Goal: Task Accomplishment & Management: Complete application form

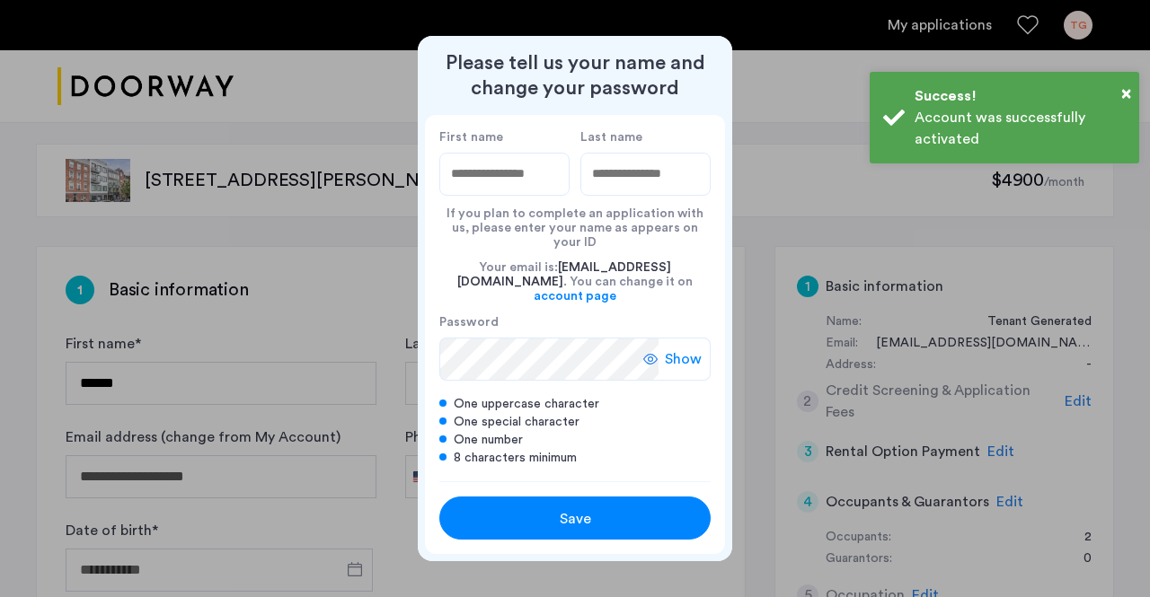
click at [495, 184] on input "First name" at bounding box center [504, 174] width 130 height 43
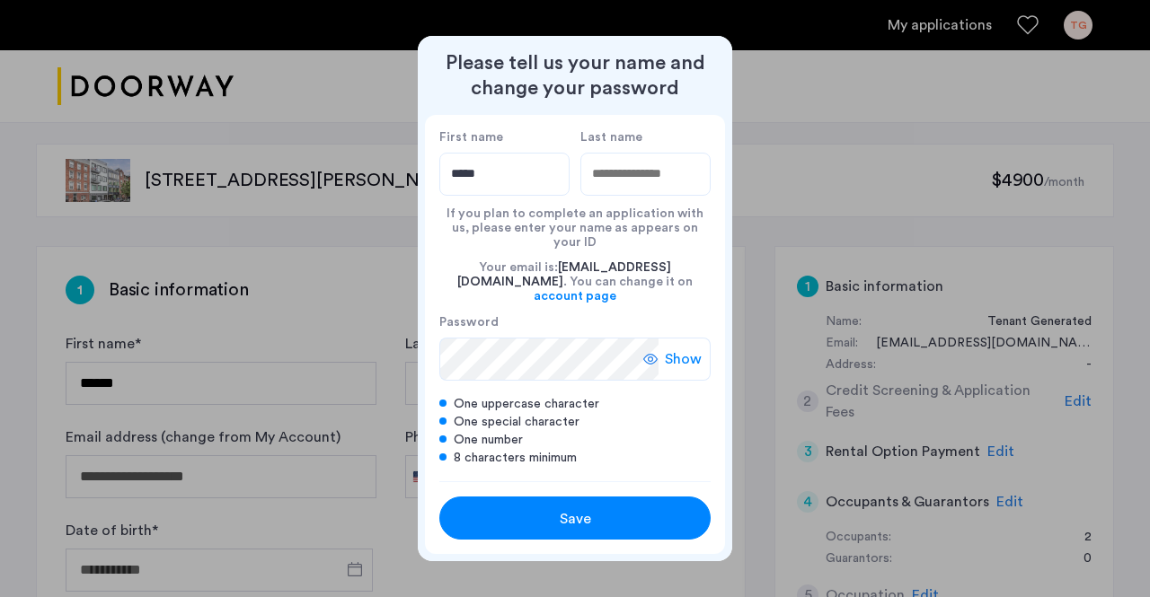
type input "*****"
type input "**"
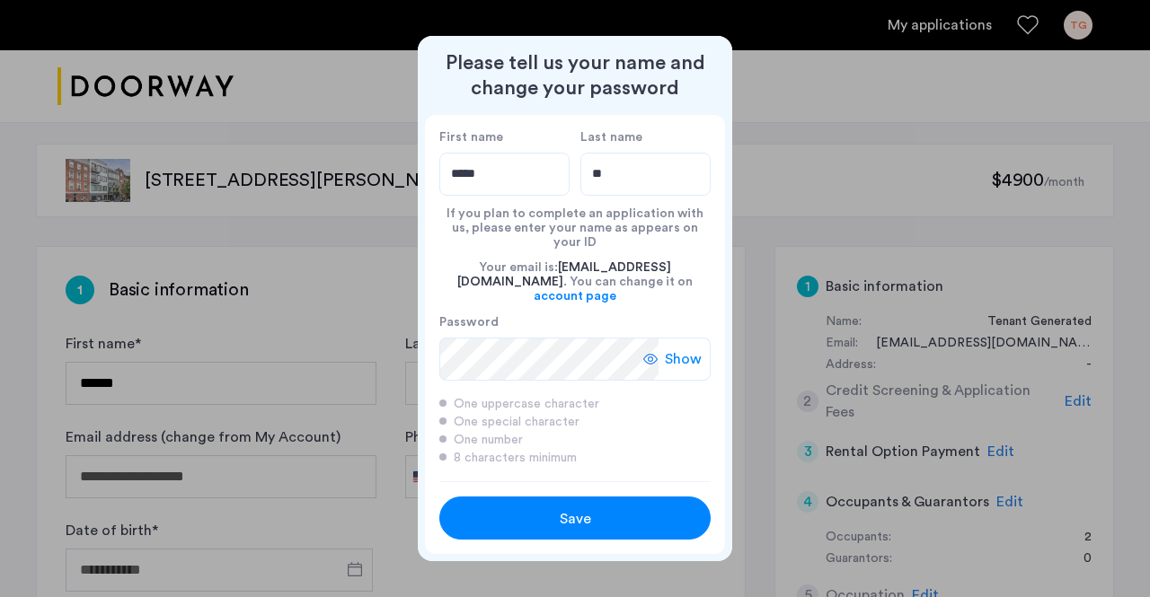
click at [654, 352] on icon at bounding box center [650, 359] width 14 height 14
click at [654, 352] on div at bounding box center [656, 359] width 14 height 14
click at [415, 340] on div "Please tell us your name and change your password First name ***** Last name **…" at bounding box center [575, 298] width 1150 height 597
click at [662, 338] on div "Show" at bounding box center [676, 359] width 67 height 43
click at [662, 338] on div "Hide" at bounding box center [679, 359] width 61 height 43
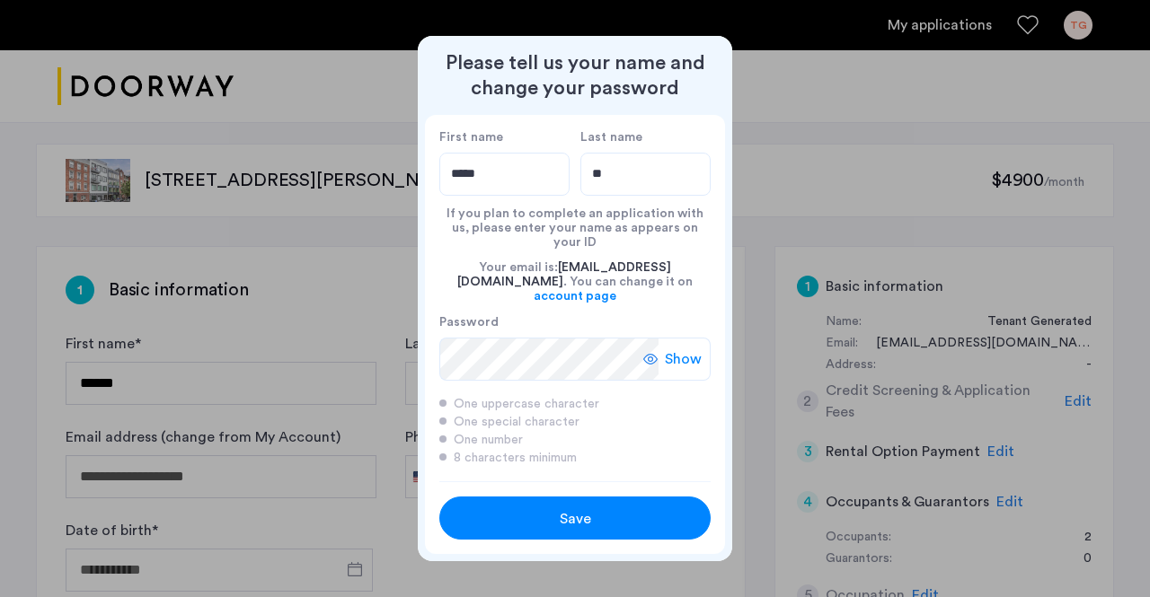
click at [554, 508] on div "Save" at bounding box center [575, 519] width 172 height 22
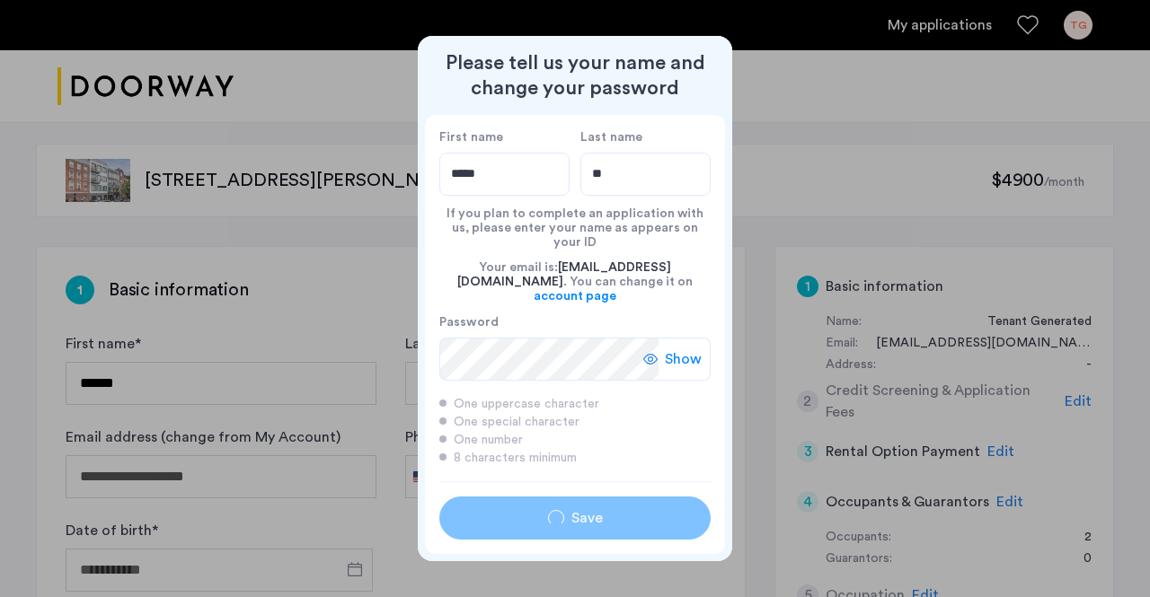
type input "*****"
type input "**"
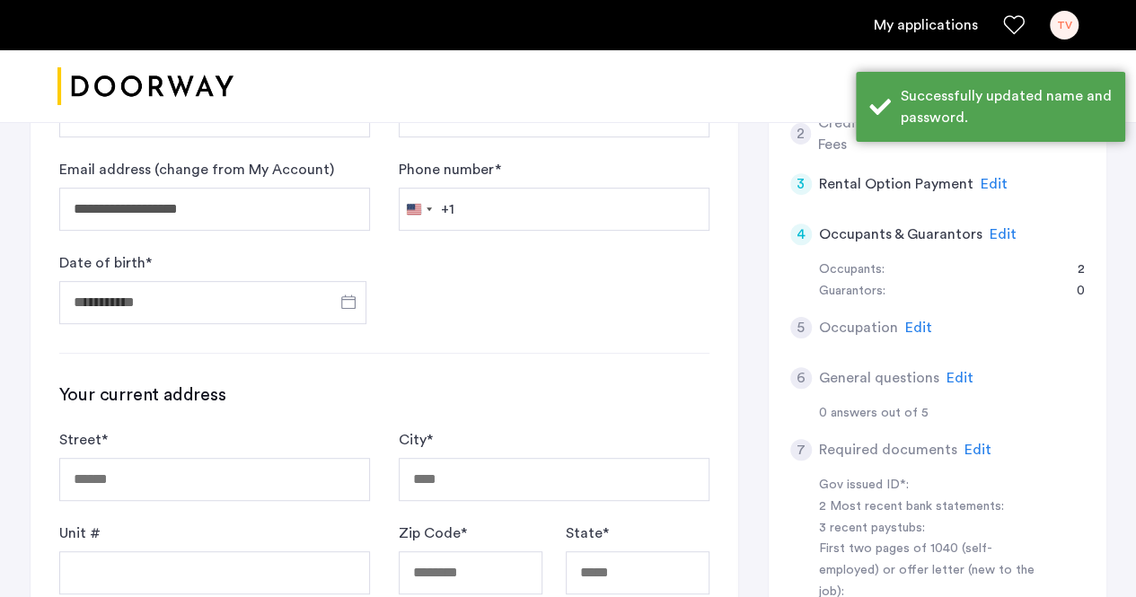
scroll to position [269, 0]
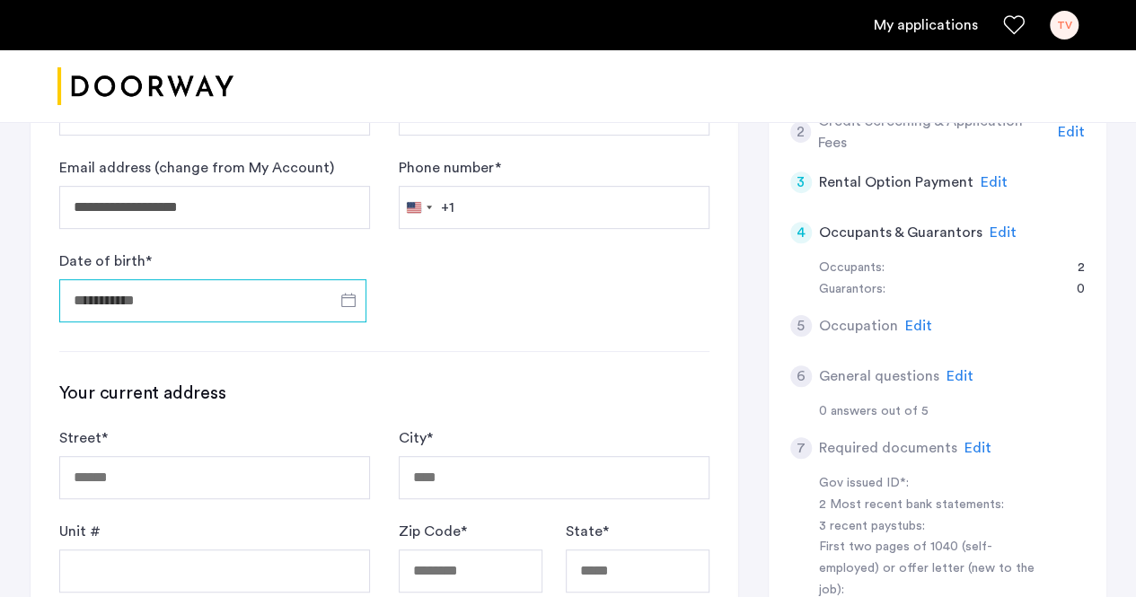
click at [275, 309] on input "Date of birth *" at bounding box center [212, 300] width 307 height 43
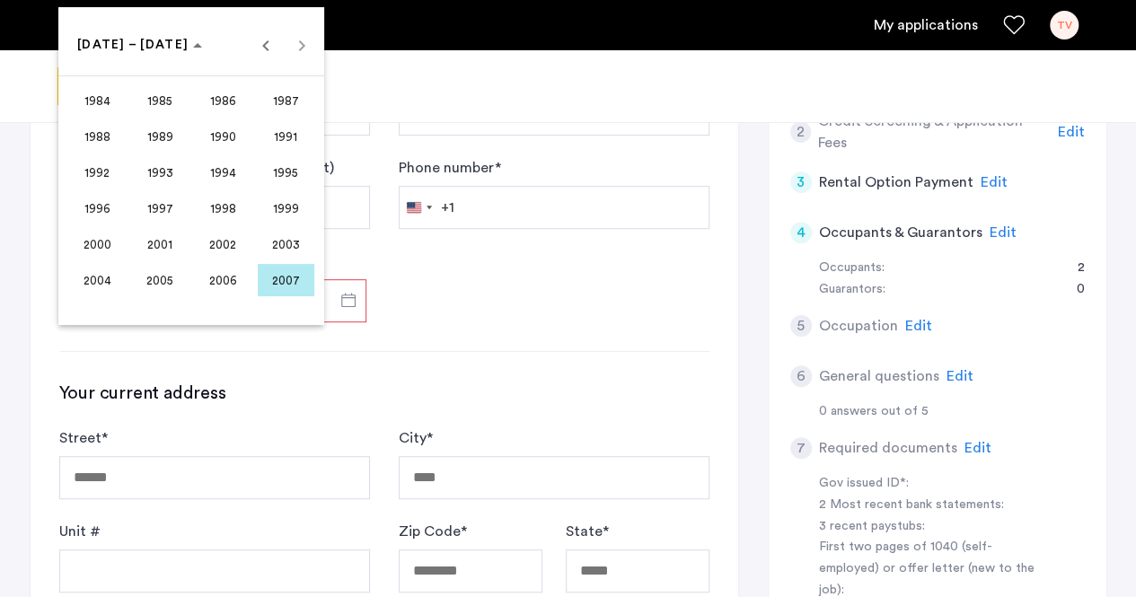
click at [153, 247] on span "2001" at bounding box center [160, 244] width 57 height 32
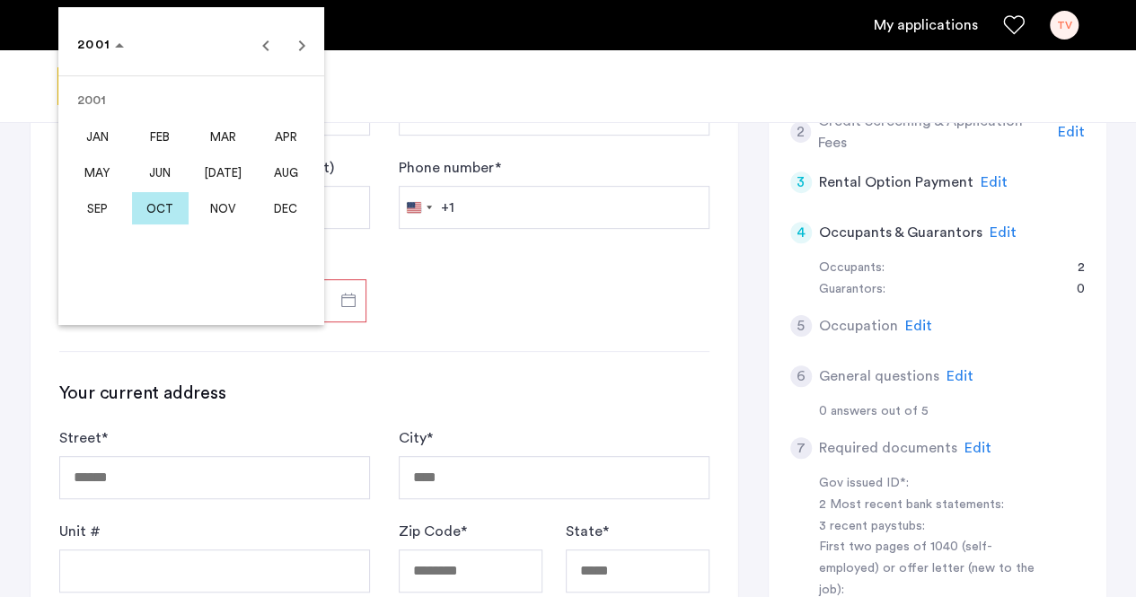
click at [108, 207] on span "SEP" at bounding box center [97, 208] width 57 height 32
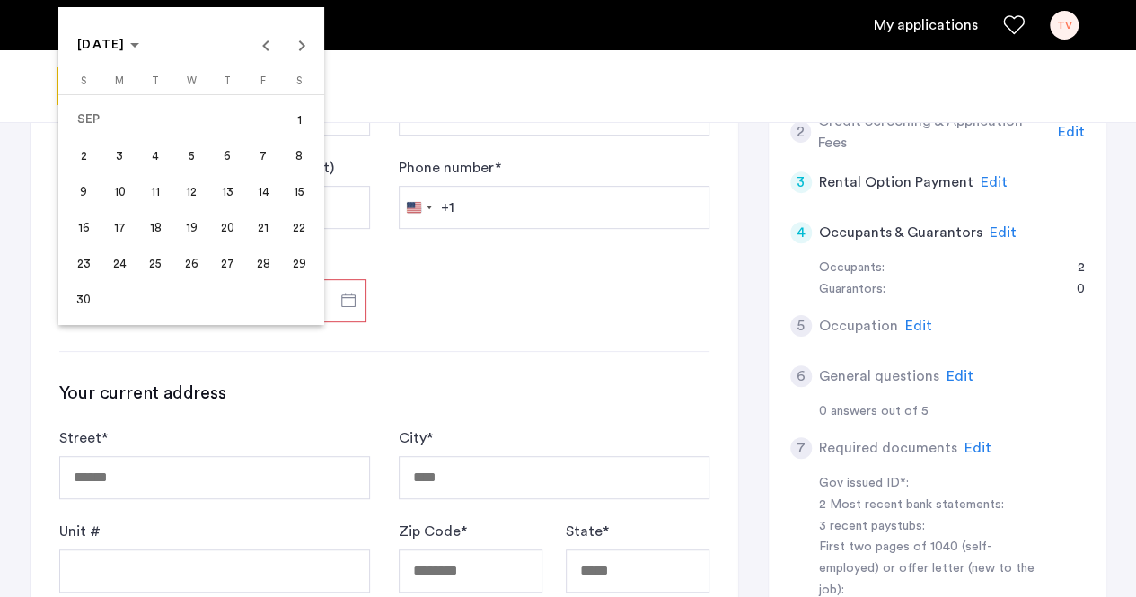
click at [78, 228] on span "16" at bounding box center [83, 227] width 32 height 32
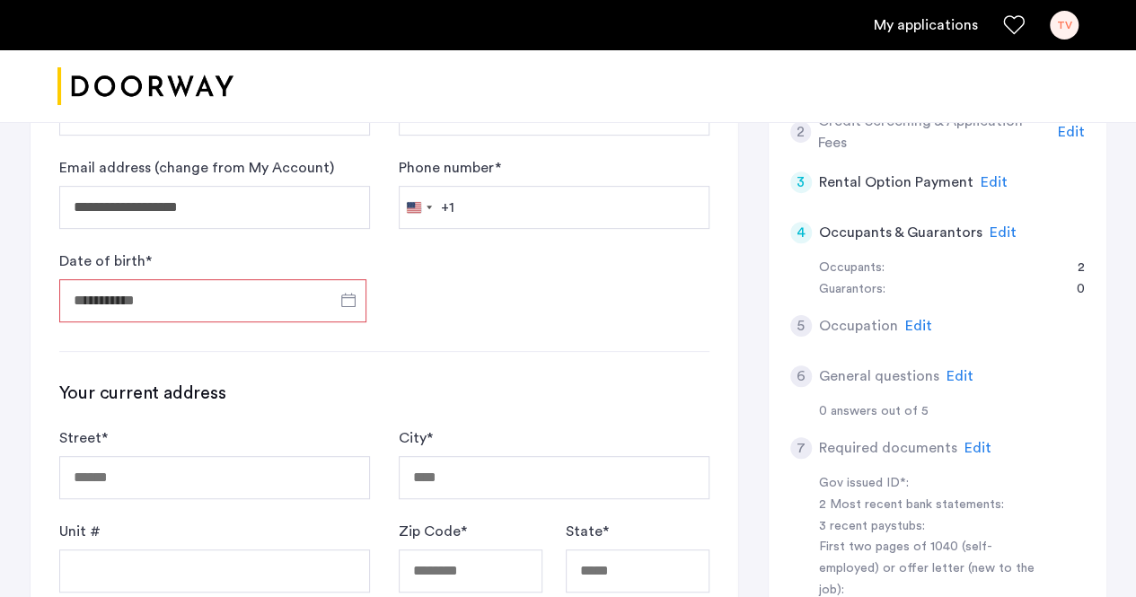
type input "**********"
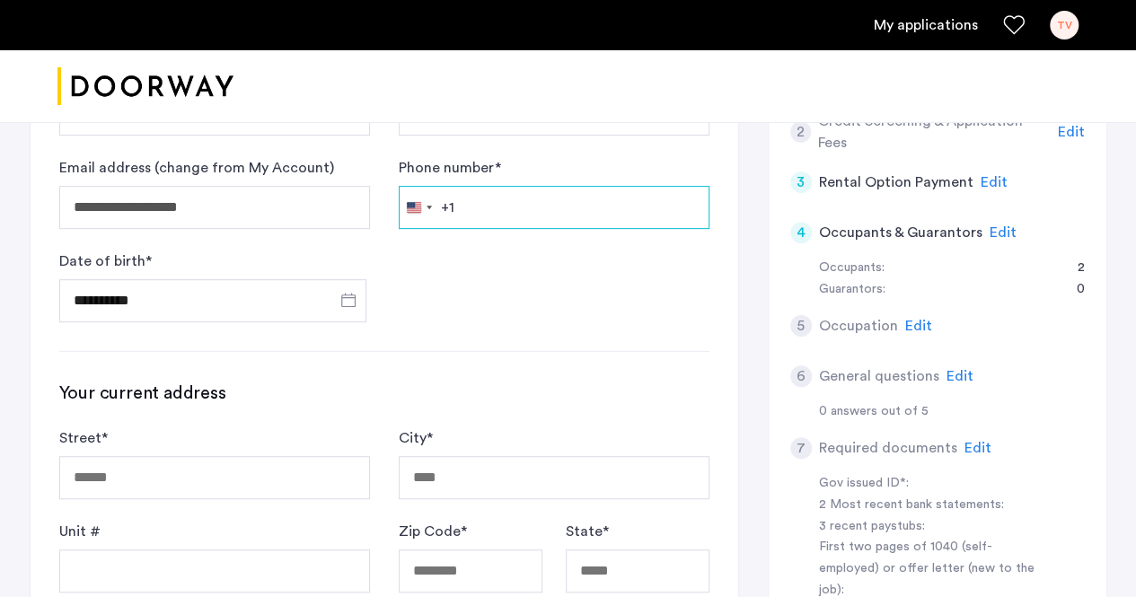
click at [484, 211] on input "Phone number *" at bounding box center [554, 207] width 311 height 43
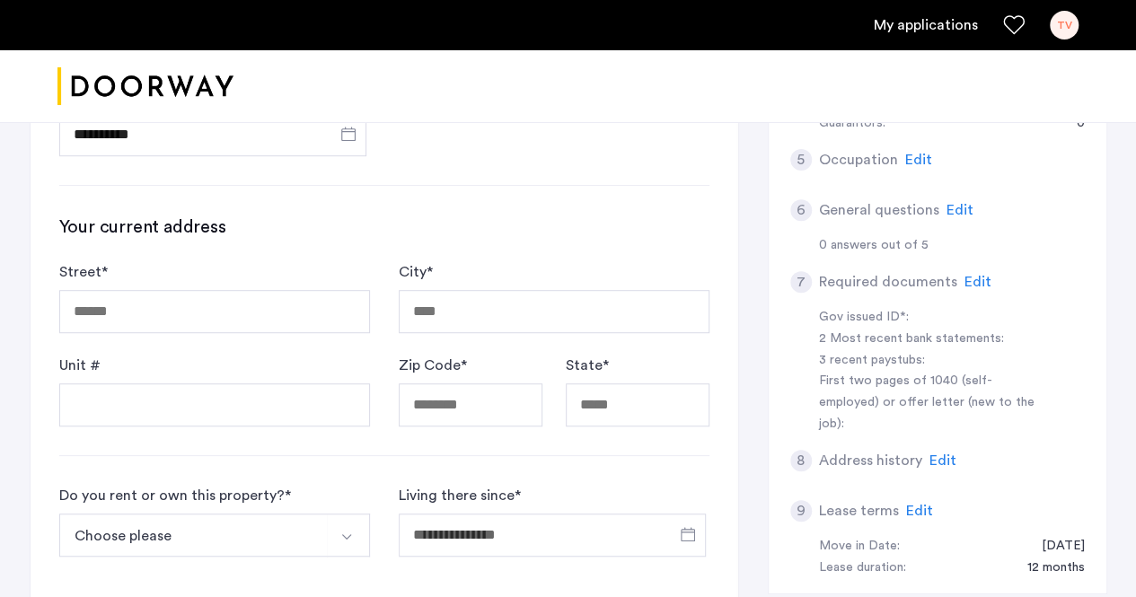
scroll to position [449, 0]
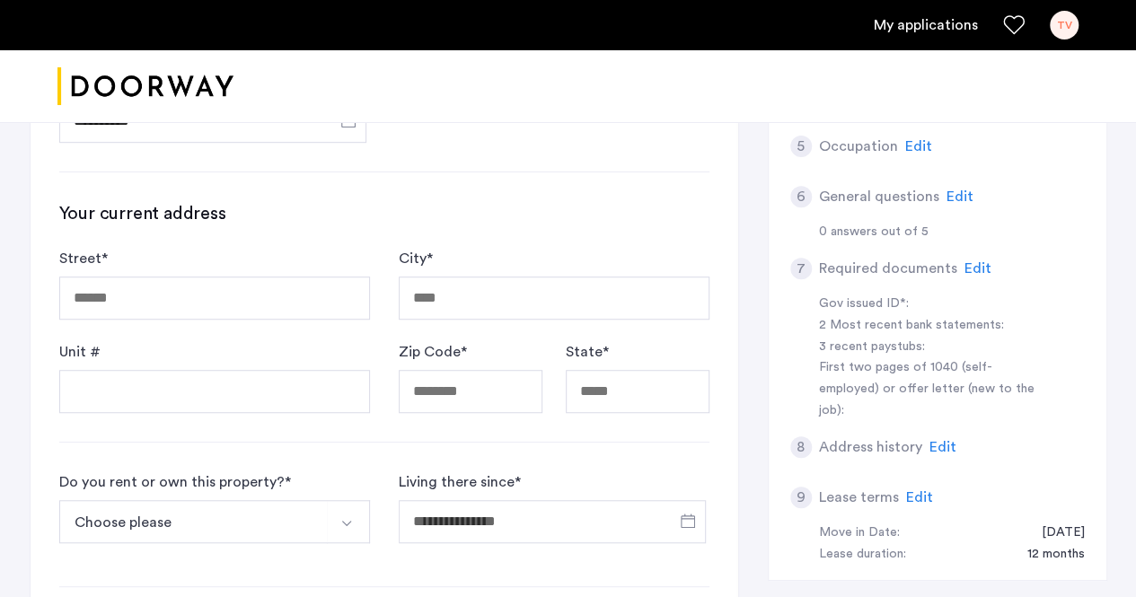
type input "**********"
click at [264, 306] on input "Street *" at bounding box center [214, 298] width 311 height 43
click at [422, 207] on h3 "Your current address" at bounding box center [384, 213] width 650 height 25
click at [233, 304] on input "Street *" at bounding box center [214, 298] width 311 height 43
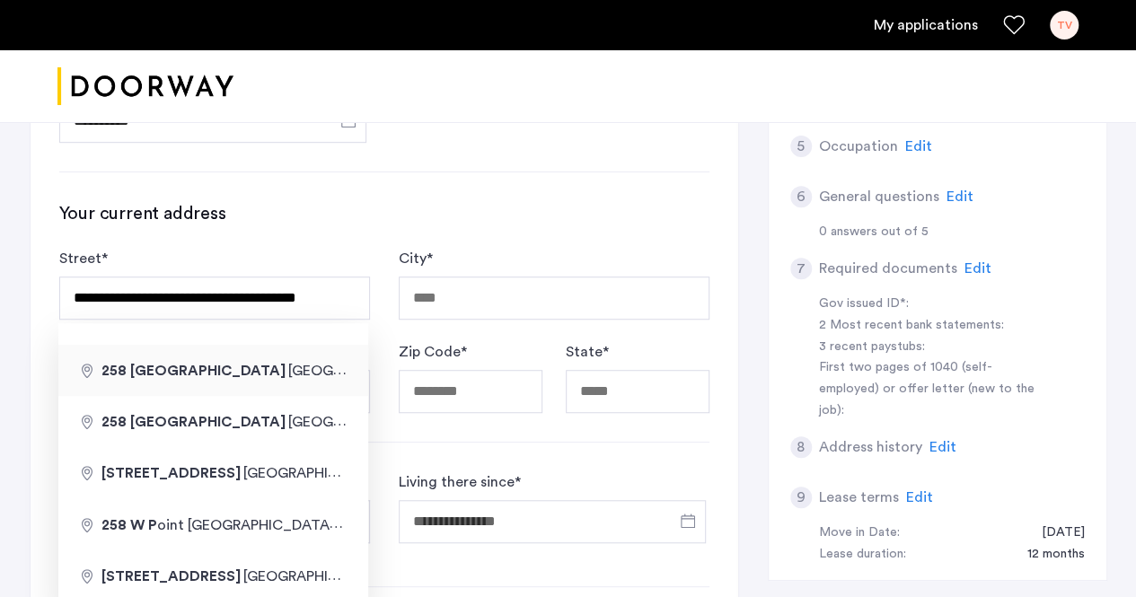
type input "**********"
type input "*****"
type input "**"
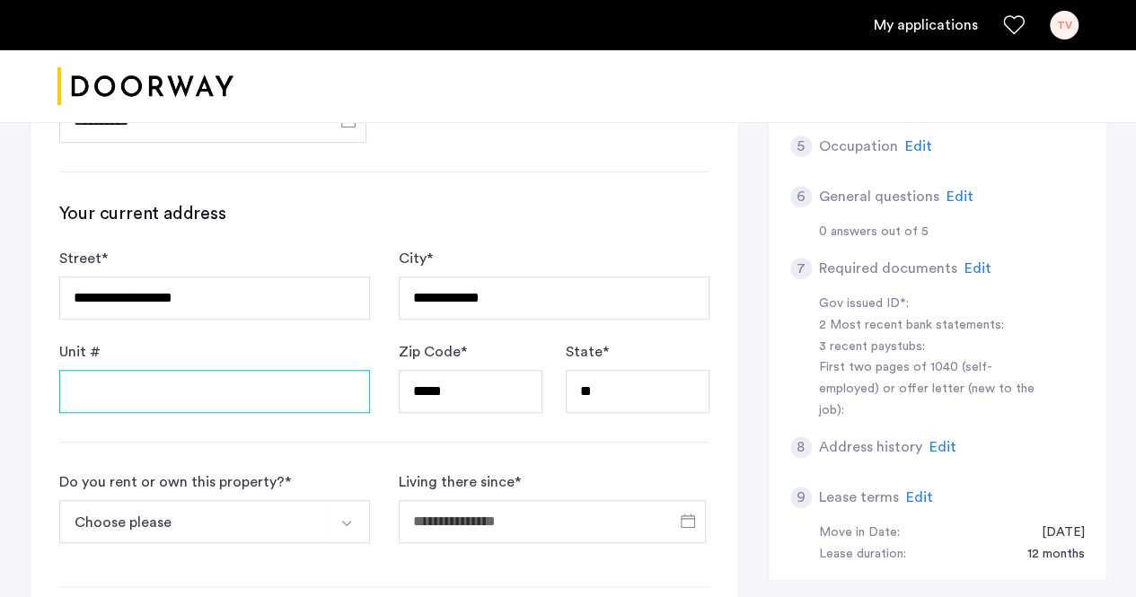
click at [242, 383] on input "Unit #" at bounding box center [214, 391] width 311 height 43
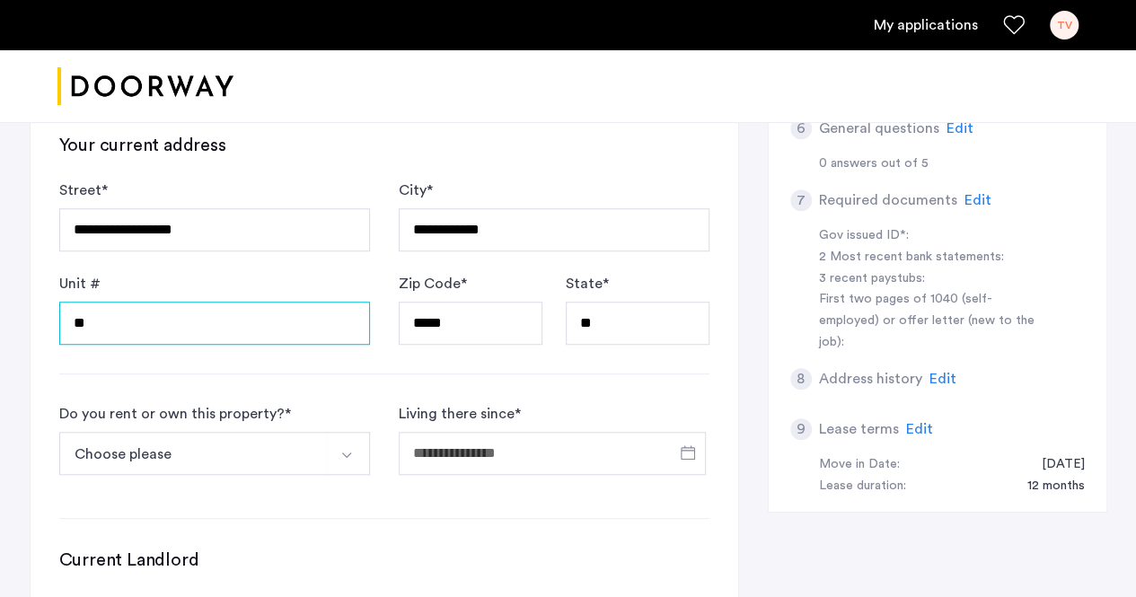
scroll to position [629, 0]
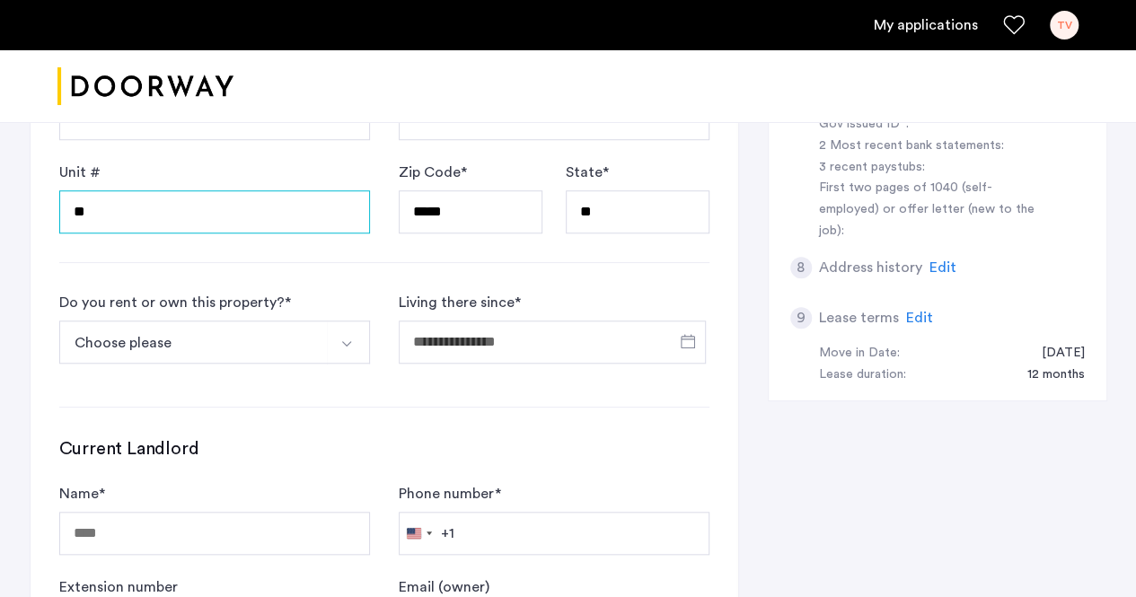
type input "**"
click at [244, 339] on button "Choose please" at bounding box center [193, 342] width 269 height 43
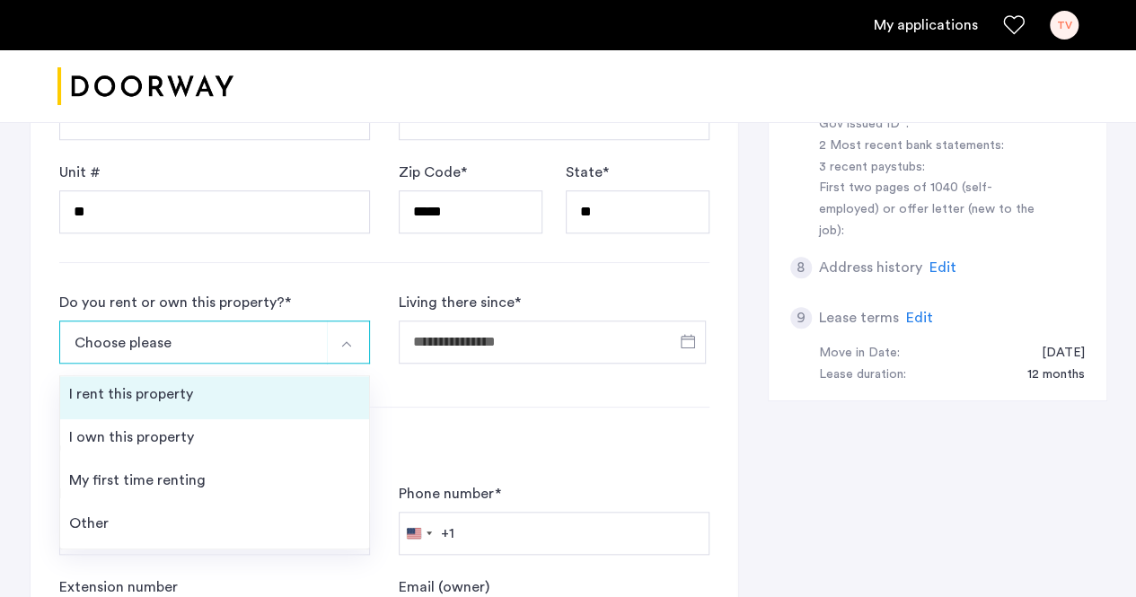
click at [212, 396] on li "I rent this property" at bounding box center [214, 397] width 309 height 43
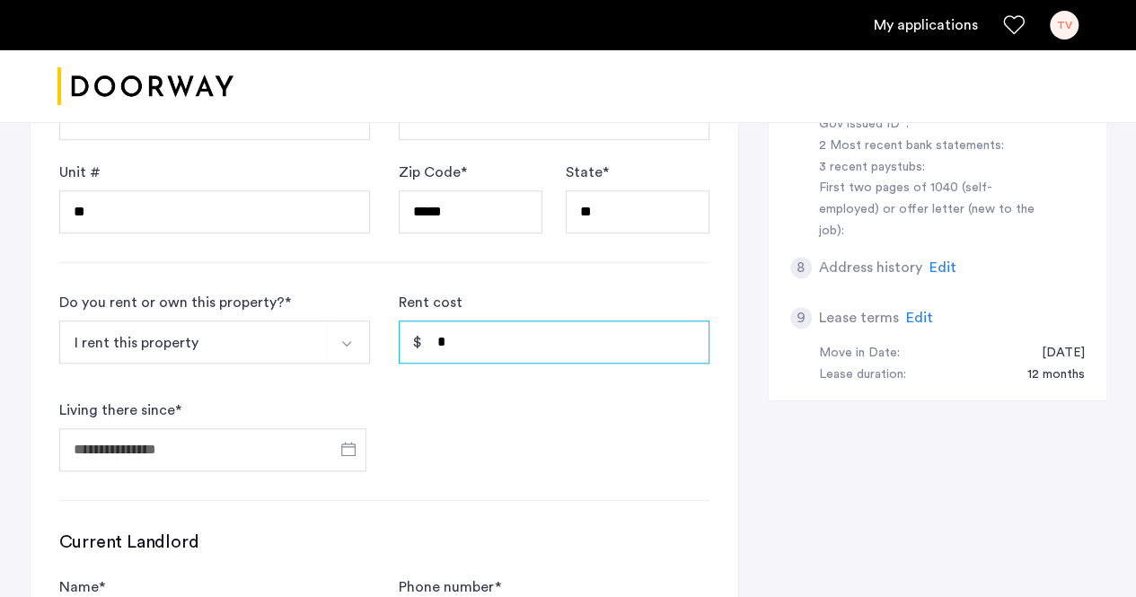
click at [485, 354] on input "*" at bounding box center [554, 342] width 311 height 43
type input "*****"
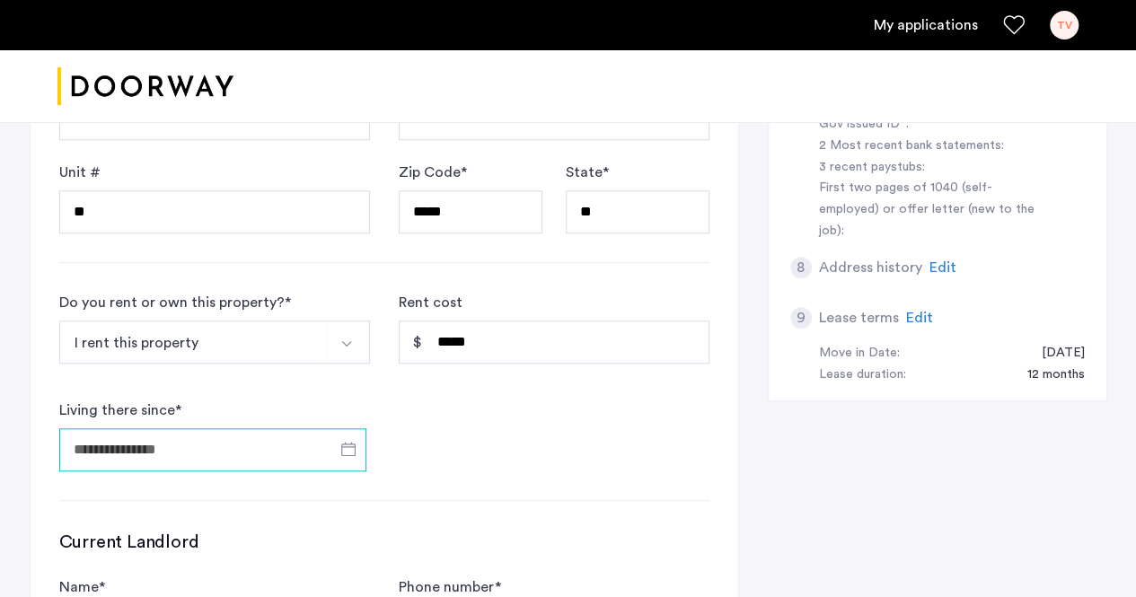
click at [265, 441] on input "Living there since *" at bounding box center [212, 449] width 307 height 43
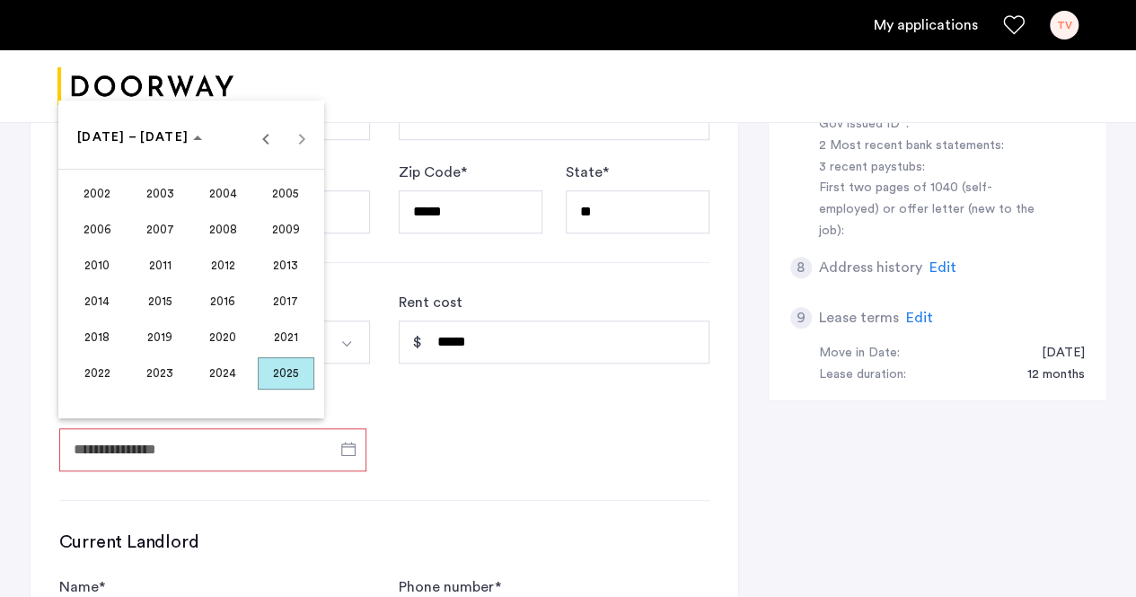
click at [239, 362] on span "2024" at bounding box center [223, 373] width 57 height 32
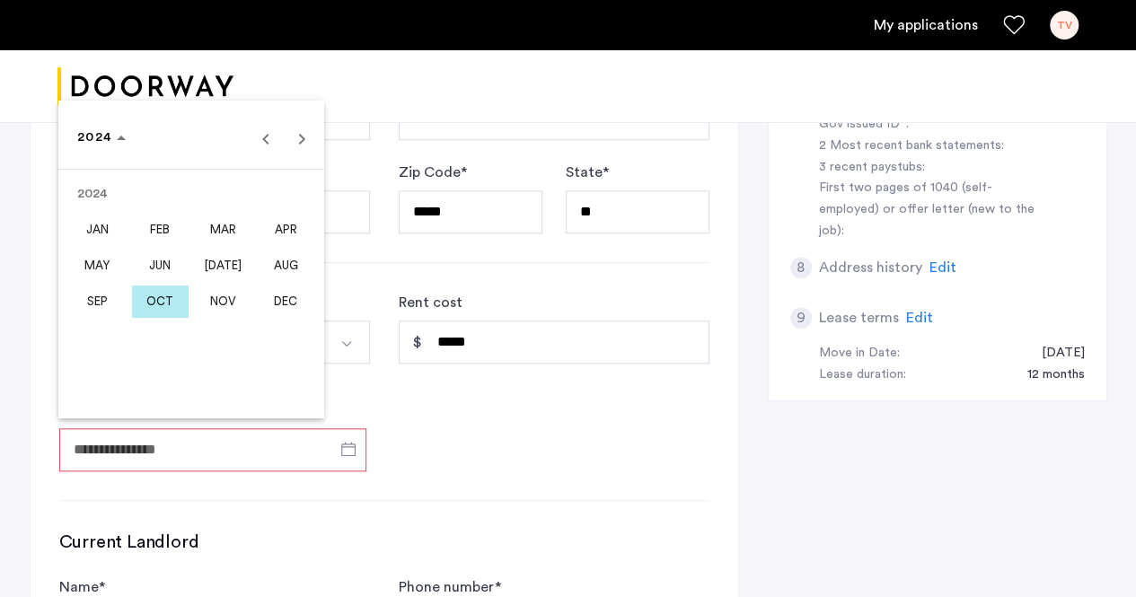
click at [147, 295] on span "OCT" at bounding box center [160, 302] width 57 height 32
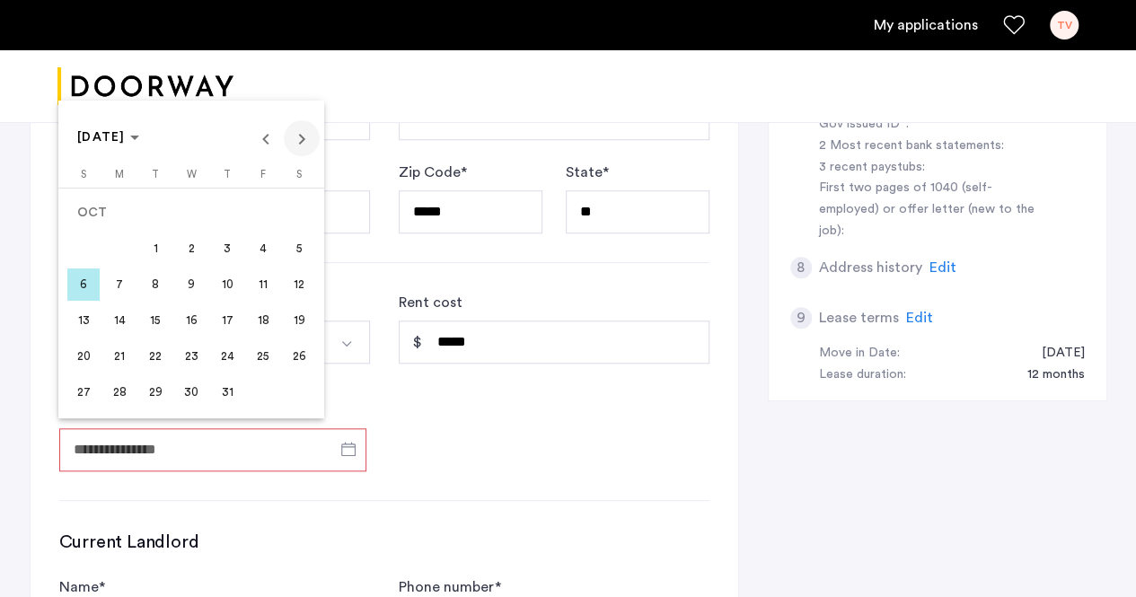
click at [287, 148] on span "Next month" at bounding box center [302, 138] width 36 height 36
click at [257, 224] on span "1" at bounding box center [263, 213] width 32 height 32
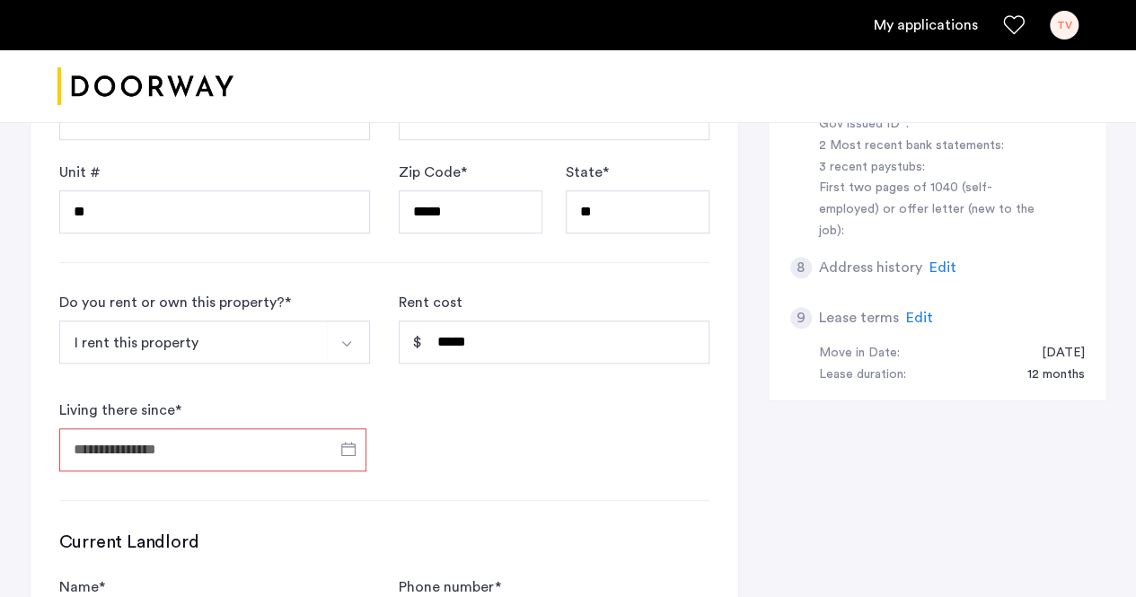
type input "**********"
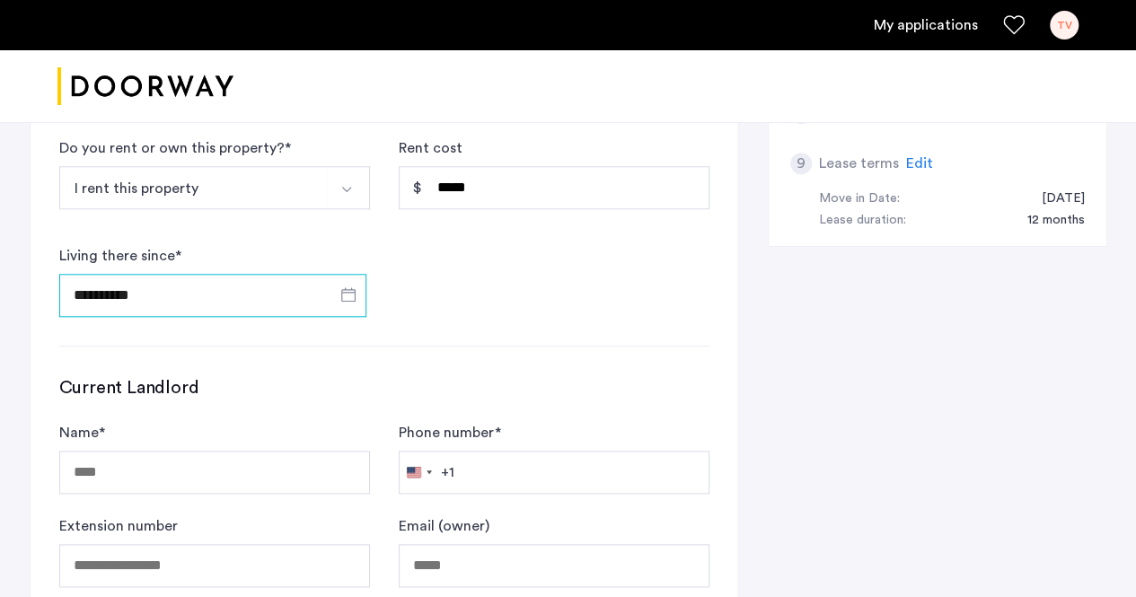
scroll to position [808, 0]
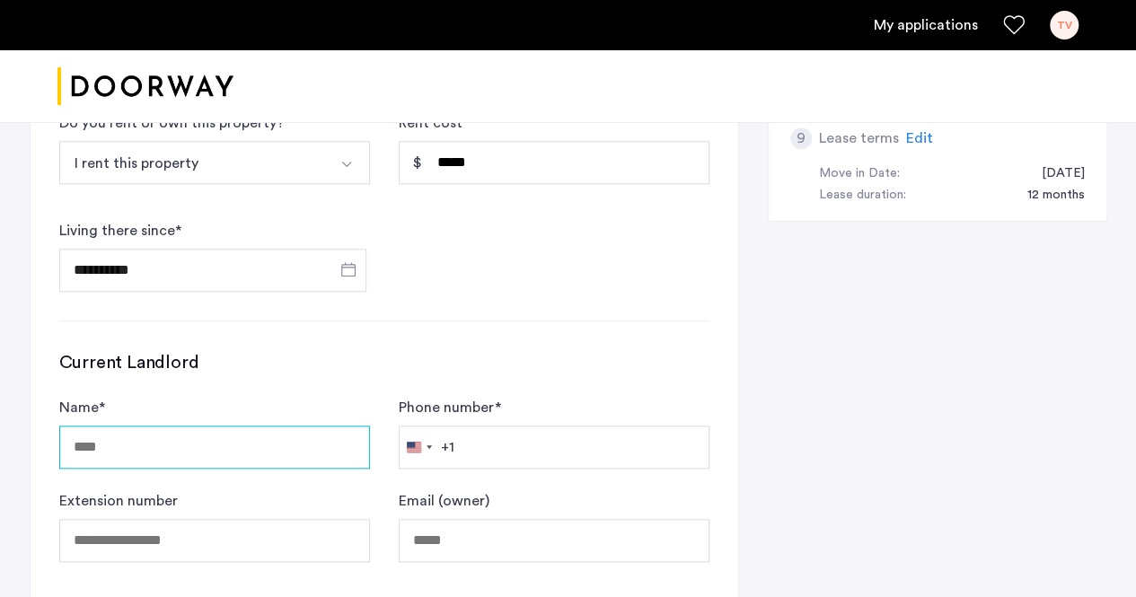
click at [255, 426] on input "Name *" at bounding box center [214, 447] width 311 height 43
type input "**********"
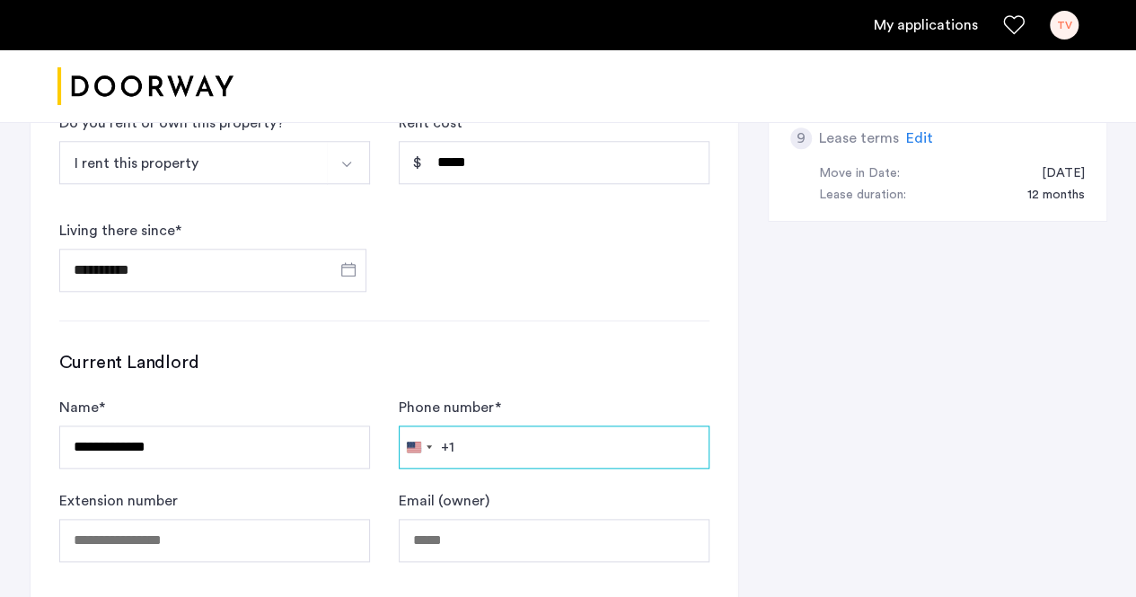
click at [532, 447] on input "Phone number *" at bounding box center [554, 447] width 311 height 43
click at [472, 369] on h3 "Current Landlord" at bounding box center [384, 362] width 650 height 25
click at [556, 426] on input "Phone number *" at bounding box center [554, 447] width 311 height 43
type input "**********"
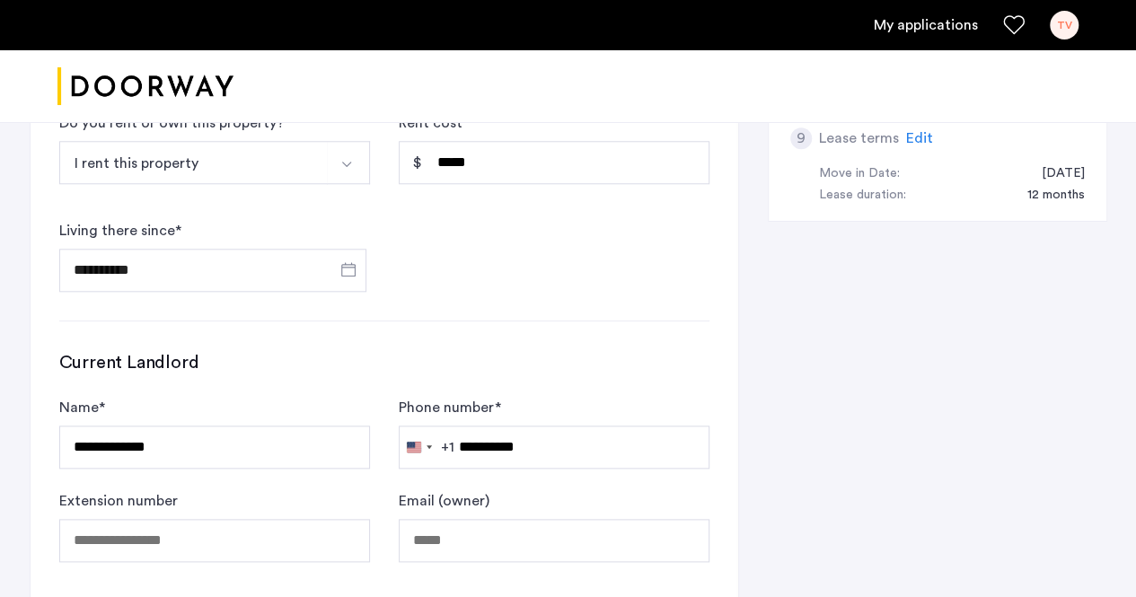
click at [547, 490] on div "Email (owner)" at bounding box center [554, 526] width 311 height 72
click at [472, 527] on input "Email (owner)" at bounding box center [554, 540] width 311 height 43
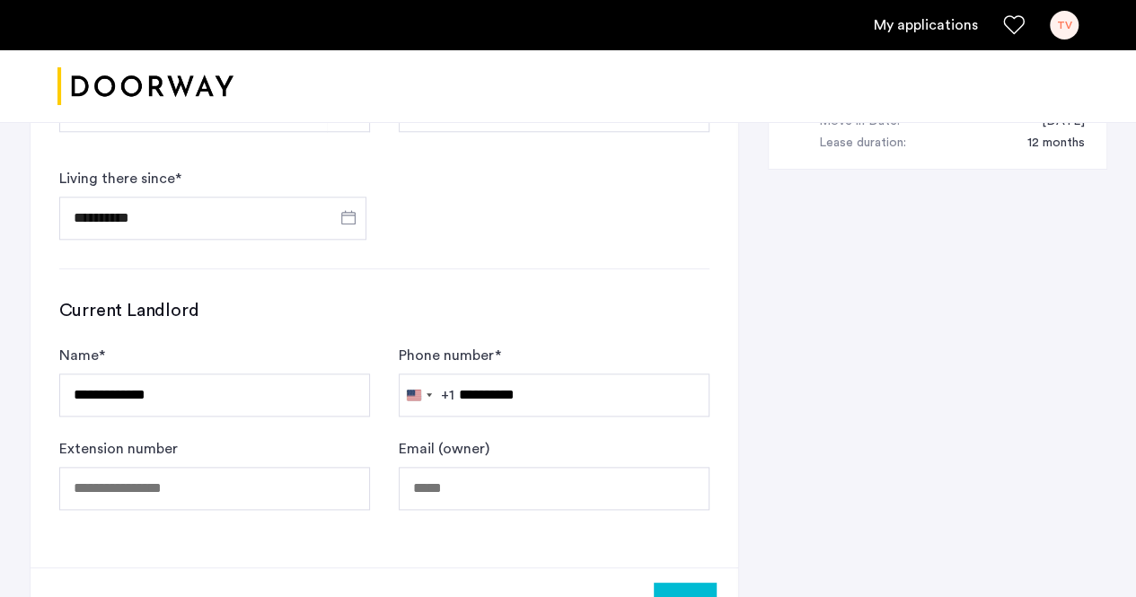
scroll to position [1078, 0]
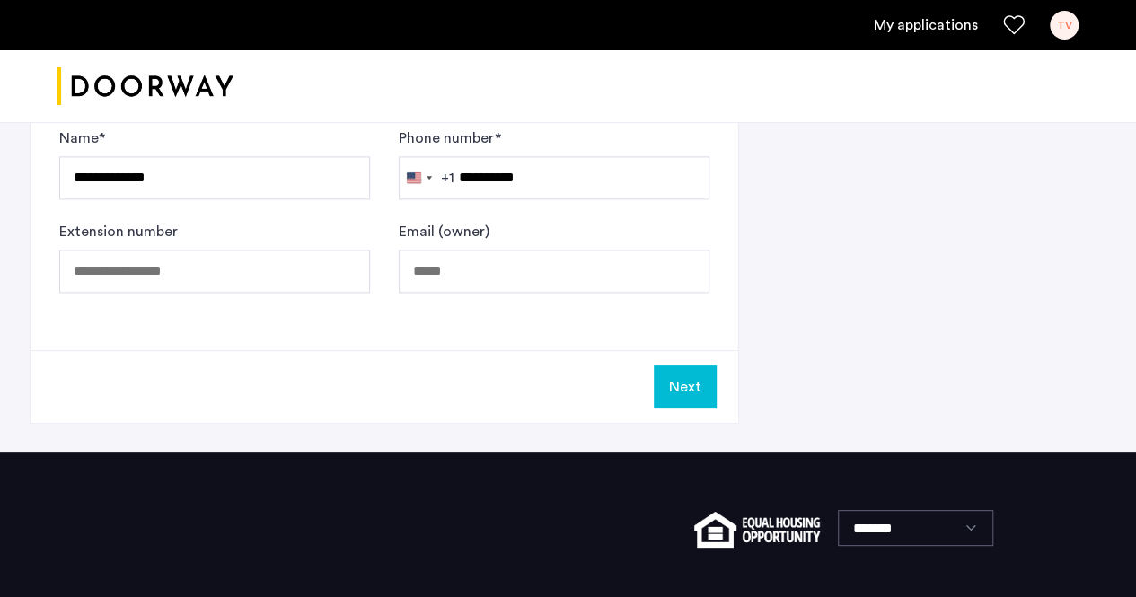
click at [687, 366] on button "Next" at bounding box center [685, 387] width 63 height 43
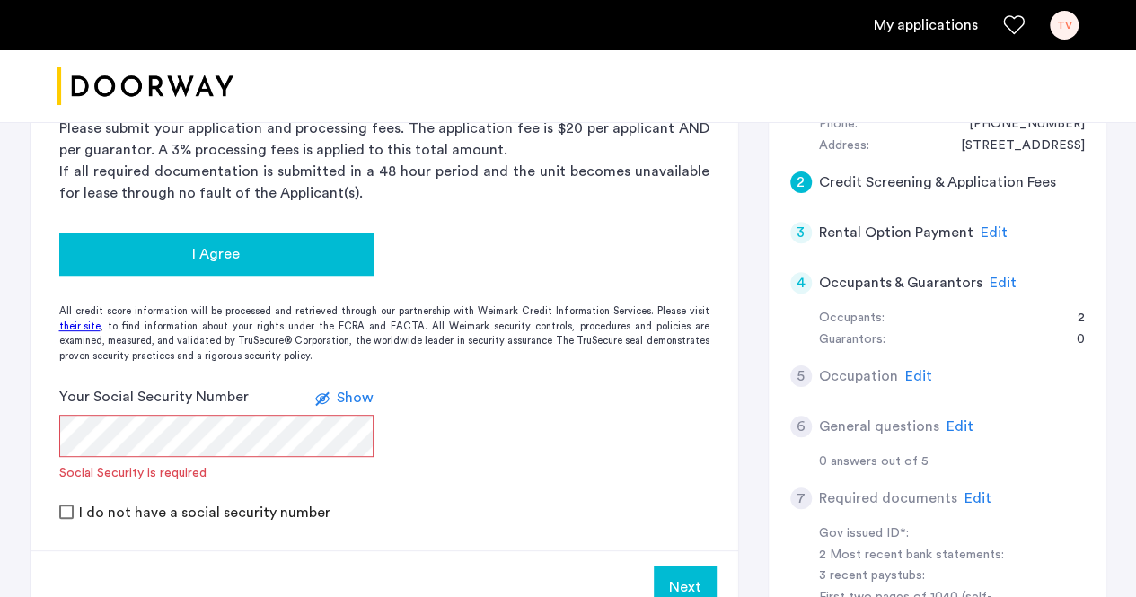
scroll to position [269, 0]
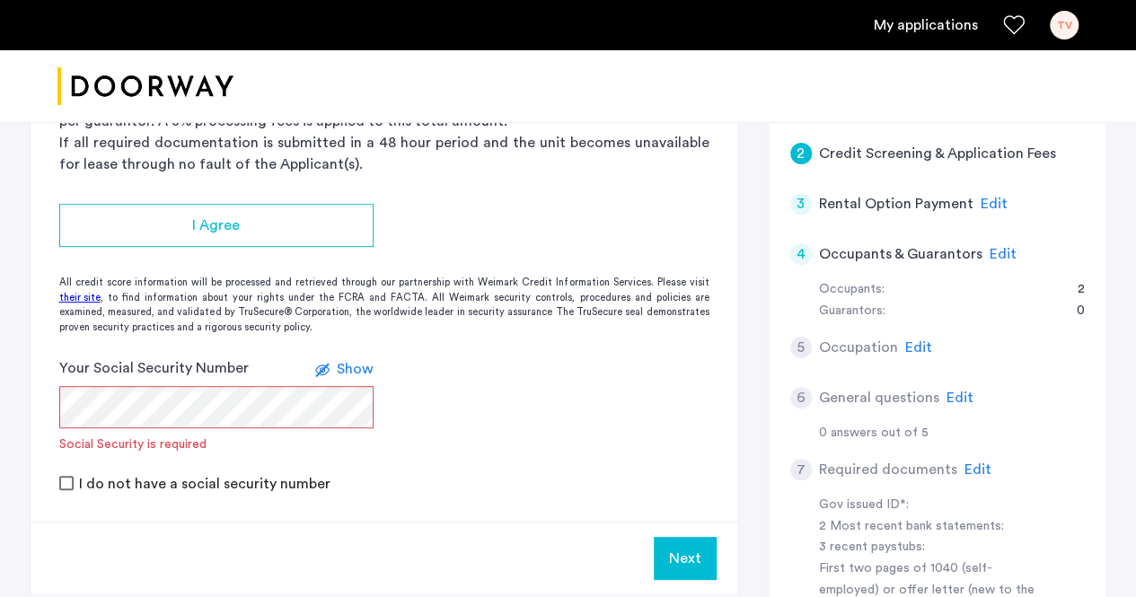
click at [240, 384] on div "Your Social Security Number Show Social Security is required" at bounding box center [216, 405] width 314 height 96
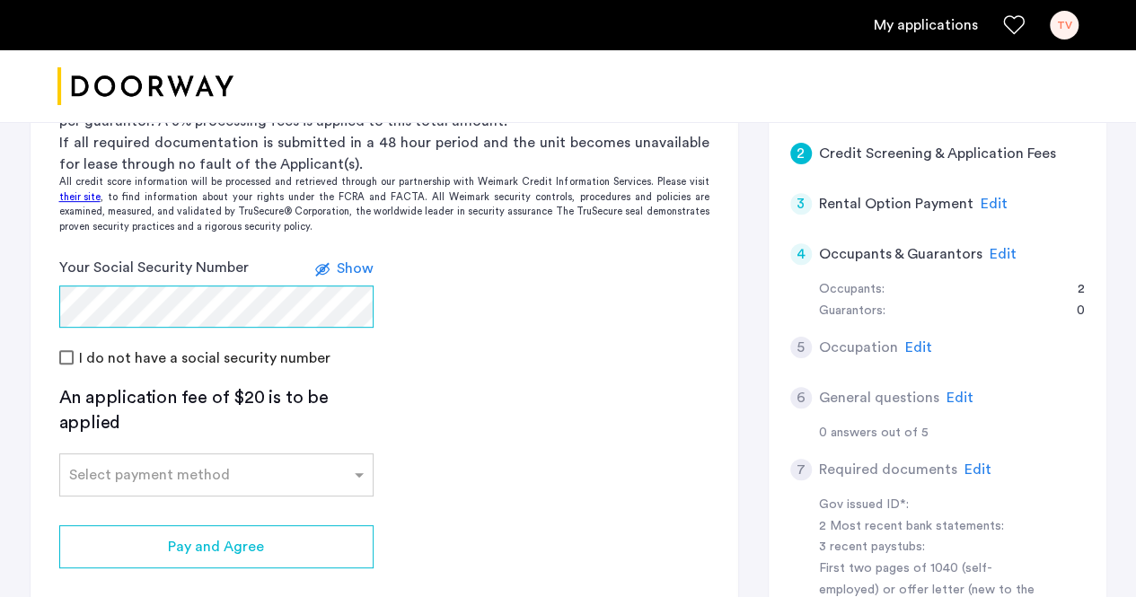
scroll to position [359, 0]
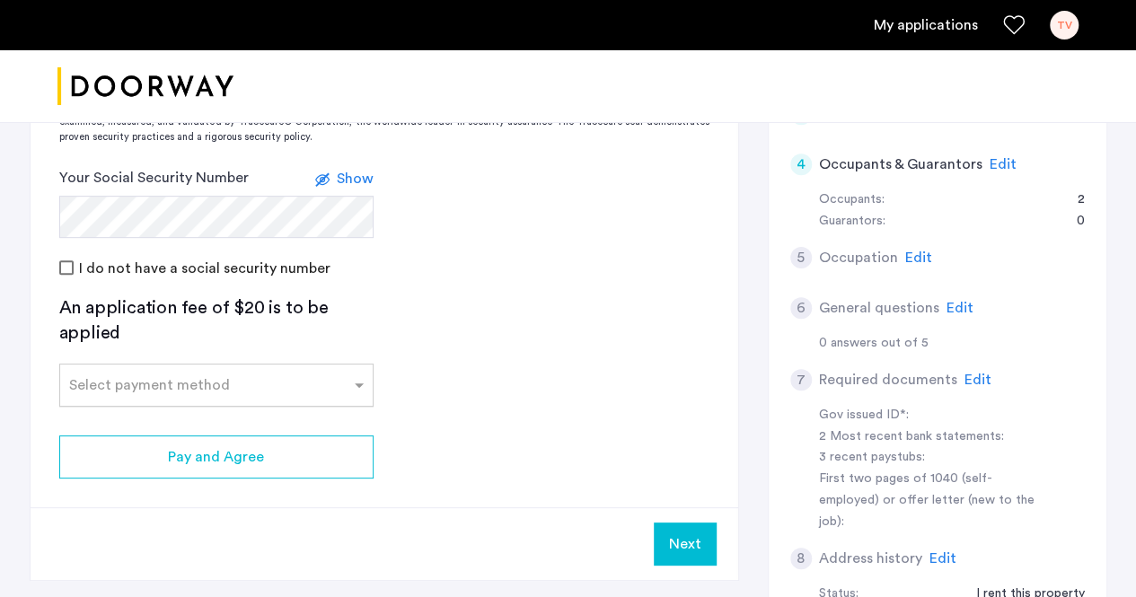
click at [245, 398] on div "Select payment method" at bounding box center [216, 385] width 314 height 43
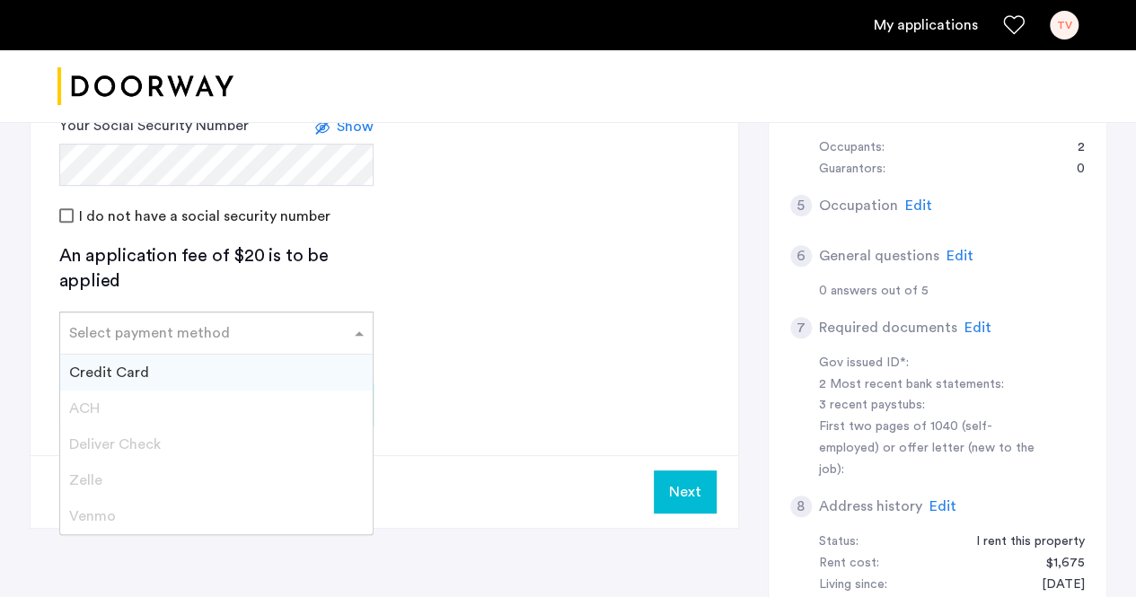
scroll to position [449, 0]
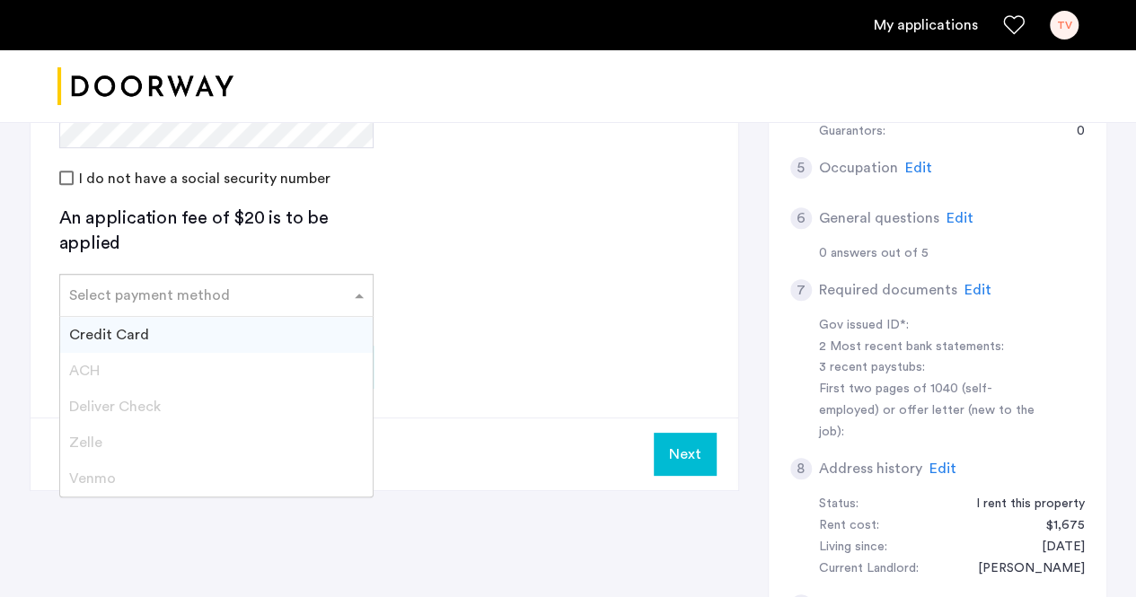
click at [180, 349] on div "Credit Card" at bounding box center [216, 335] width 313 height 36
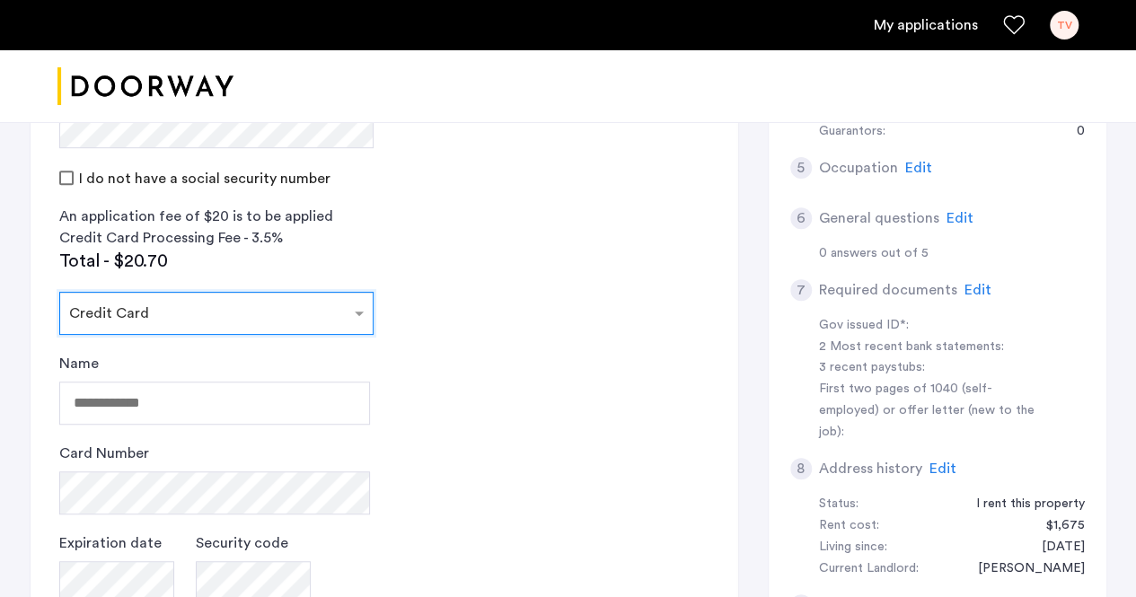
click at [198, 324] on div "Select payment method × Credit Card" at bounding box center [216, 313] width 314 height 43
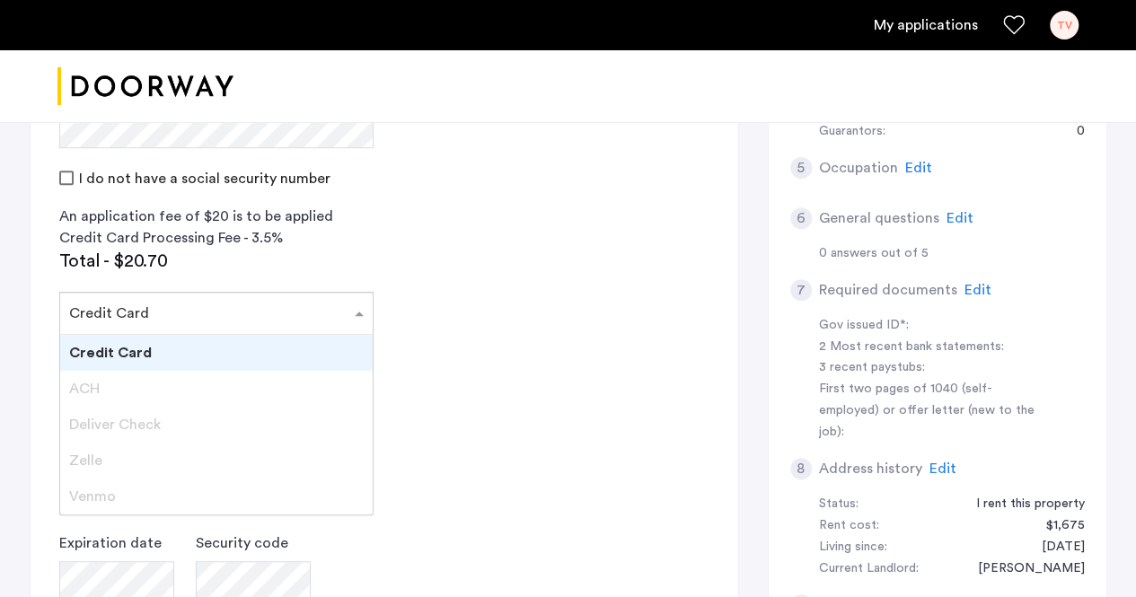
click at [152, 488] on div "Venmo" at bounding box center [216, 497] width 313 height 36
click at [262, 340] on div "Credit Card" at bounding box center [216, 353] width 313 height 36
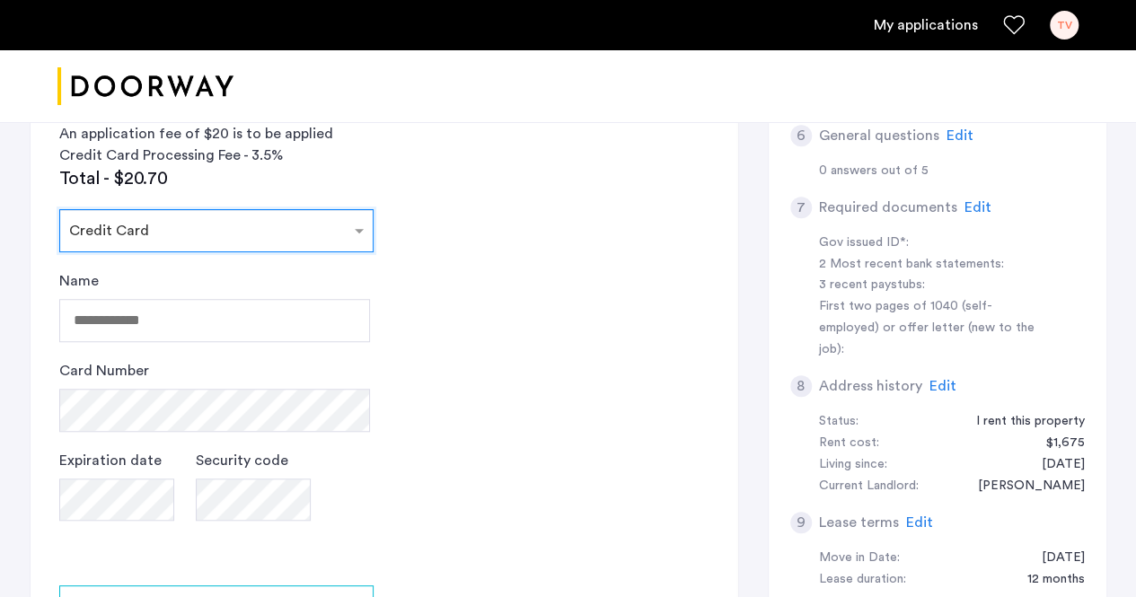
scroll to position [539, 0]
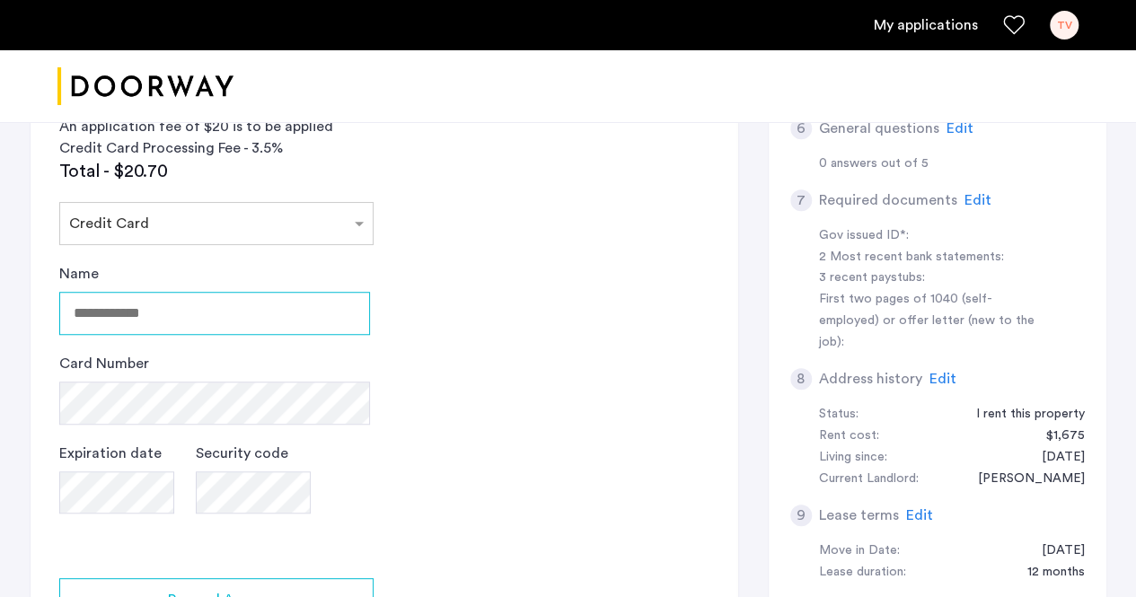
click at [174, 317] on input "Name" at bounding box center [214, 313] width 311 height 43
type input "********"
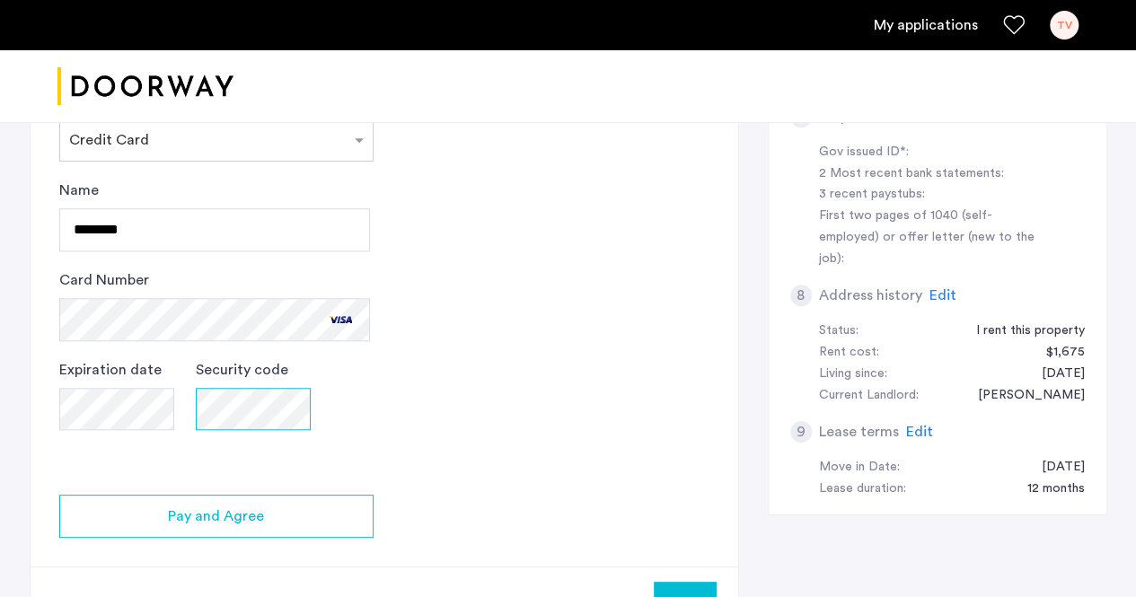
scroll to position [718, 0]
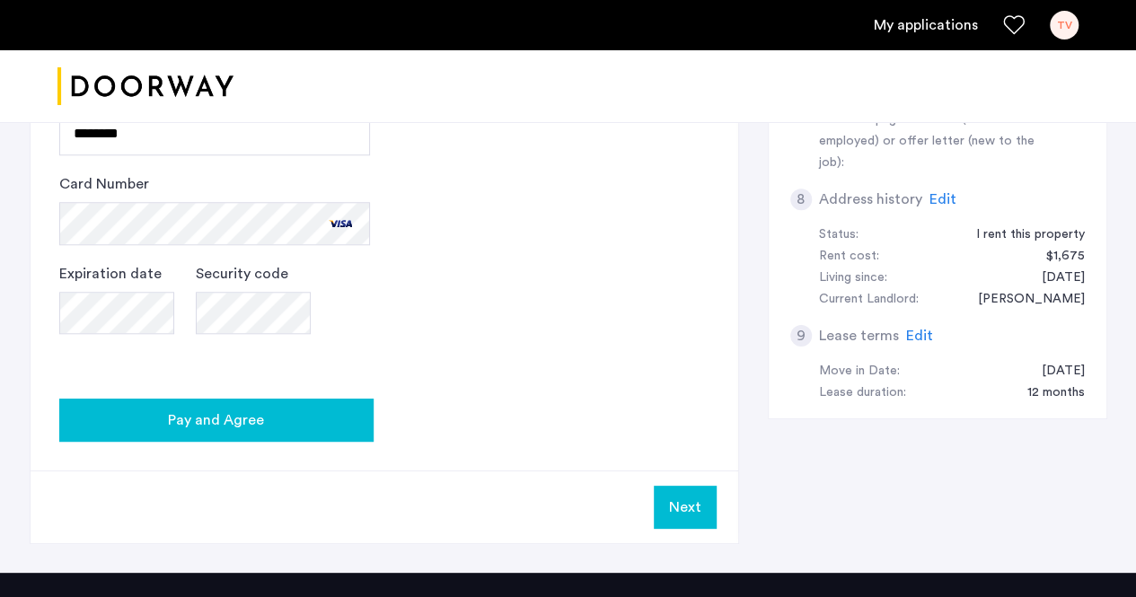
click at [286, 429] on button "Pay and Agree" at bounding box center [216, 420] width 314 height 43
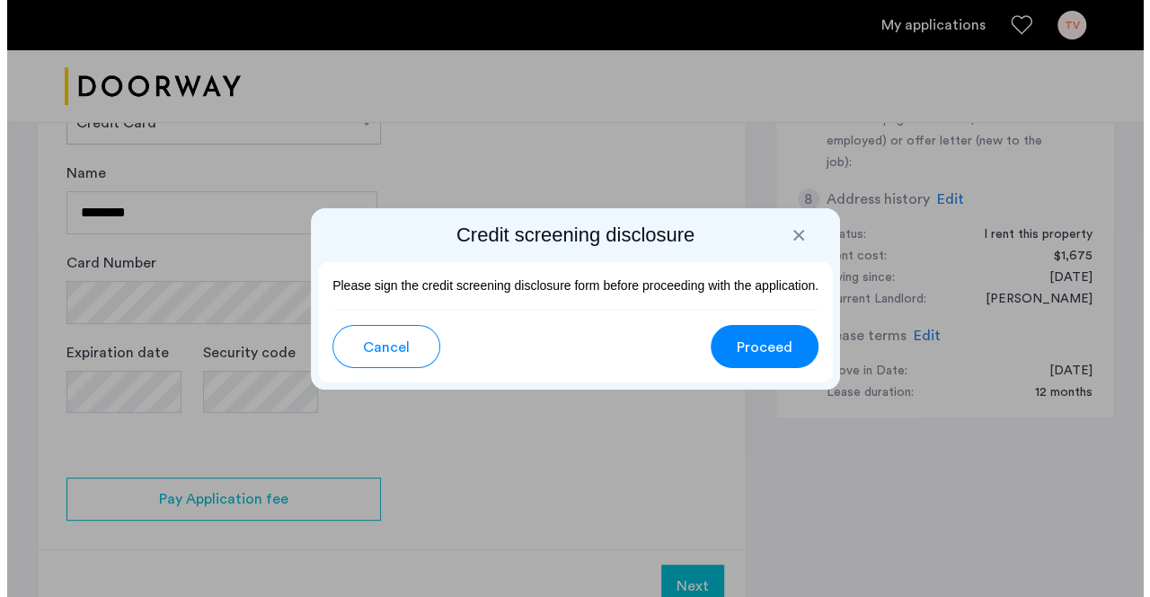
scroll to position [0, 0]
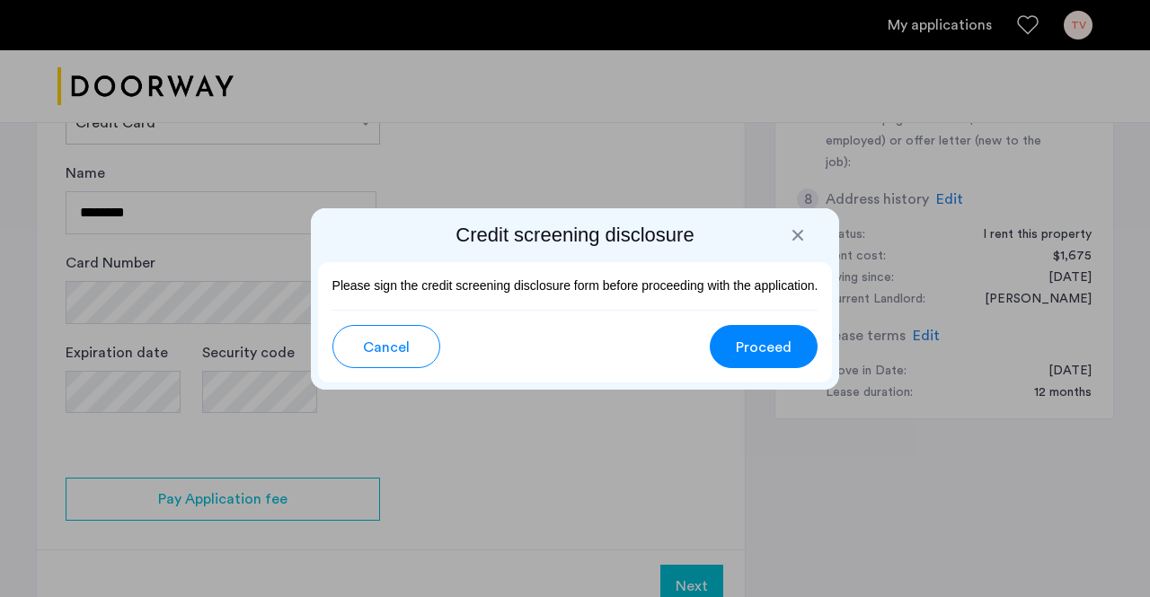
click at [782, 339] on span "Proceed" at bounding box center [764, 348] width 56 height 22
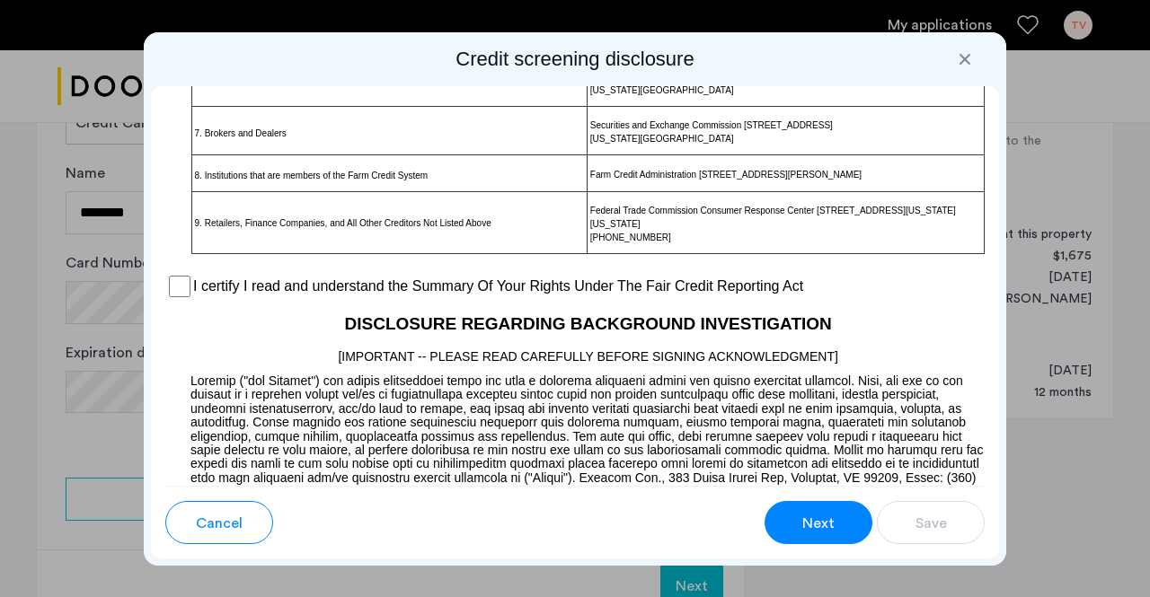
scroll to position [1527, 0]
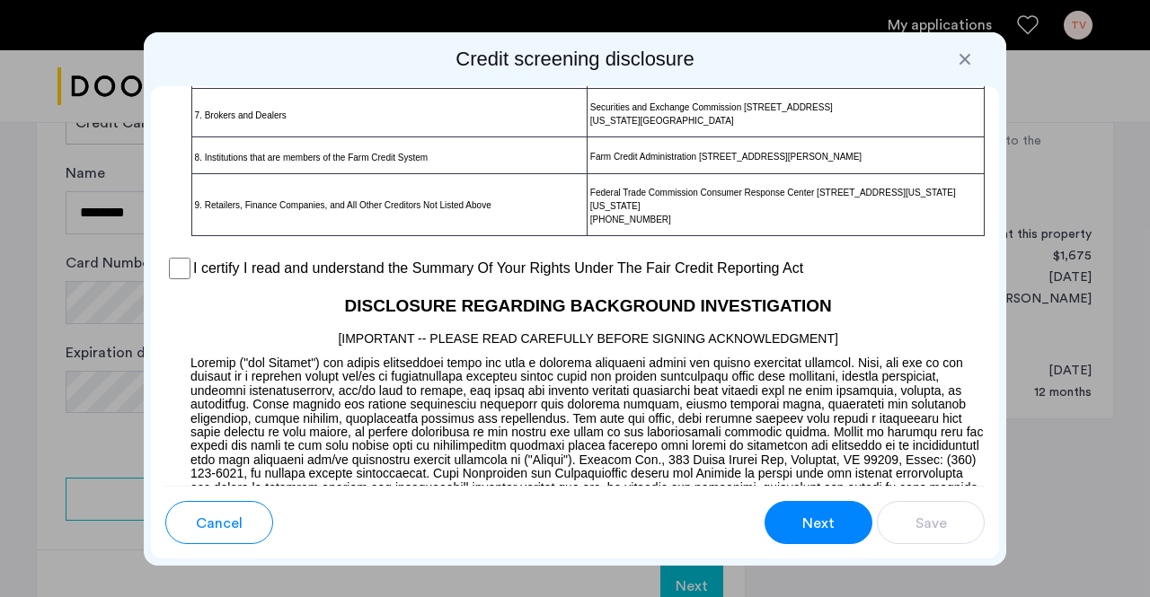
click at [242, 279] on label "I certify I read and understand the Summary Of Your Rights Under The Fair Credi…" at bounding box center [498, 269] width 610 height 22
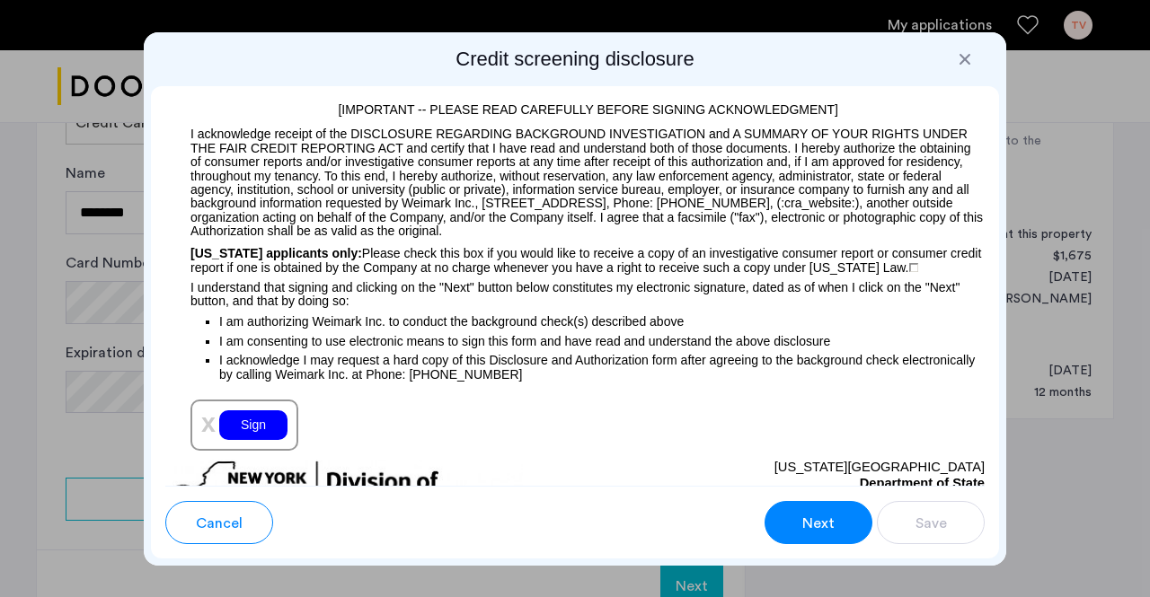
scroll to position [2155, 0]
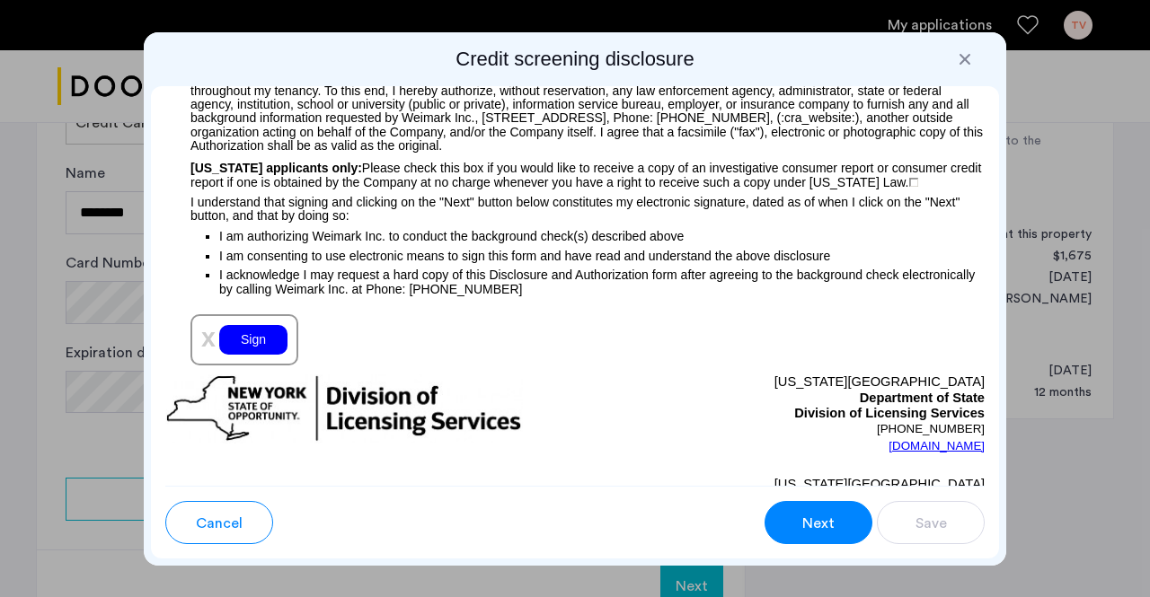
click at [241, 347] on div "Sign" at bounding box center [253, 340] width 68 height 30
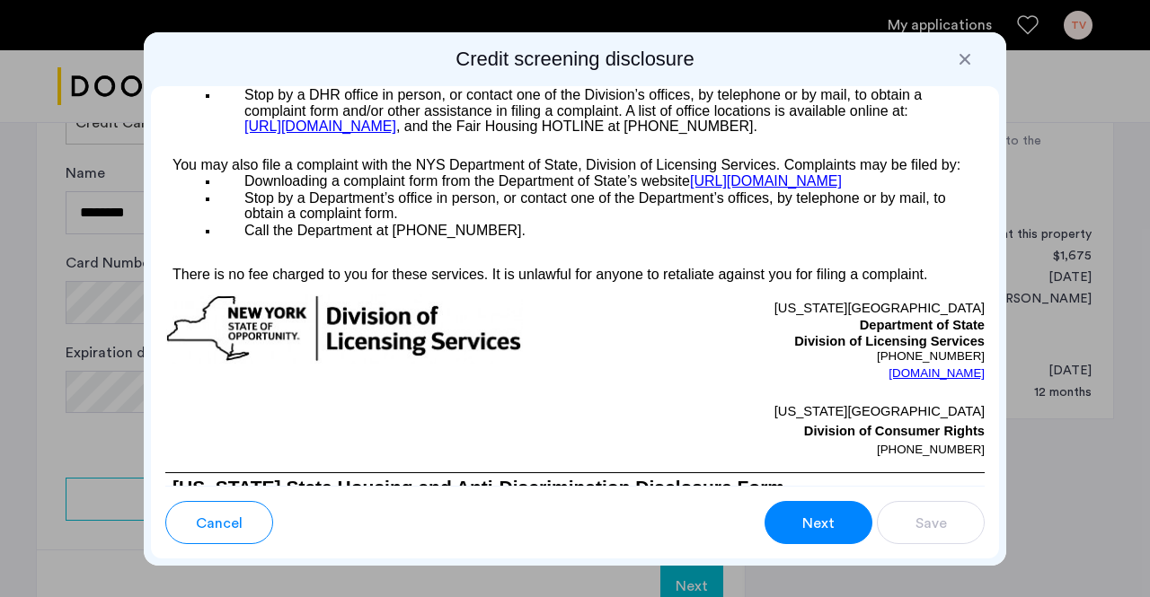
scroll to position [3413, 0]
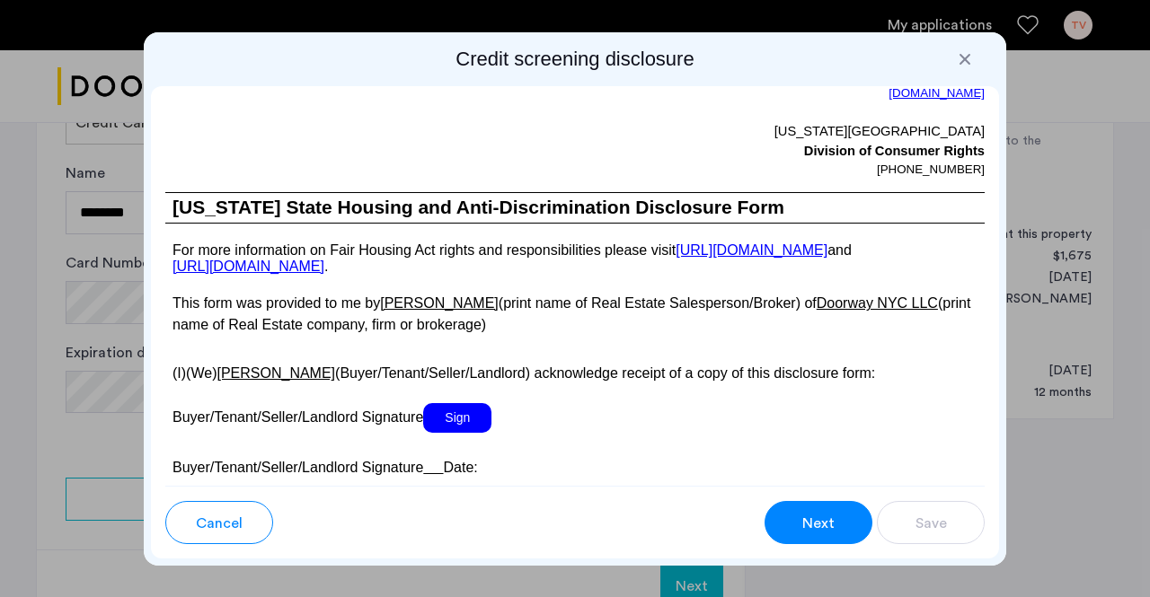
click at [473, 433] on span "Sign" at bounding box center [457, 418] width 68 height 30
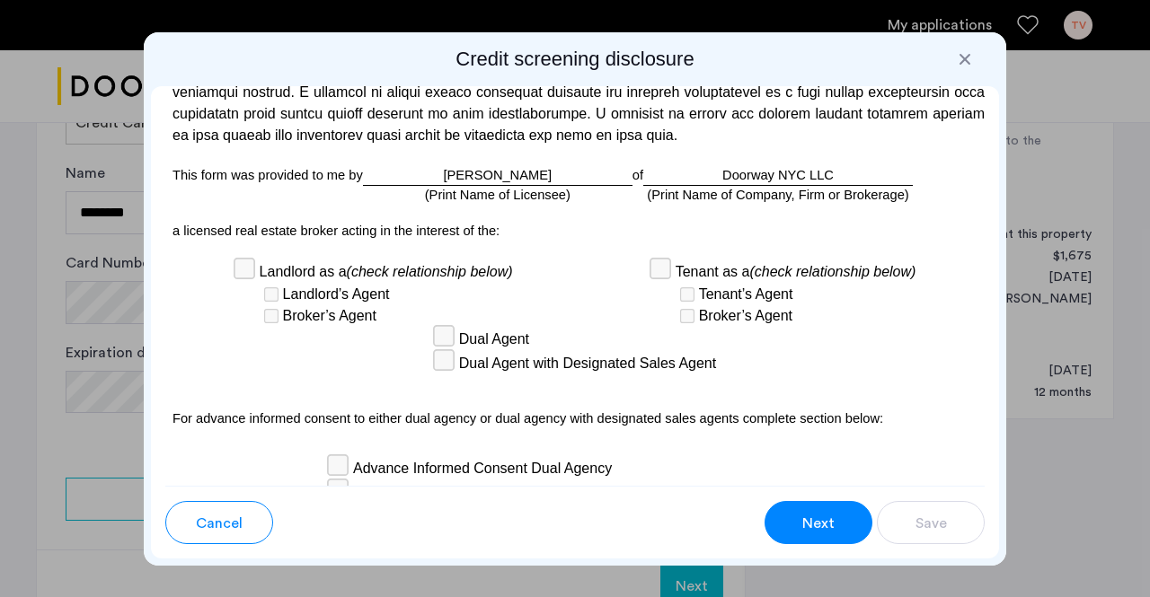
scroll to position [5389, 0]
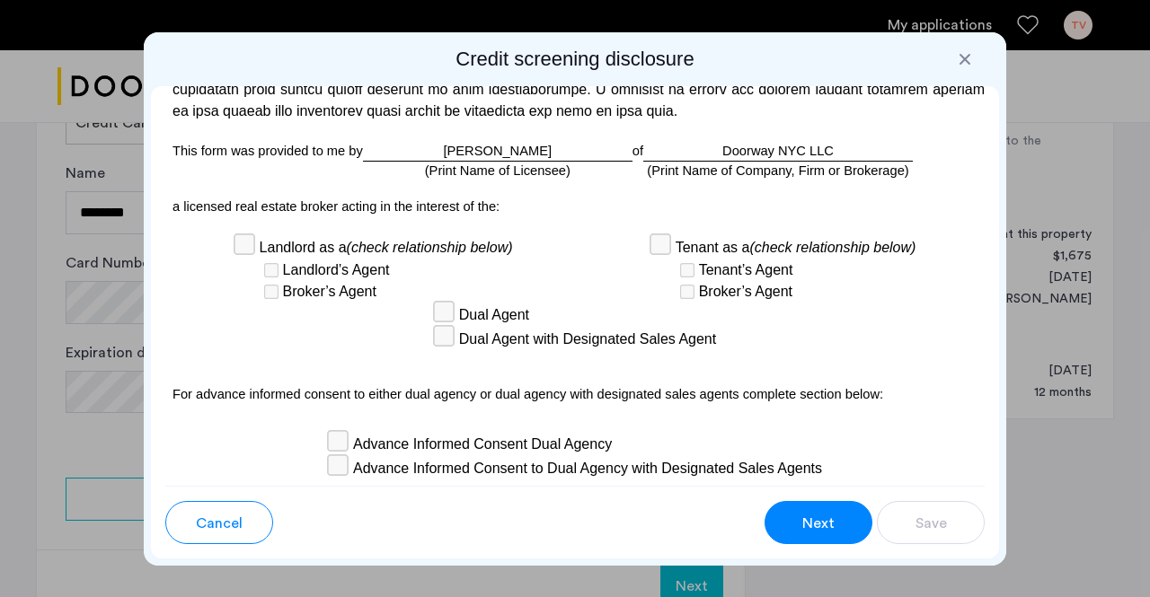
click at [577, 235] on p at bounding box center [574, 225] width 819 height 19
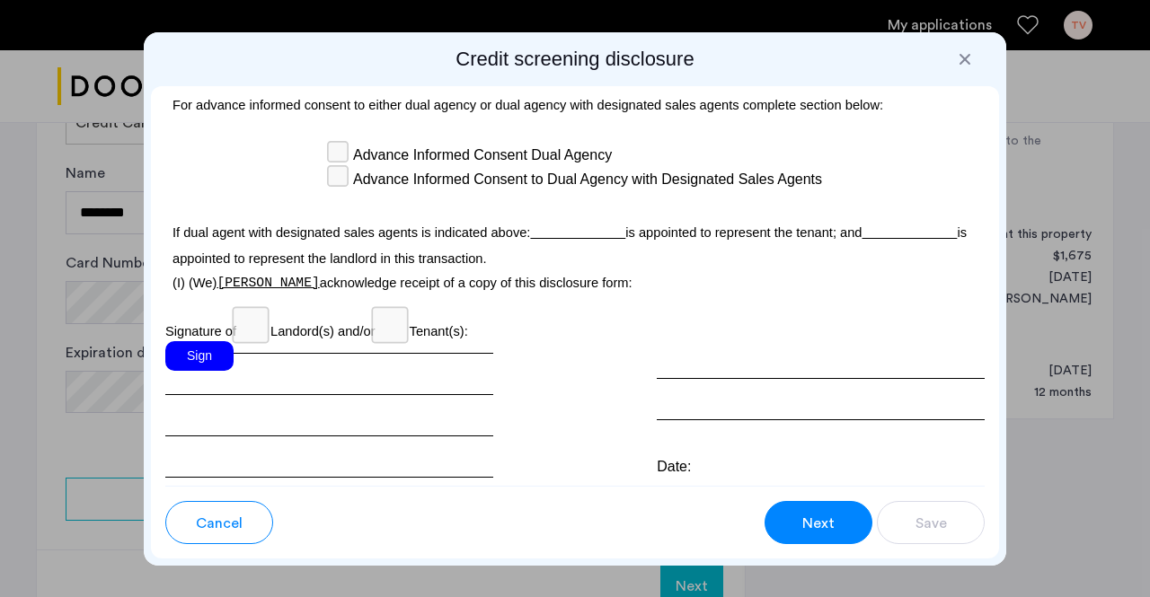
scroll to position [5748, 0]
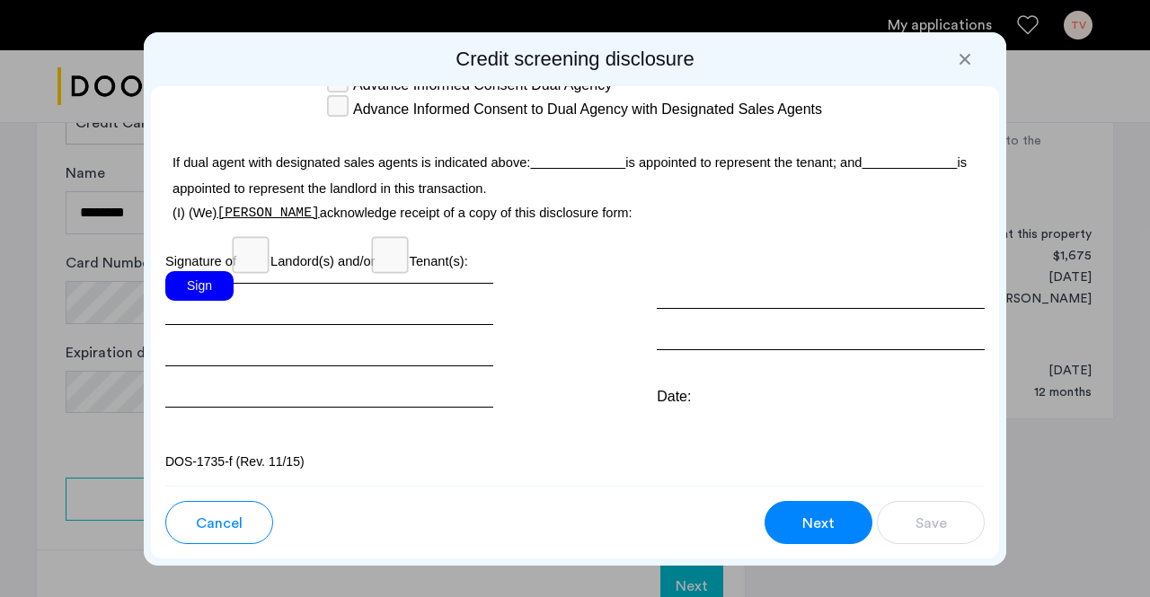
click at [208, 301] on div "Sign" at bounding box center [199, 286] width 68 height 30
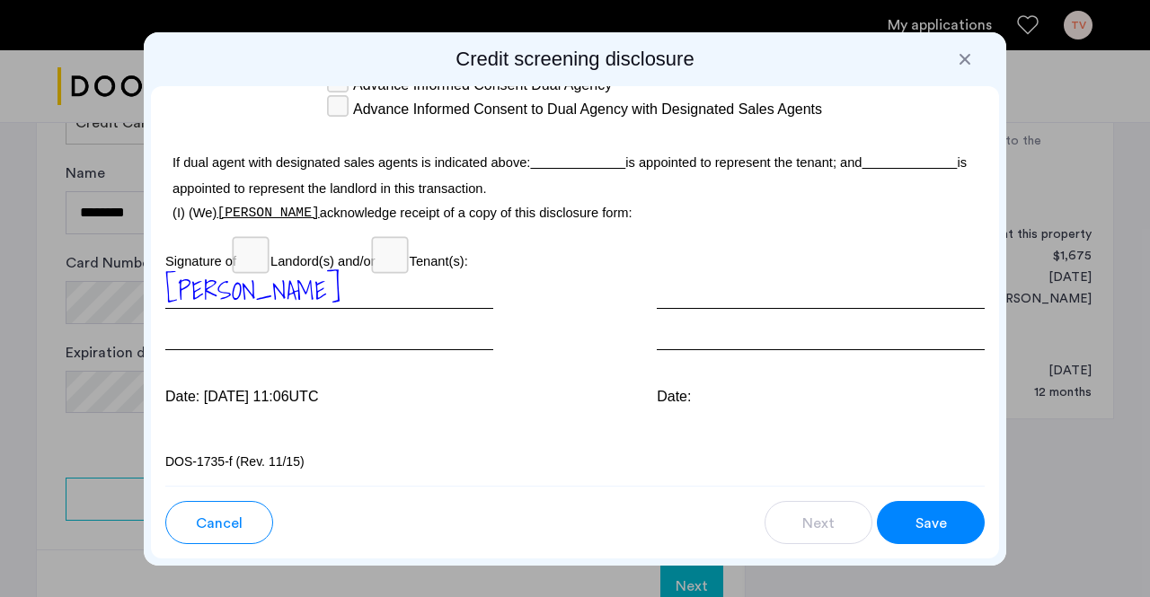
scroll to position [5774, 0]
click at [918, 509] on button "Save" at bounding box center [931, 522] width 108 height 43
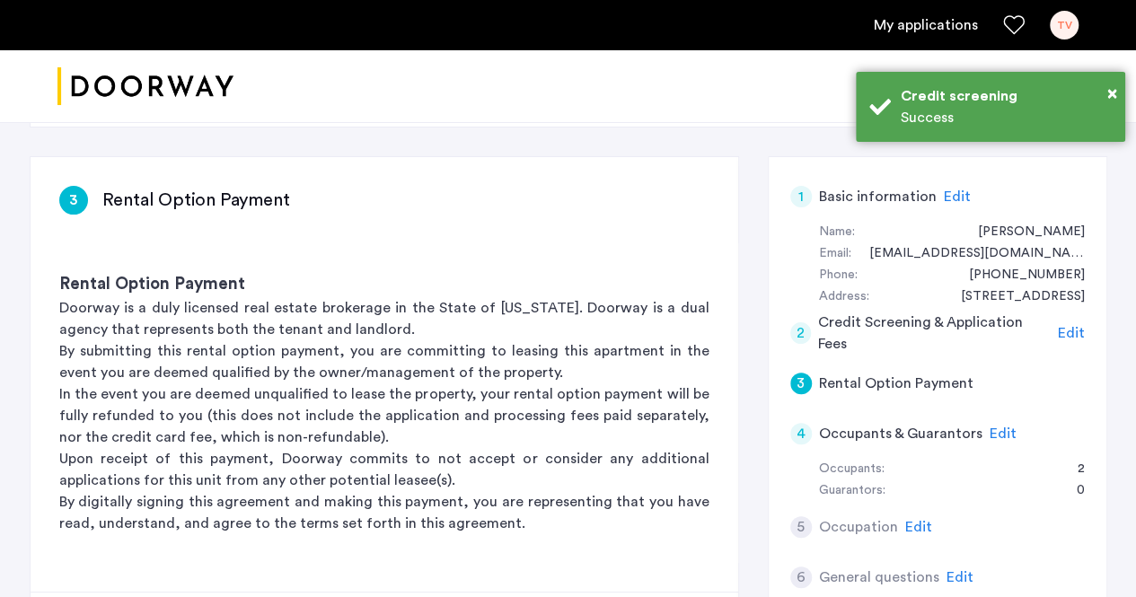
scroll to position [180, 0]
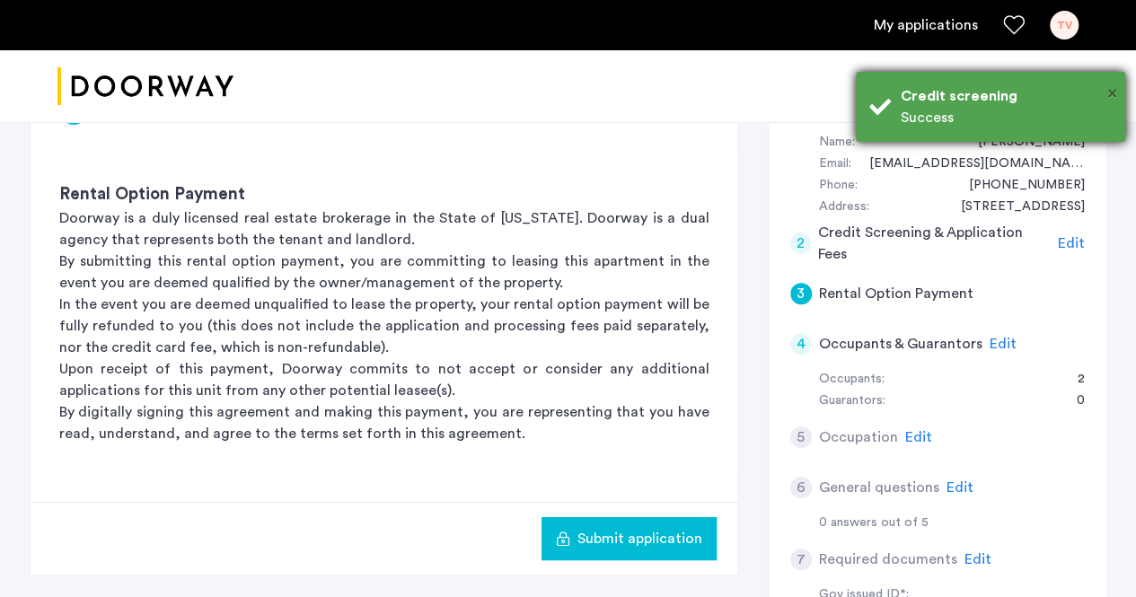
click at [1109, 93] on span "×" at bounding box center [1112, 93] width 10 height 18
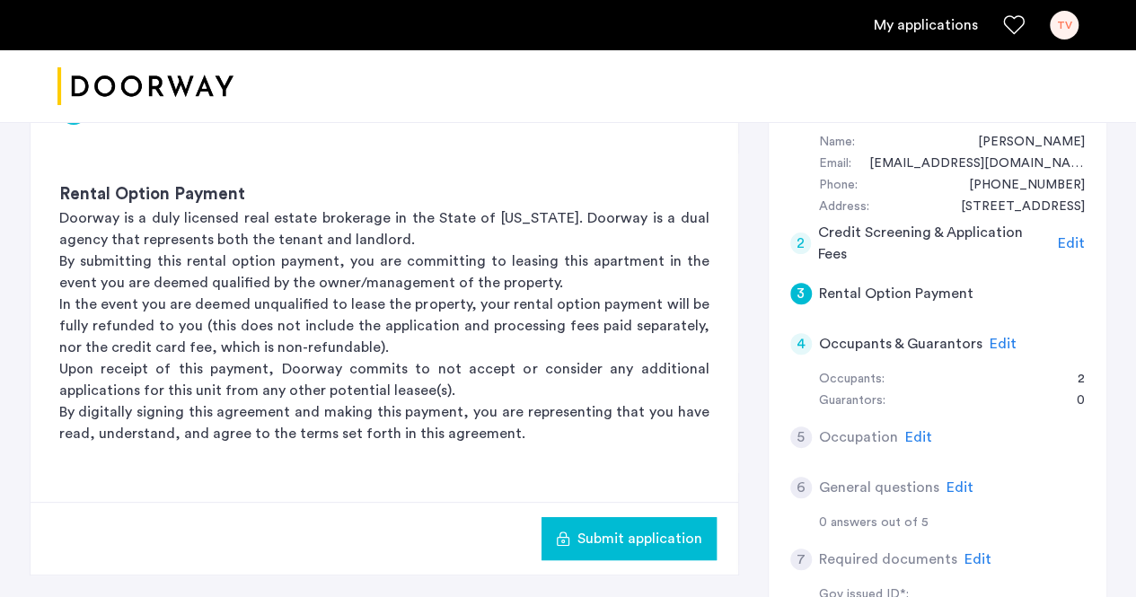
click at [606, 523] on button "Submit application" at bounding box center [629, 538] width 175 height 43
click at [907, 436] on span "Edit" at bounding box center [918, 437] width 27 height 14
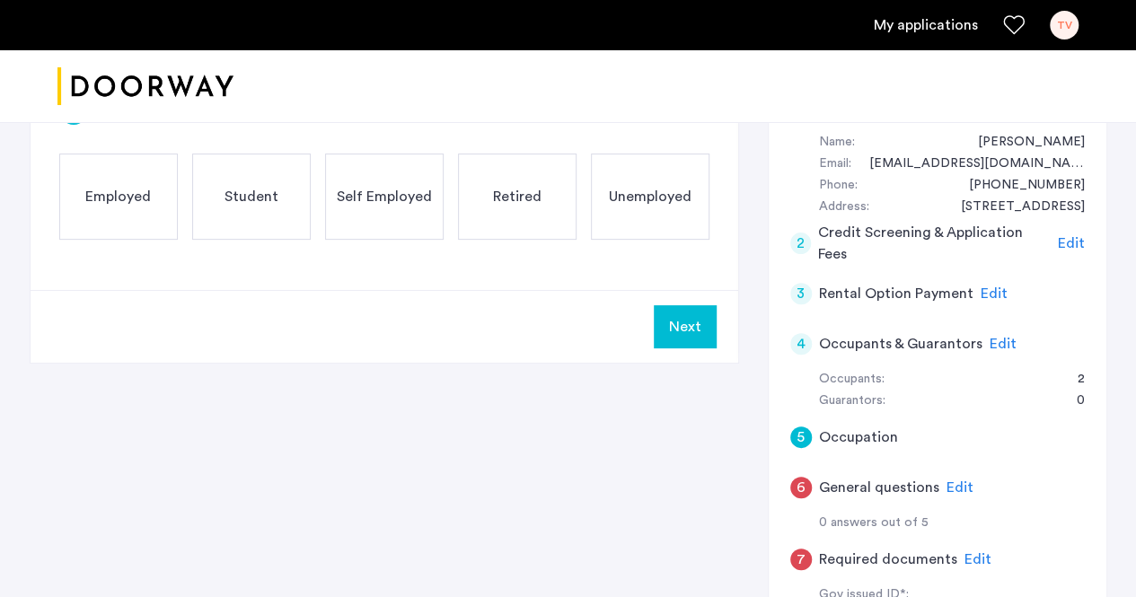
click at [133, 201] on span "Employed" at bounding box center [118, 197] width 66 height 22
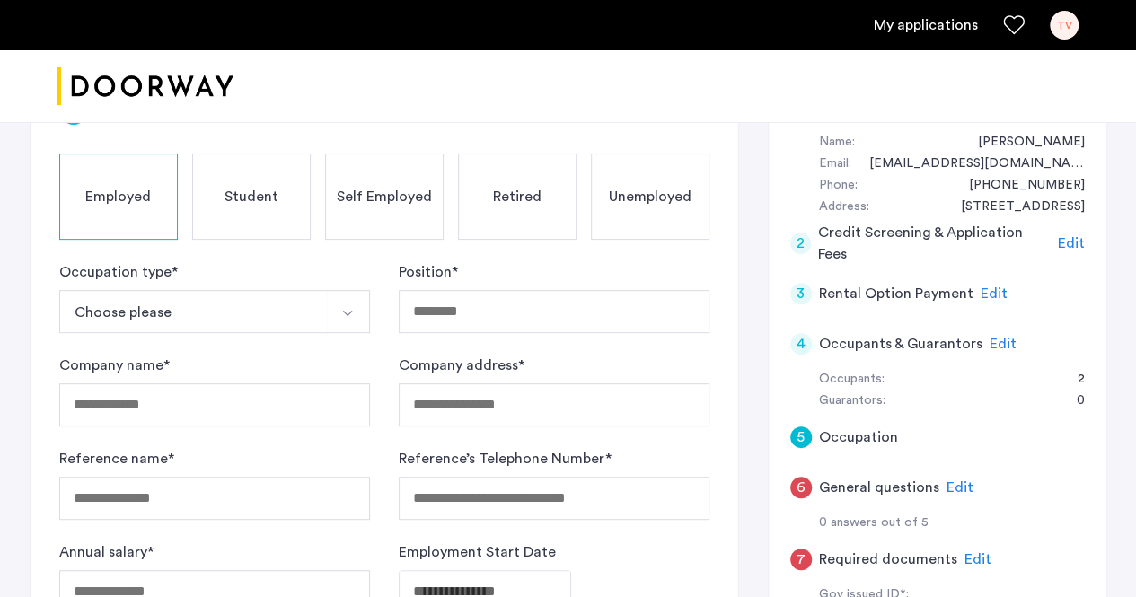
click at [258, 295] on button "Choose please" at bounding box center [193, 311] width 269 height 43
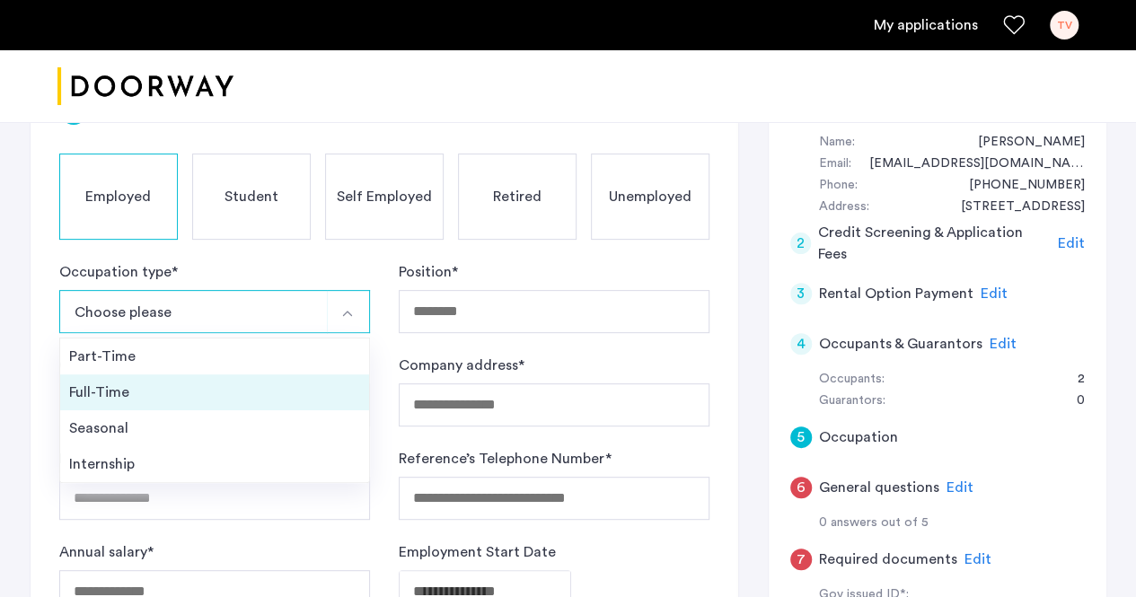
click at [206, 385] on div "Full-Time" at bounding box center [214, 393] width 291 height 22
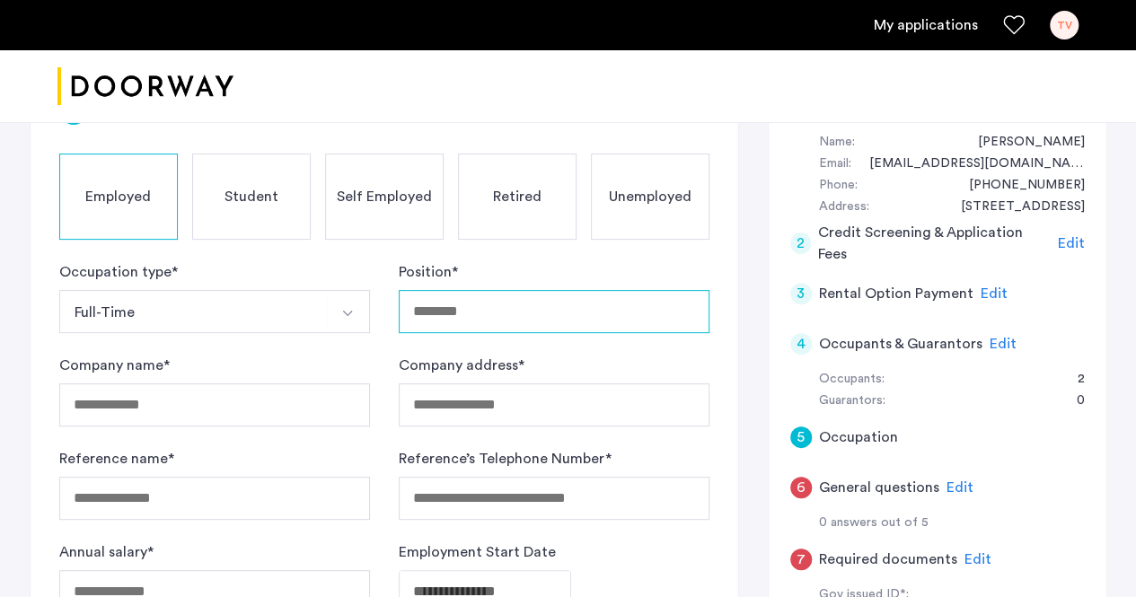
click at [460, 322] on input "Position *" at bounding box center [554, 311] width 311 height 43
type input "*"
type input "**********"
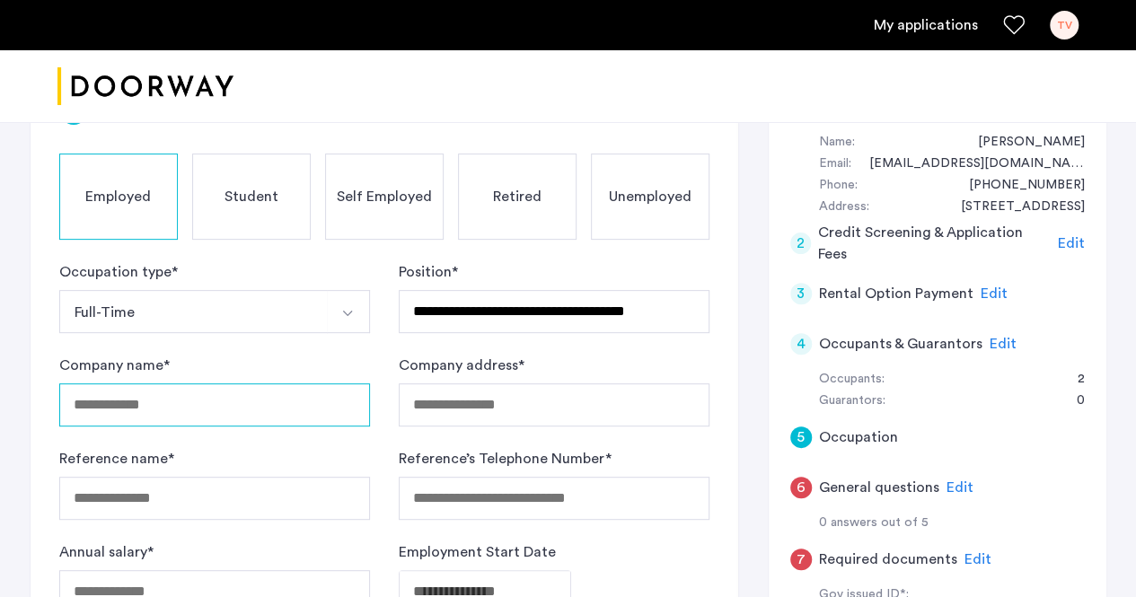
click at [293, 394] on input "Company name *" at bounding box center [214, 404] width 311 height 43
type input "*******"
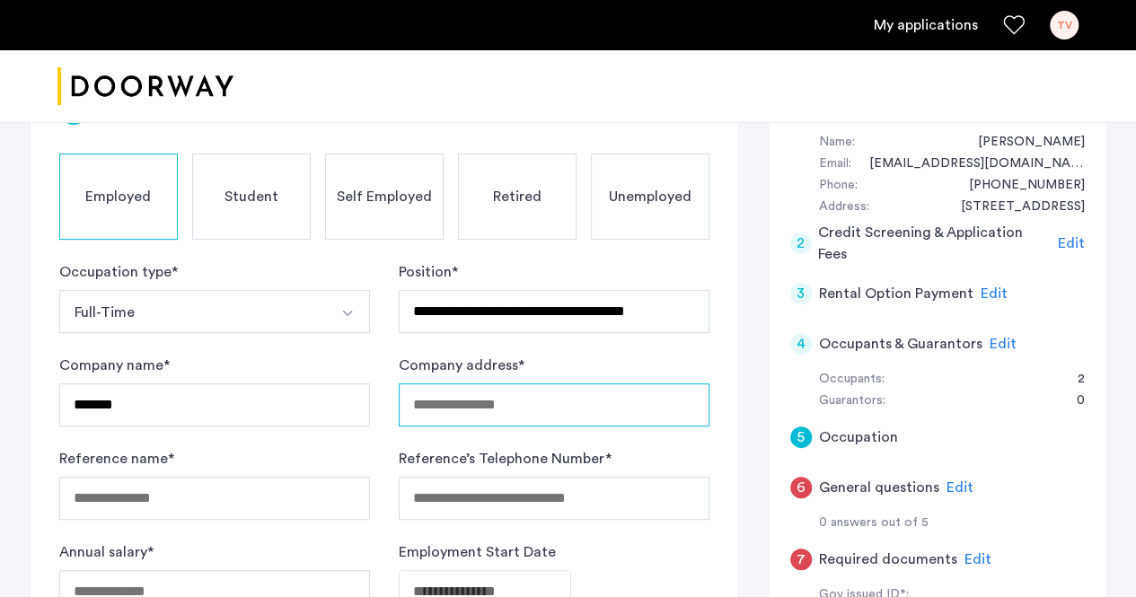
click at [468, 393] on input "Company address *" at bounding box center [554, 404] width 311 height 43
click at [586, 401] on input "**********" at bounding box center [554, 404] width 311 height 43
type input "**********"
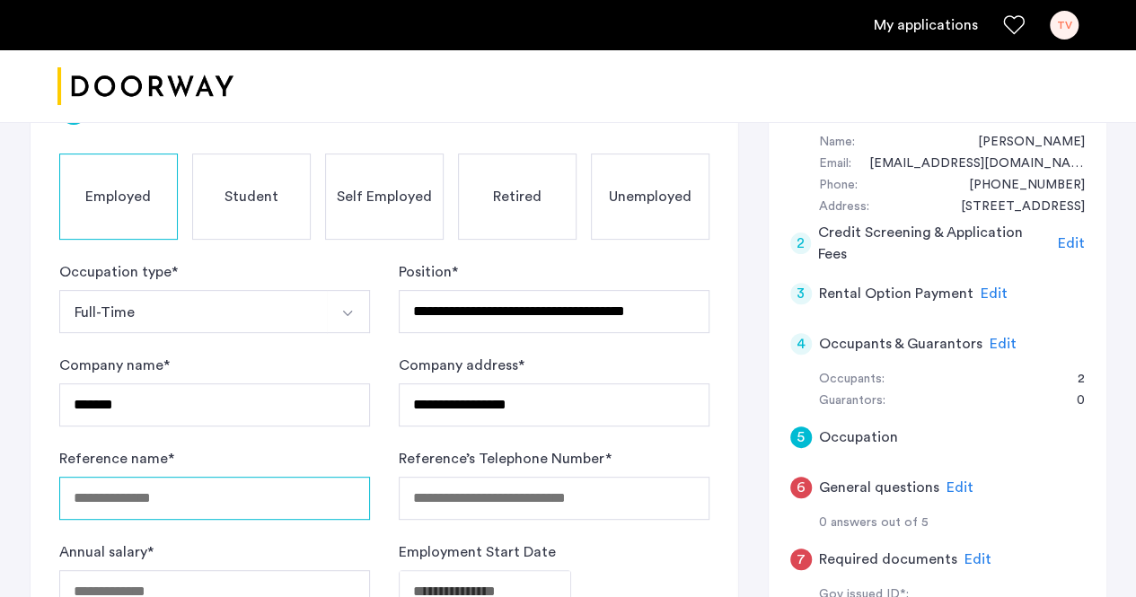
click at [264, 499] on input "Reference name *" at bounding box center [214, 498] width 311 height 43
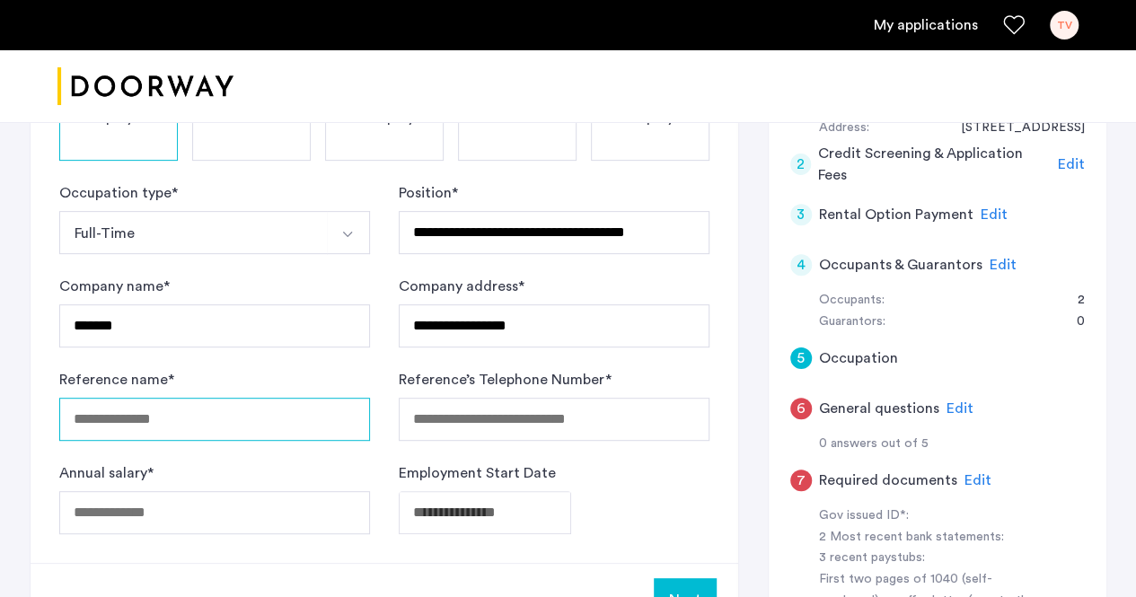
scroll to position [359, 0]
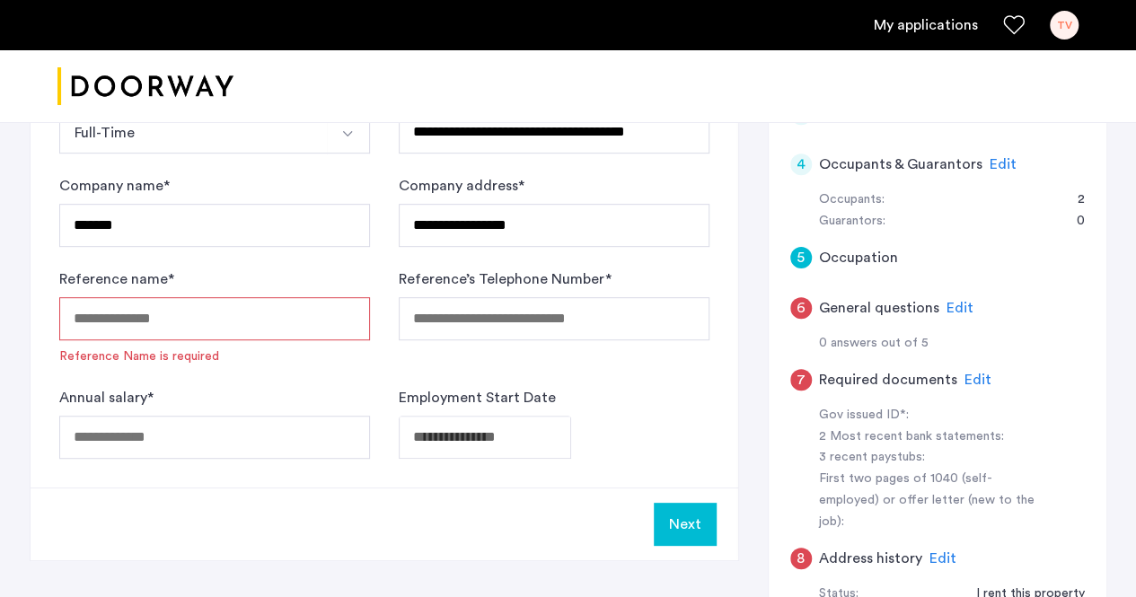
click at [295, 324] on input "Reference name *" at bounding box center [214, 318] width 311 height 43
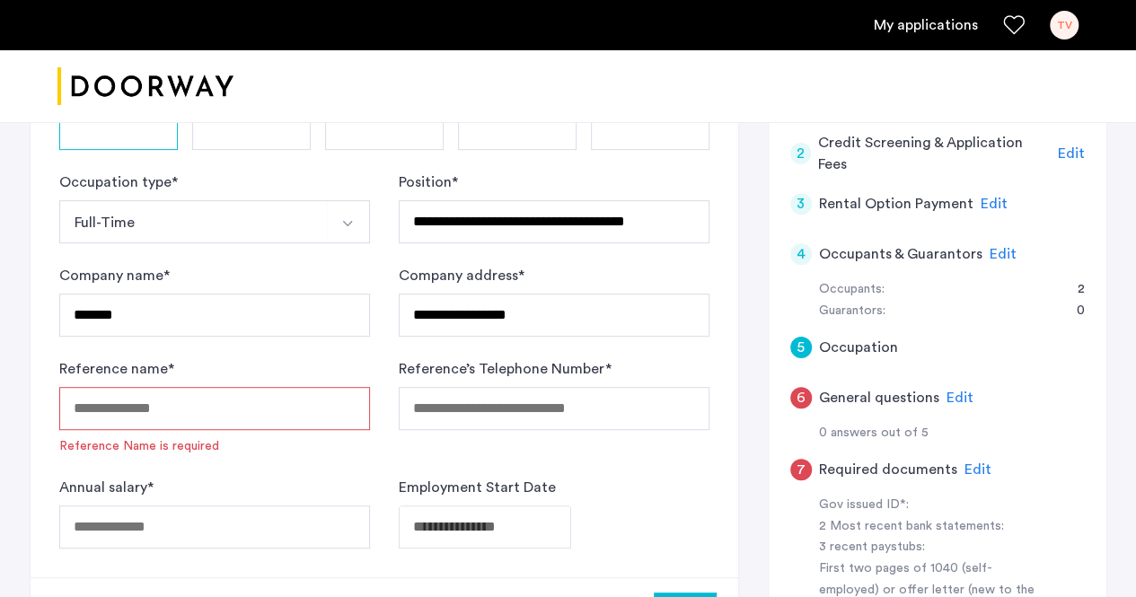
click at [223, 400] on input "Reference name *" at bounding box center [214, 408] width 311 height 43
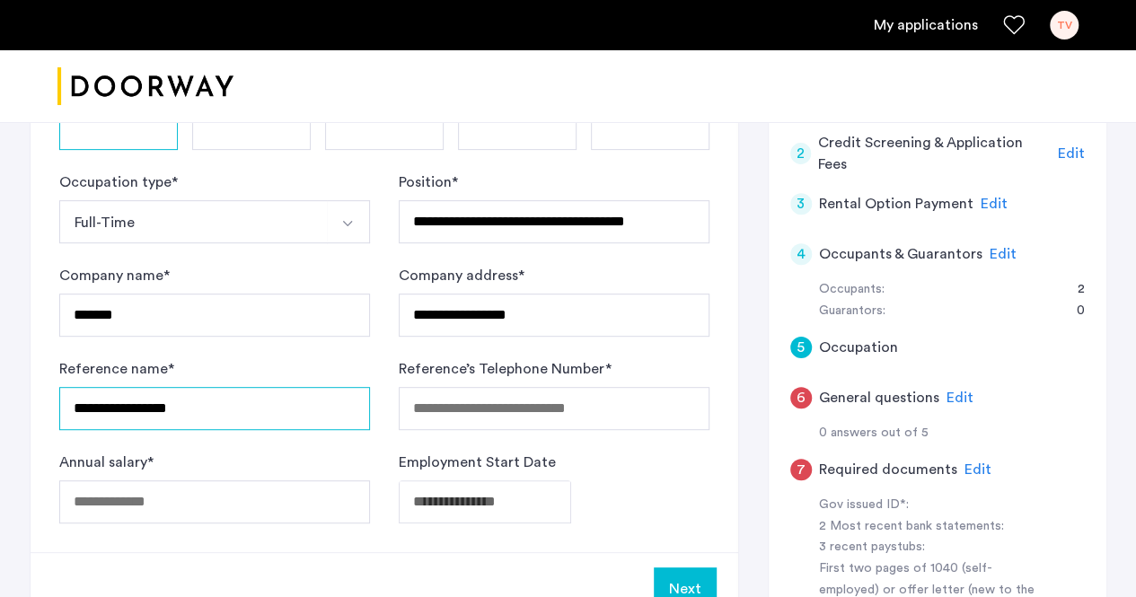
type input "**********"
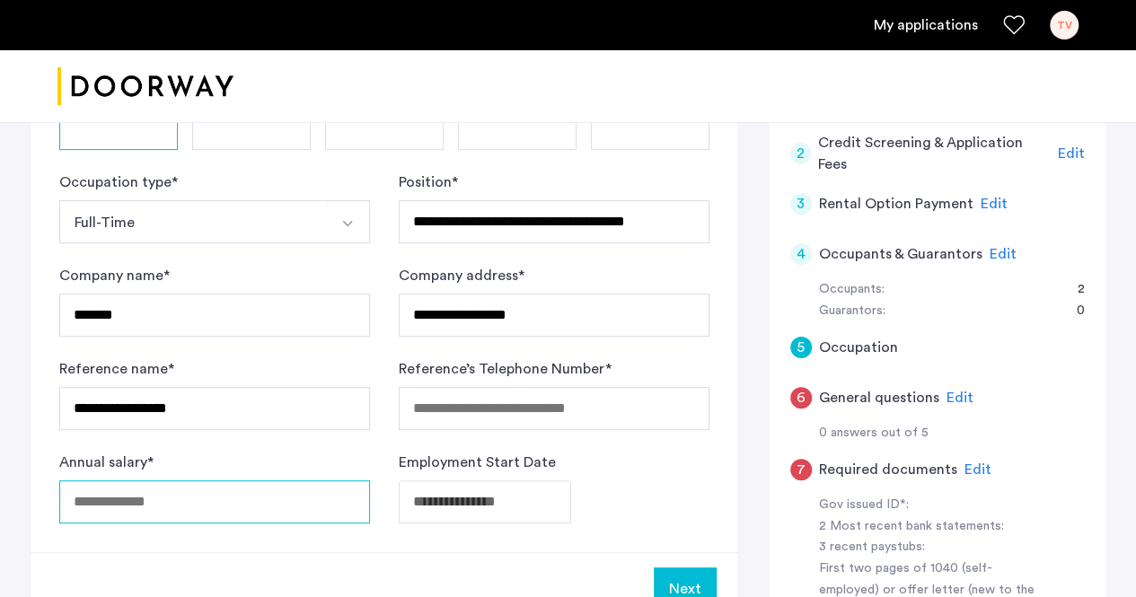
click at [250, 493] on input "Annual salary *" at bounding box center [214, 501] width 311 height 43
type input "*****"
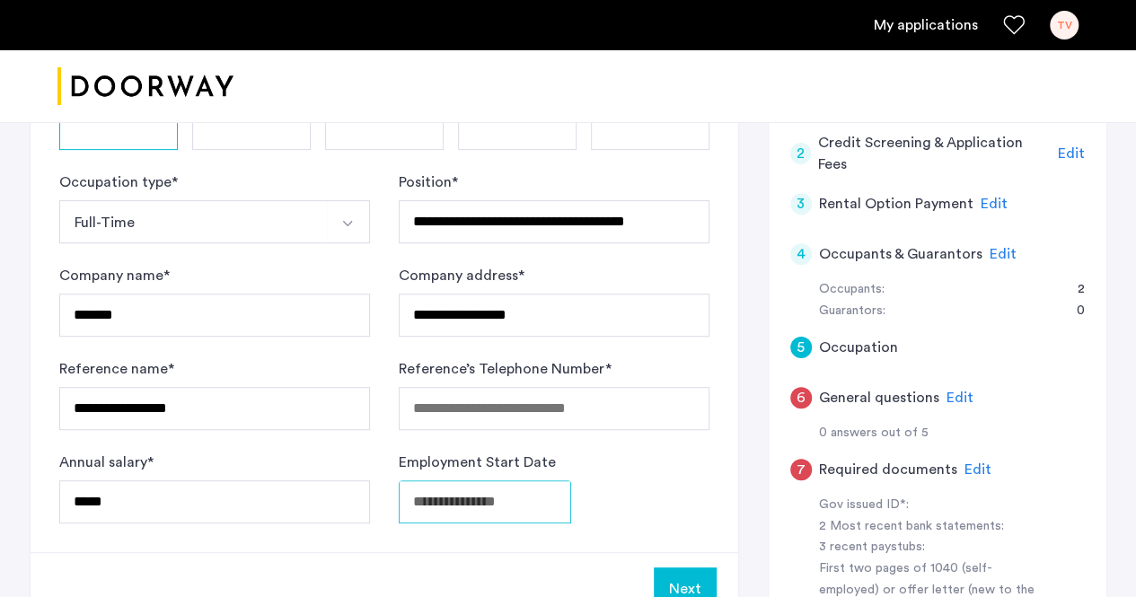
click at [461, 328] on body "**********" at bounding box center [568, 29] width 1136 height 597
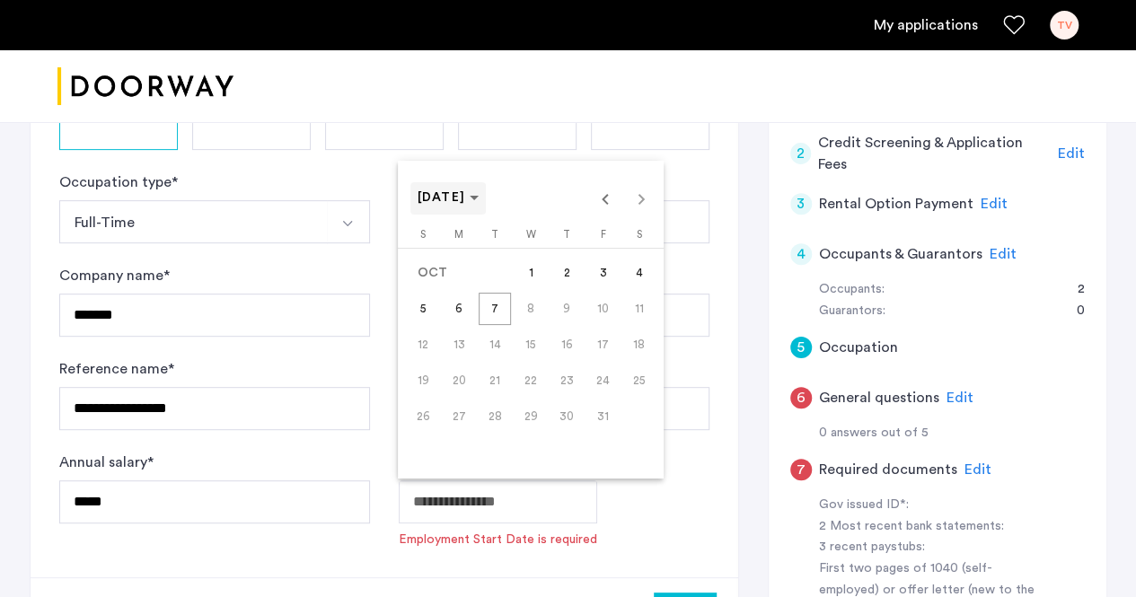
click at [480, 202] on span "[DATE]" at bounding box center [449, 197] width 62 height 15
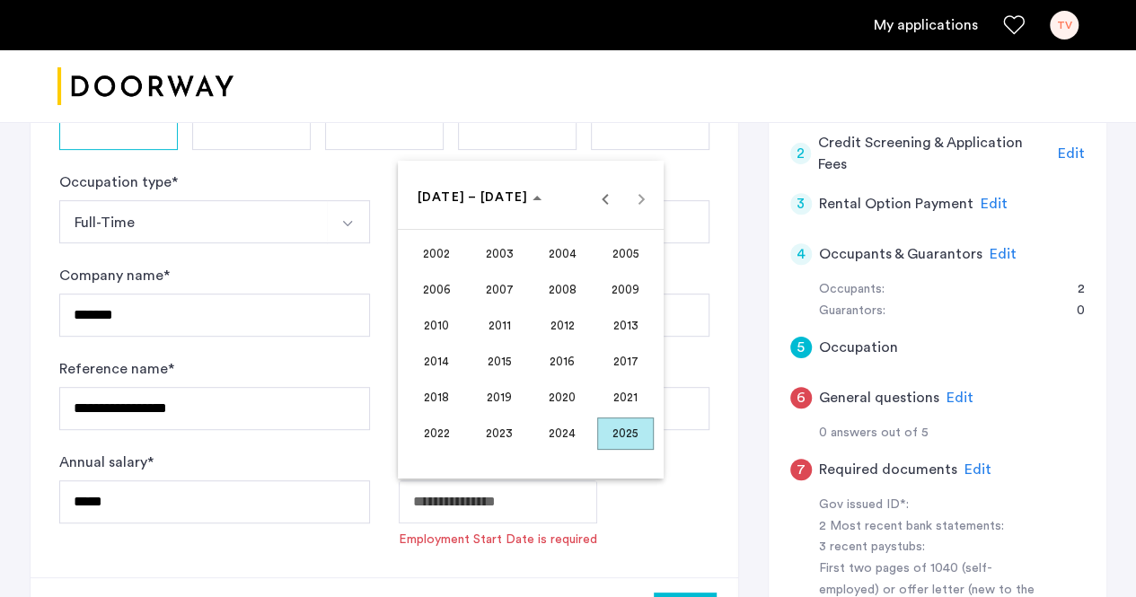
click at [551, 448] on span "2024" at bounding box center [562, 434] width 57 height 32
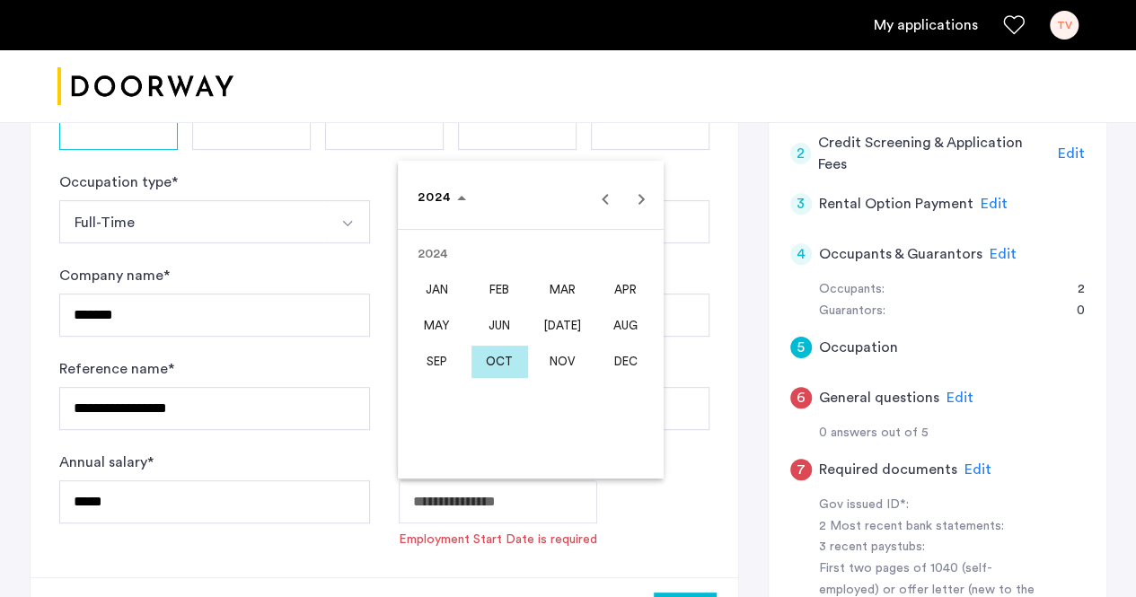
click at [614, 322] on span "AUG" at bounding box center [625, 326] width 57 height 32
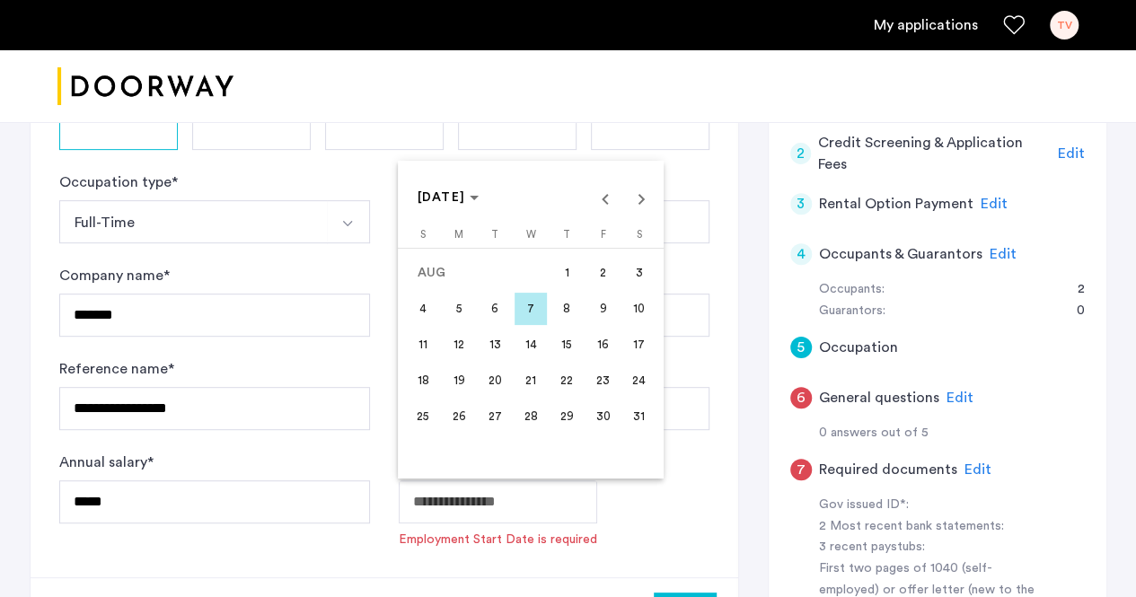
click at [458, 336] on span "12" at bounding box center [459, 345] width 32 height 32
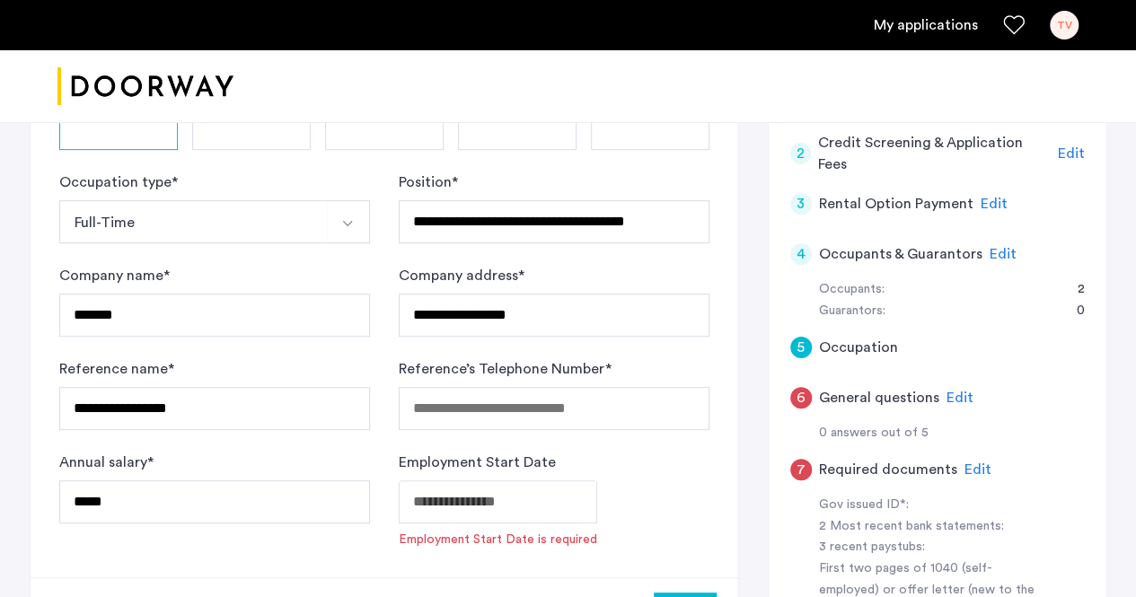
type input "**********"
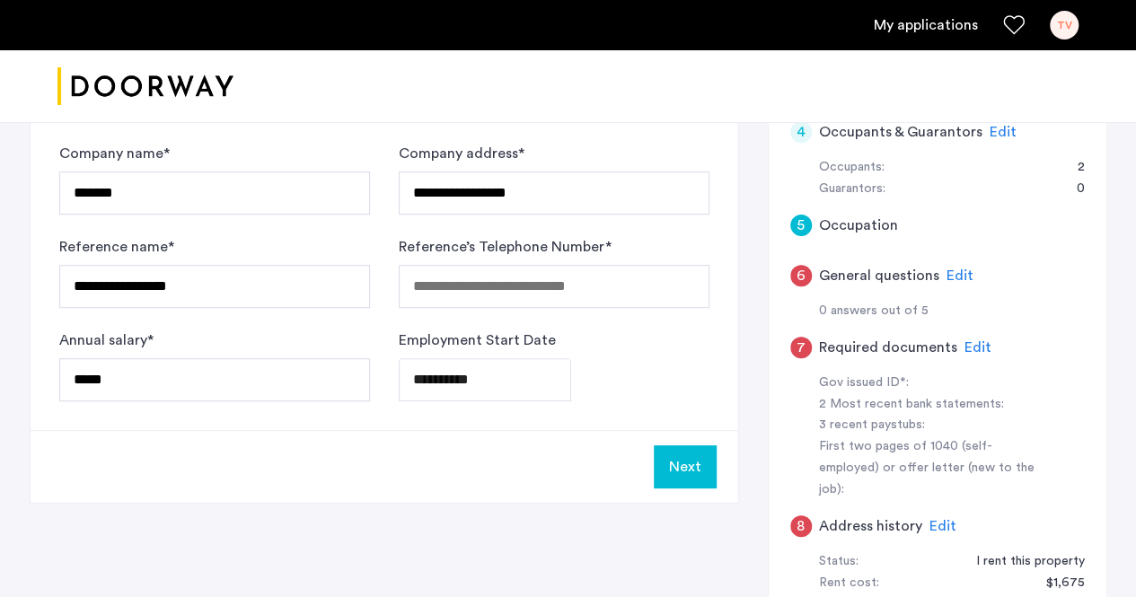
scroll to position [449, 0]
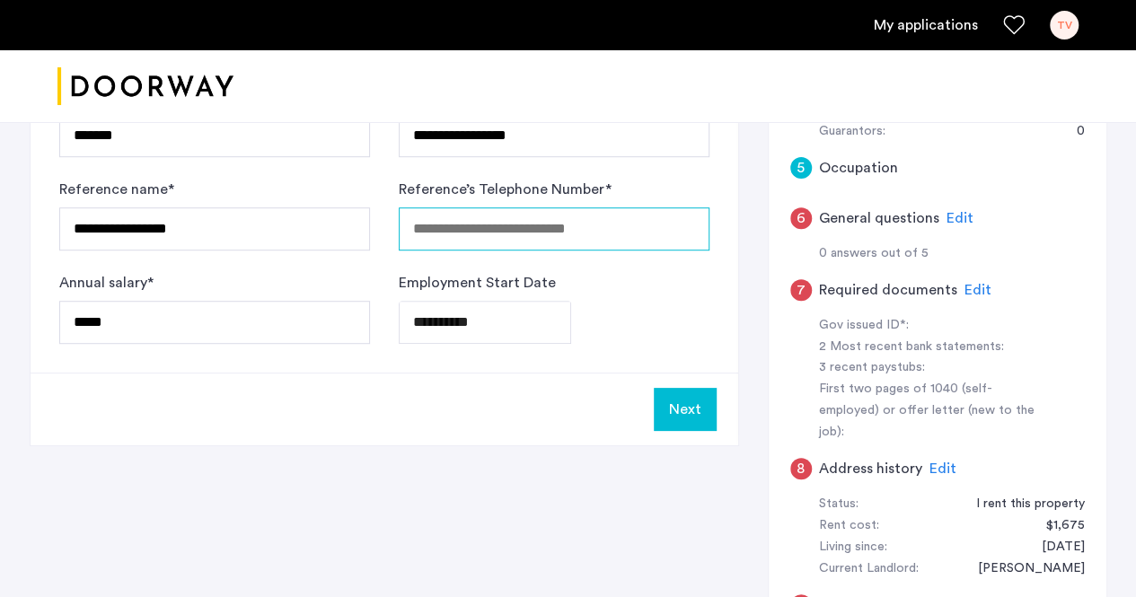
click at [502, 225] on input "Reference’s Telephone Number *" at bounding box center [554, 228] width 311 height 43
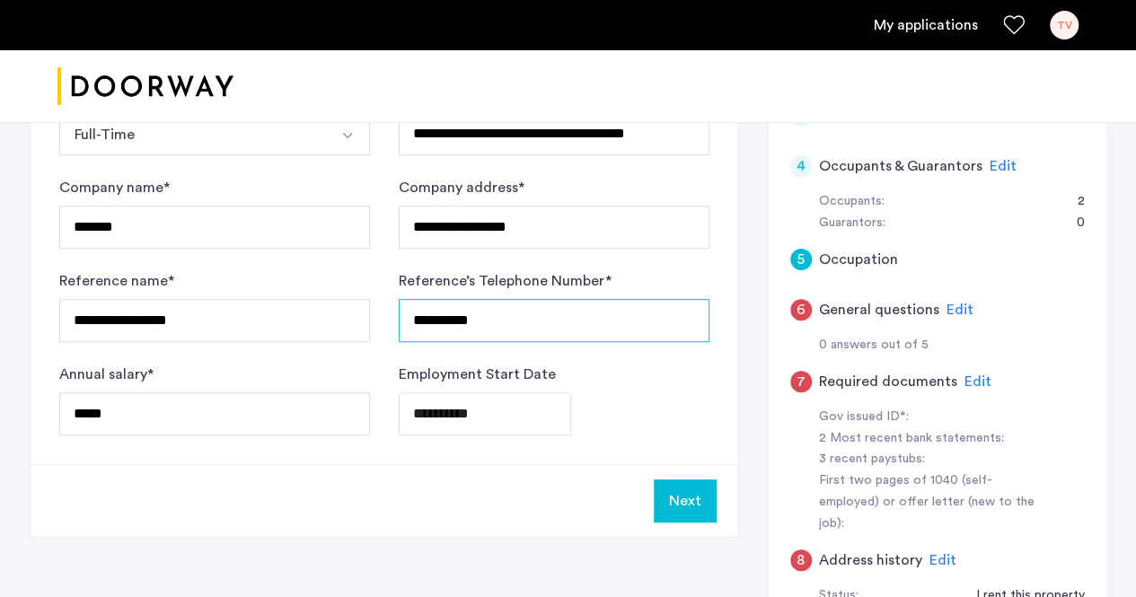
scroll to position [359, 0]
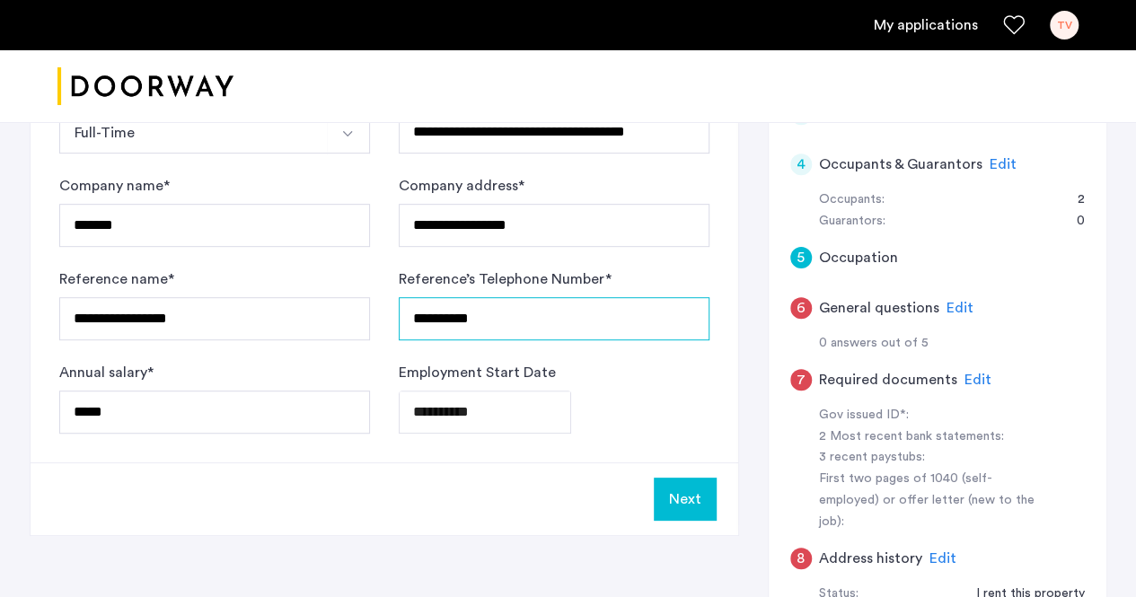
type input "**********"
click at [675, 496] on button "Next" at bounding box center [685, 499] width 63 height 43
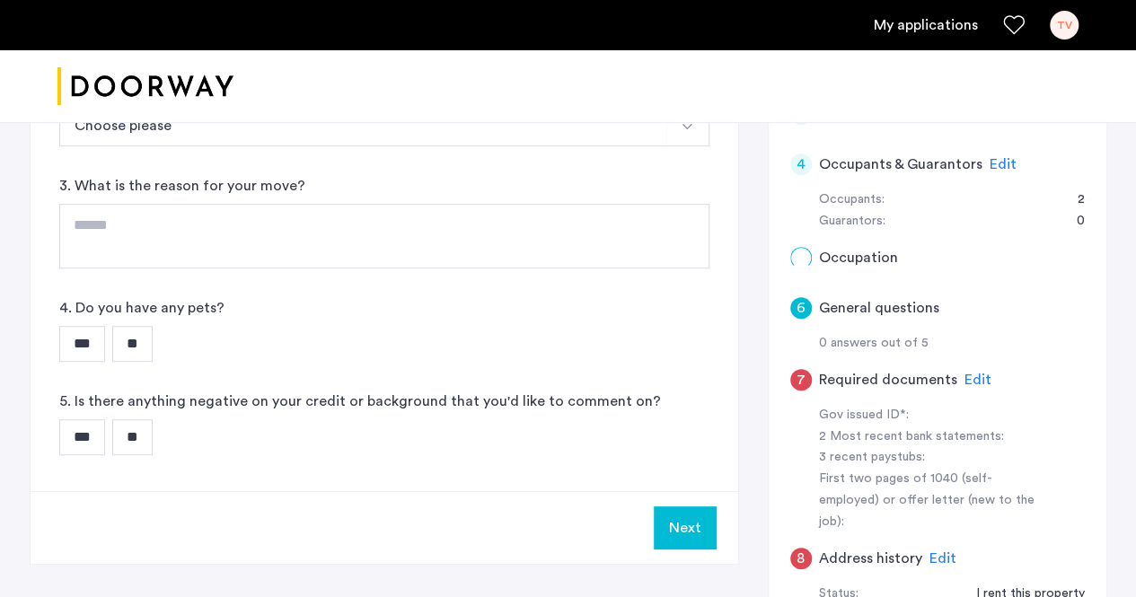
scroll to position [0, 0]
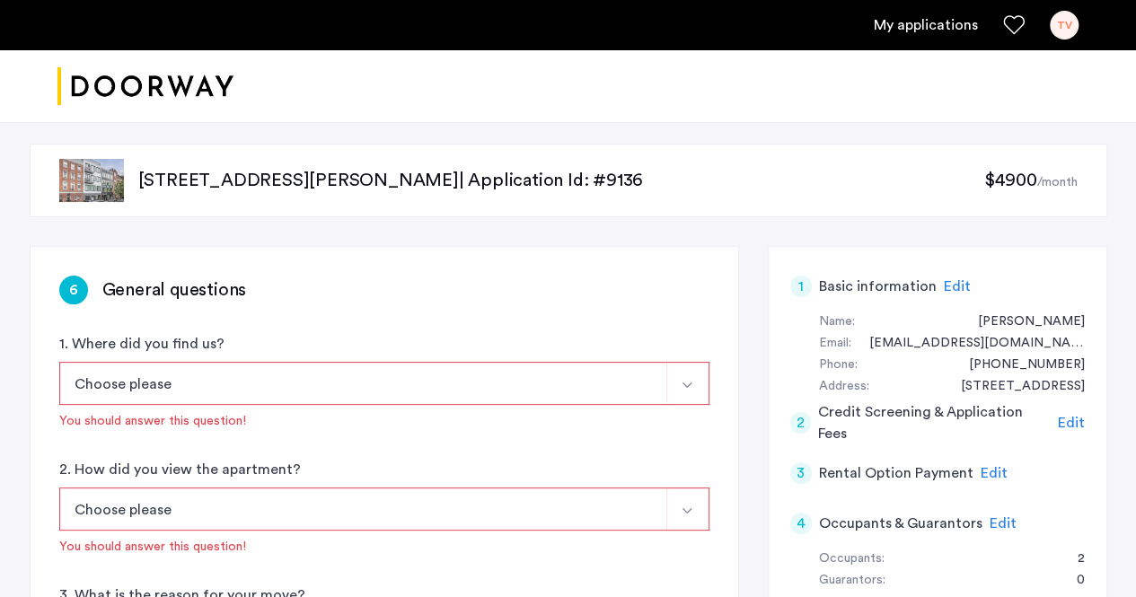
click at [444, 366] on button "Choose please" at bounding box center [363, 383] width 608 height 43
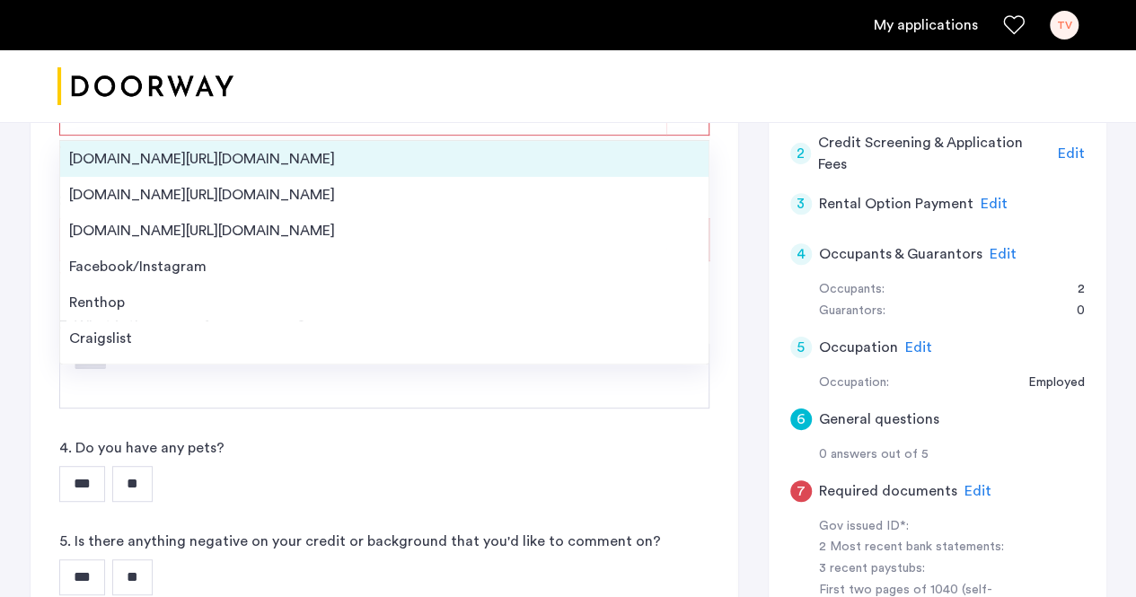
click at [104, 164] on div "[DOMAIN_NAME][URL][DOMAIN_NAME]" at bounding box center [384, 159] width 630 height 22
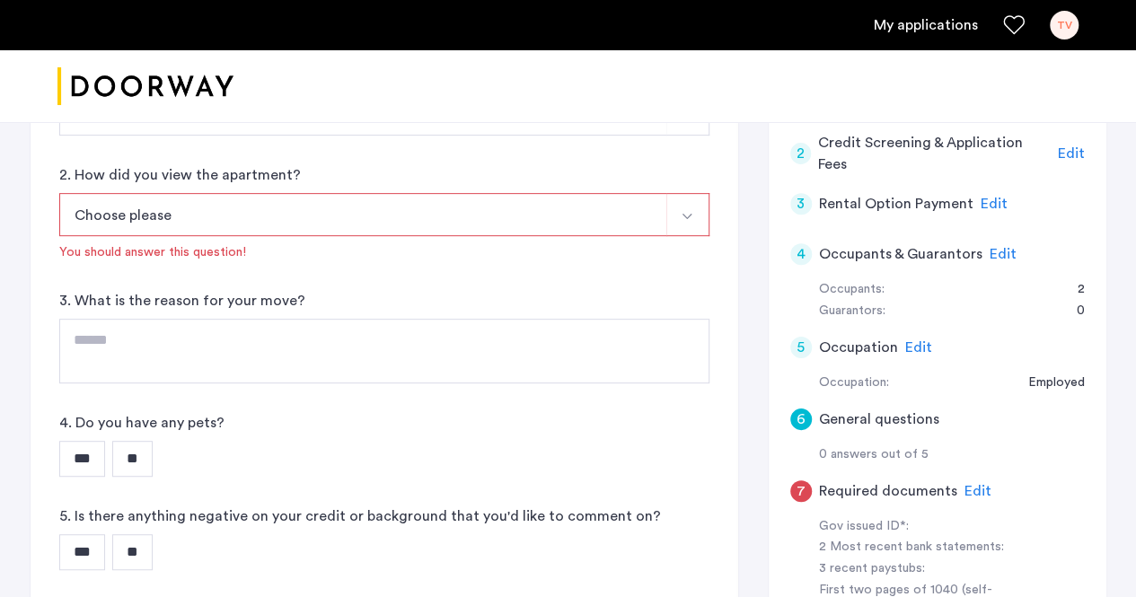
click at [194, 220] on button "Choose please" at bounding box center [363, 214] width 608 height 43
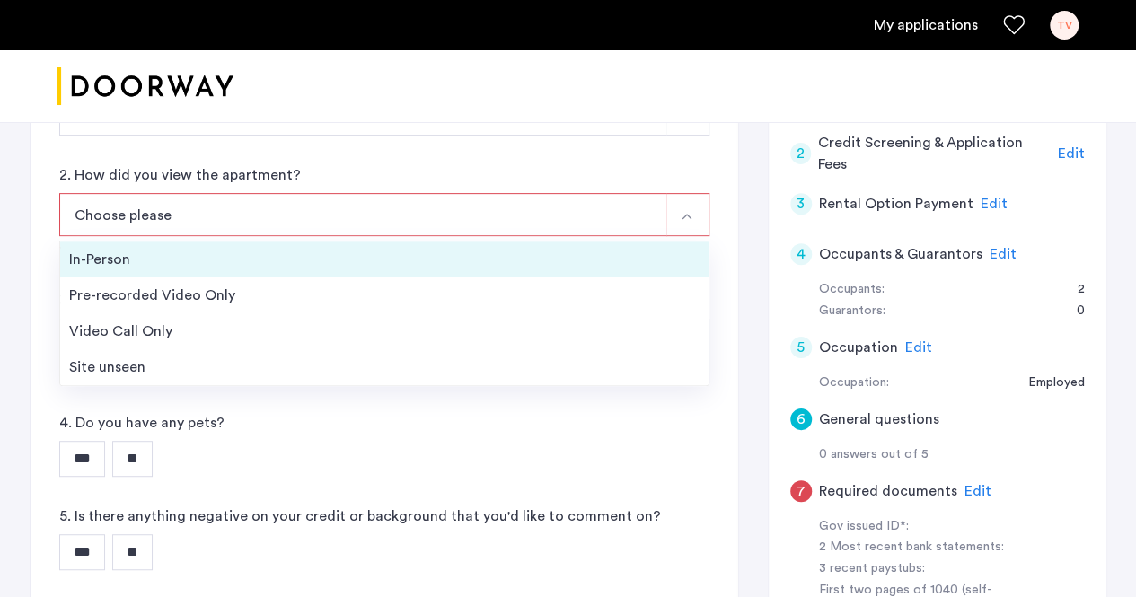
click at [189, 252] on div "In-Person" at bounding box center [384, 260] width 630 height 22
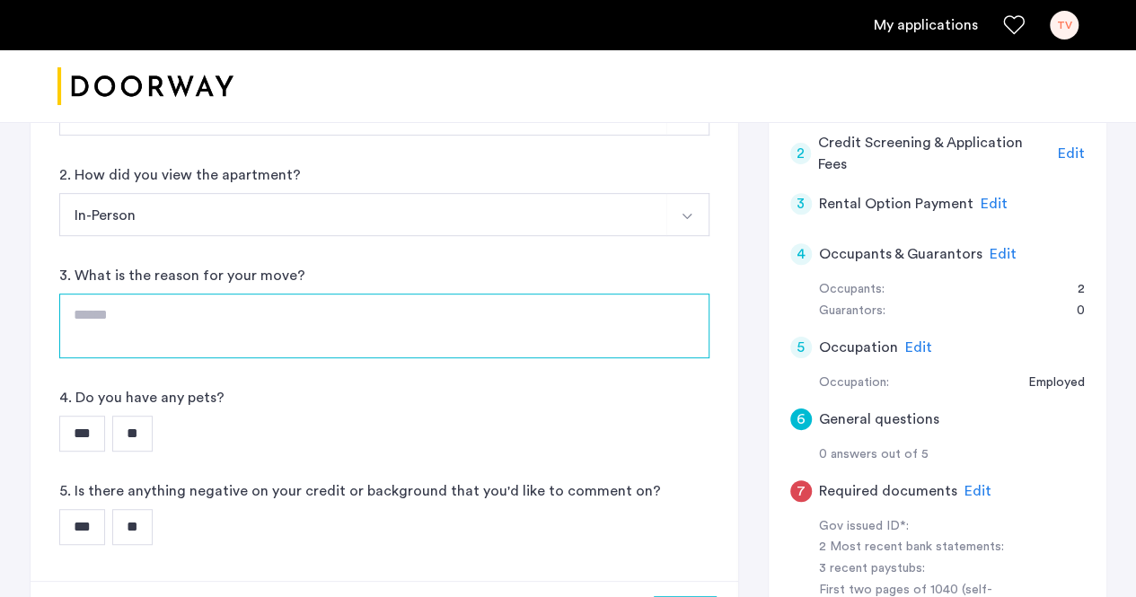
click at [232, 321] on textarea at bounding box center [384, 326] width 650 height 65
type textarea "**********"
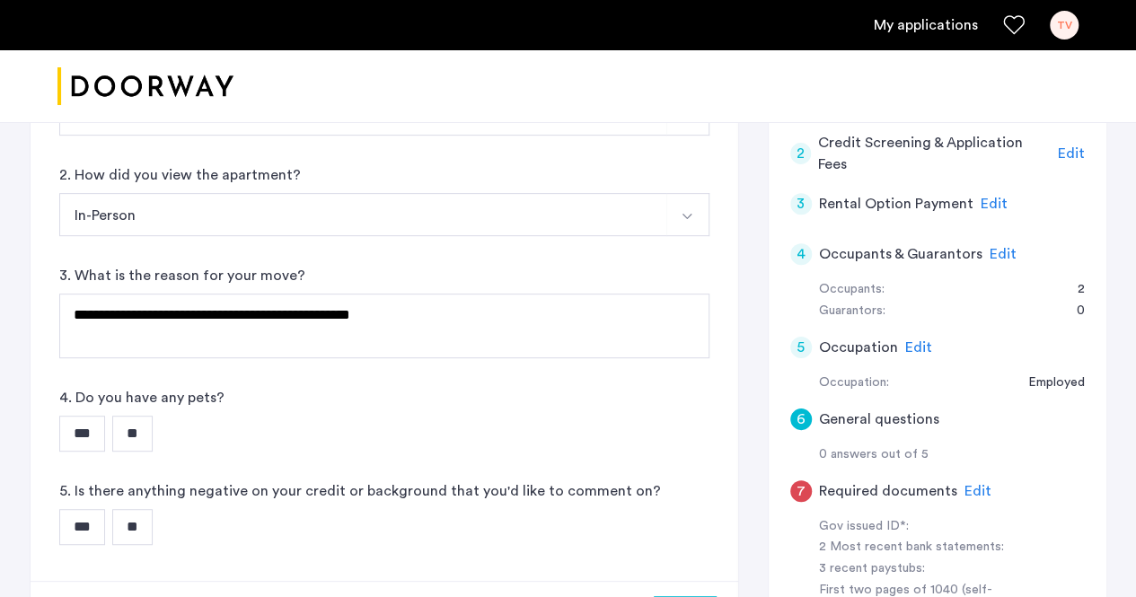
click at [127, 440] on input "**" at bounding box center [132, 434] width 40 height 36
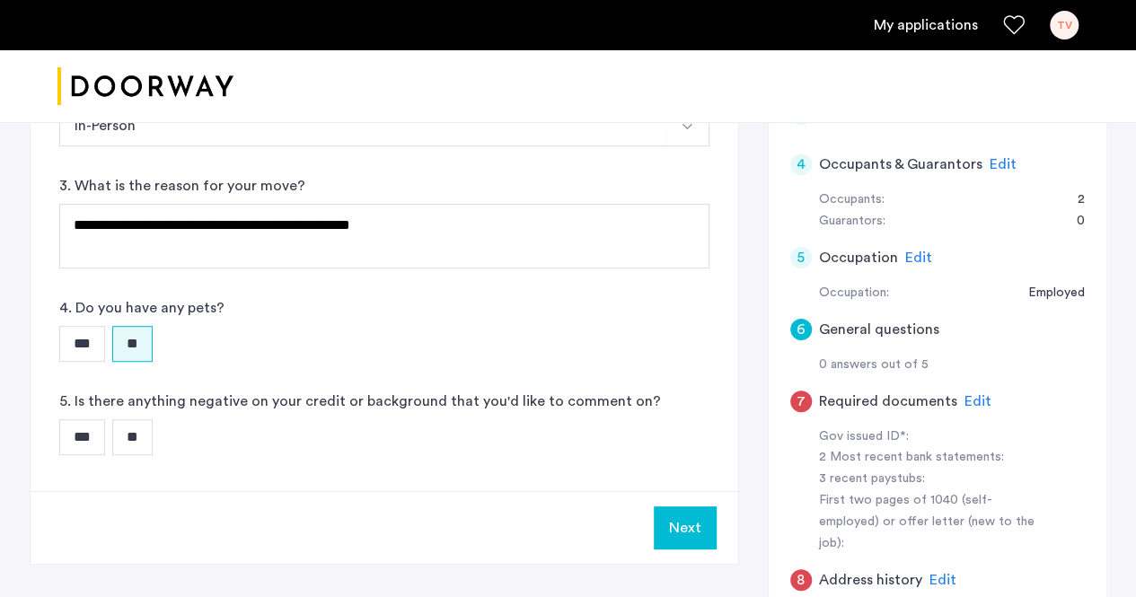
click at [144, 440] on input "**" at bounding box center [132, 437] width 40 height 36
click at [689, 529] on button "Next" at bounding box center [685, 528] width 63 height 43
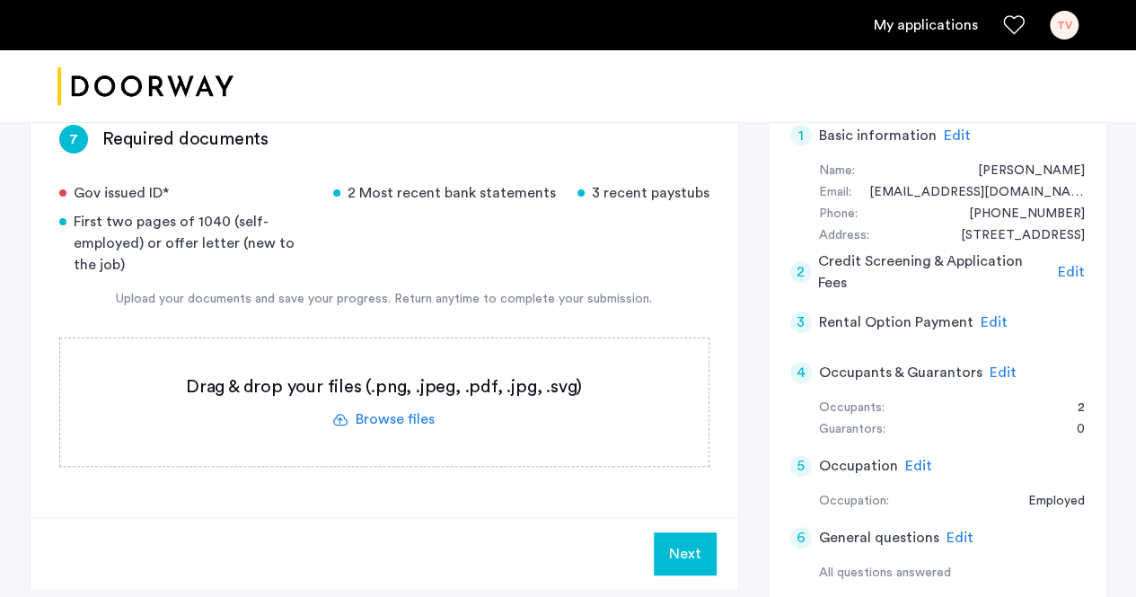
scroll to position [180, 0]
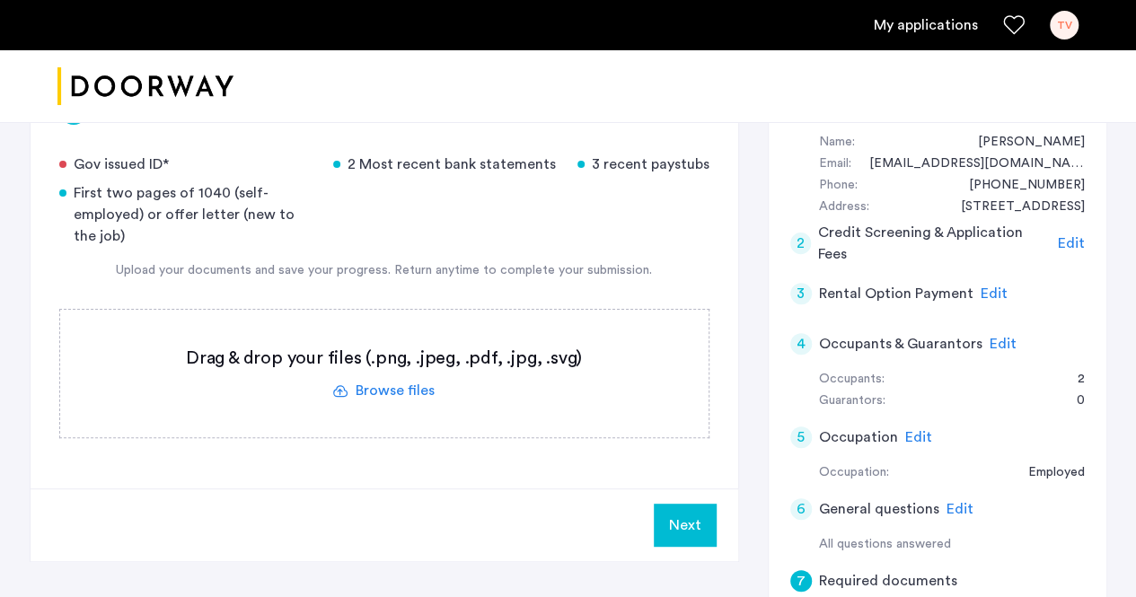
click at [394, 386] on label at bounding box center [384, 374] width 648 height 128
click at [0, 0] on input "file" at bounding box center [0, 0] width 0 height 0
click at [463, 378] on label at bounding box center [384, 374] width 648 height 128
click at [0, 0] on input "file" at bounding box center [0, 0] width 0 height 0
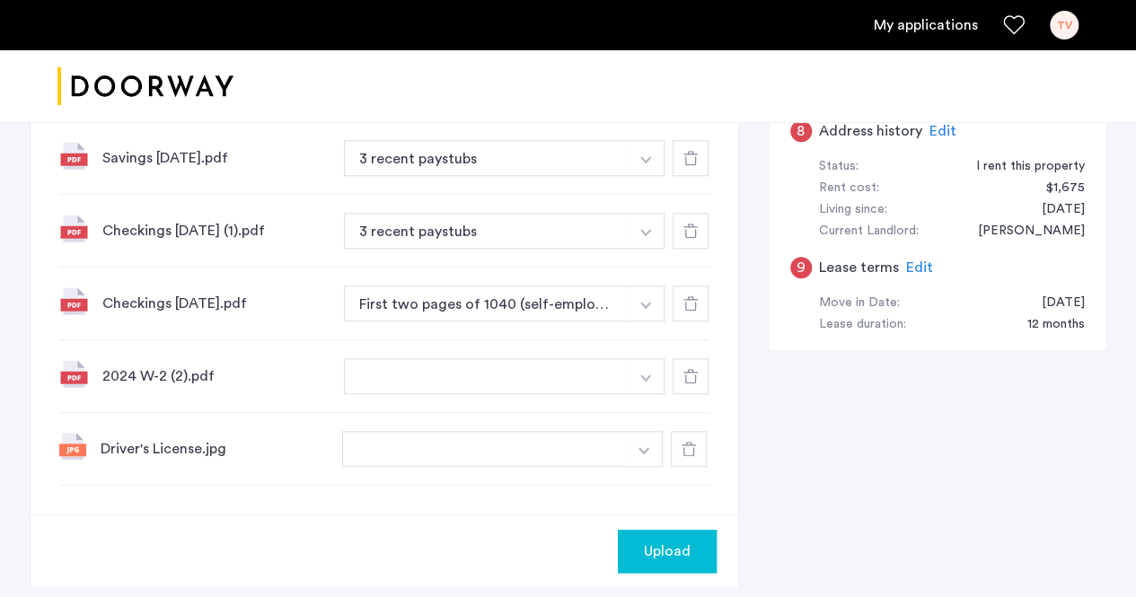
scroll to position [898, 0]
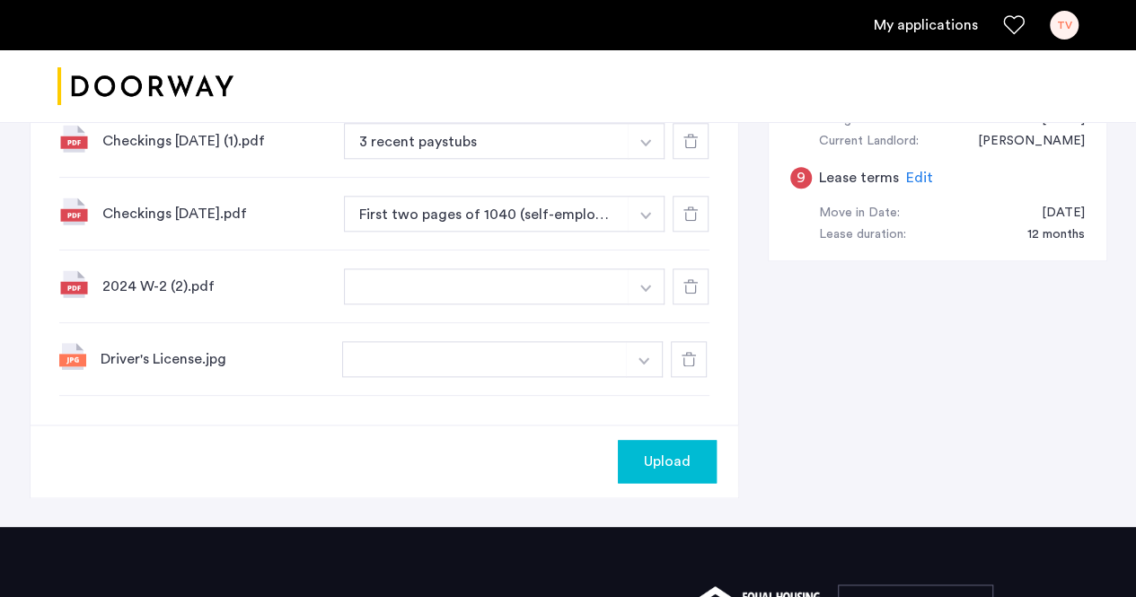
click at [551, 357] on button "button" at bounding box center [485, 359] width 286 height 36
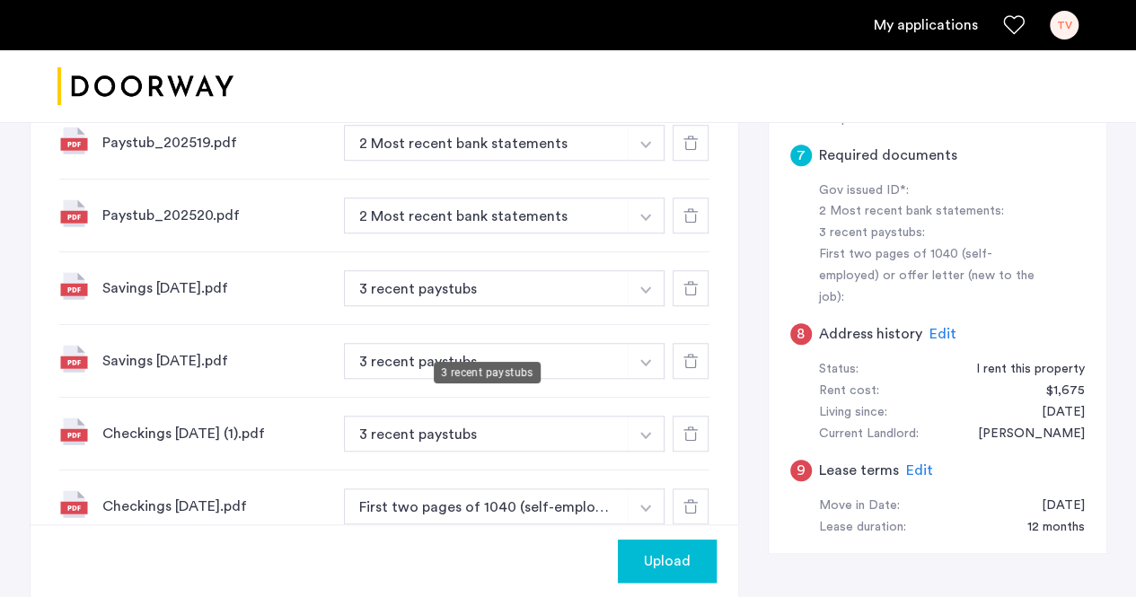
scroll to position [449, 0]
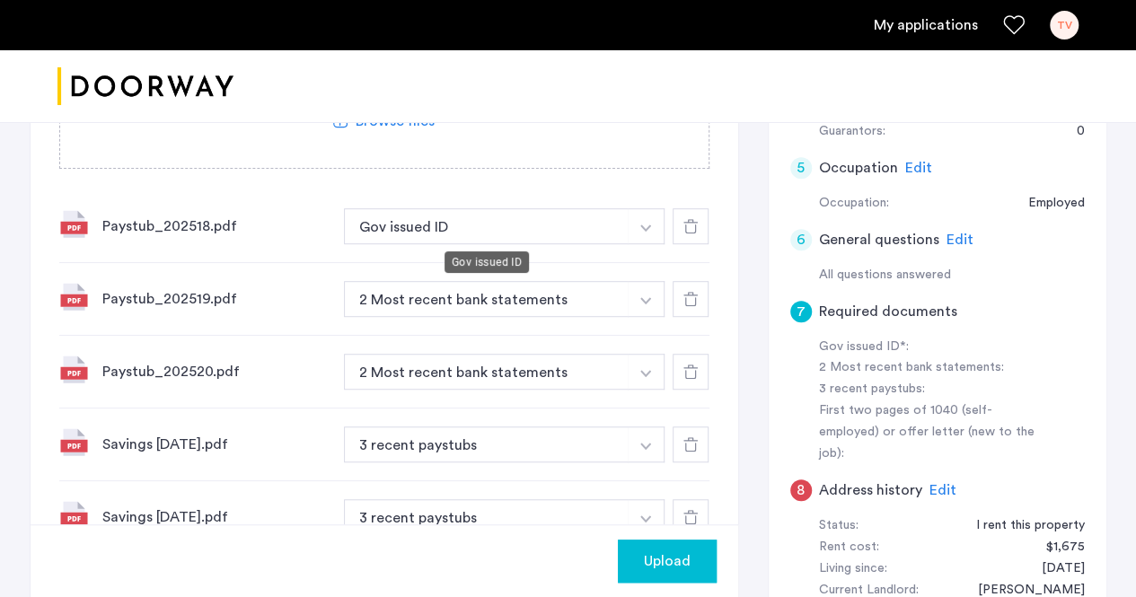
click at [532, 239] on button "Gov issued ID" at bounding box center [487, 226] width 286 height 36
click at [570, 229] on button "Gov issued ID" at bounding box center [487, 226] width 286 height 36
click at [647, 230] on button "button" at bounding box center [646, 226] width 37 height 36
click at [620, 229] on button "Gov issued ID" at bounding box center [487, 226] width 286 height 36
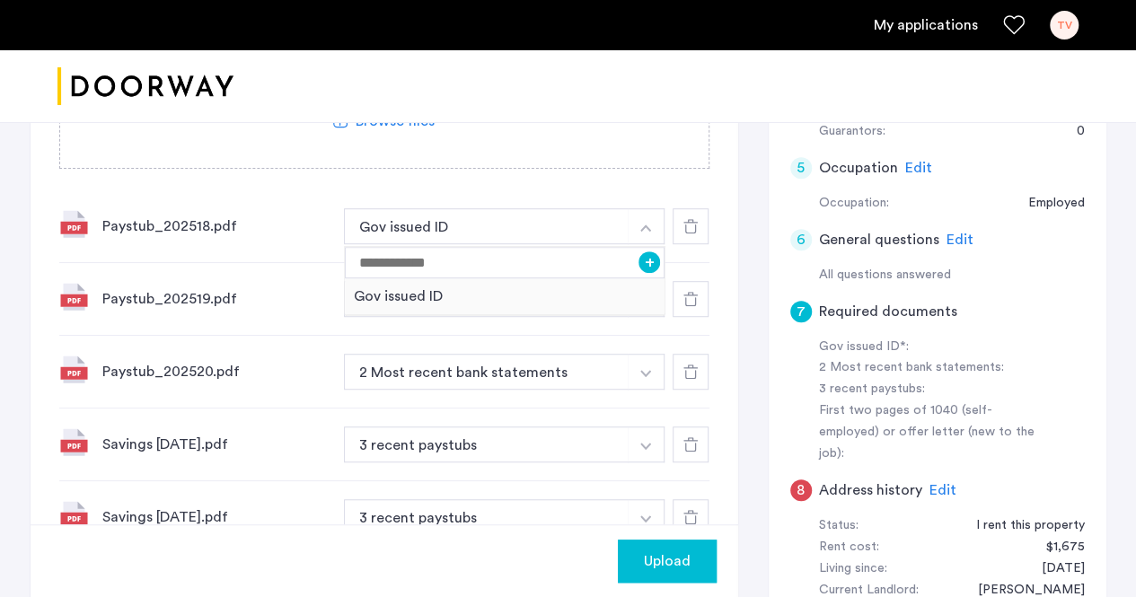
click at [546, 227] on button "Gov issued ID" at bounding box center [487, 226] width 286 height 36
click at [516, 300] on div "Gov issued ID" at bounding box center [505, 296] width 321 height 37
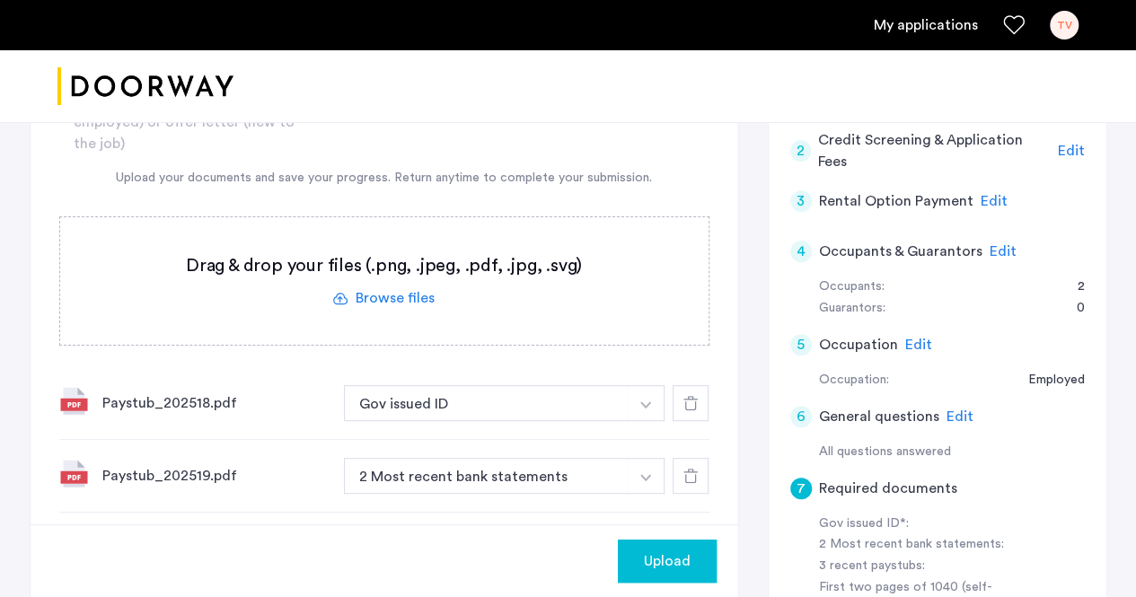
scroll to position [359, 0]
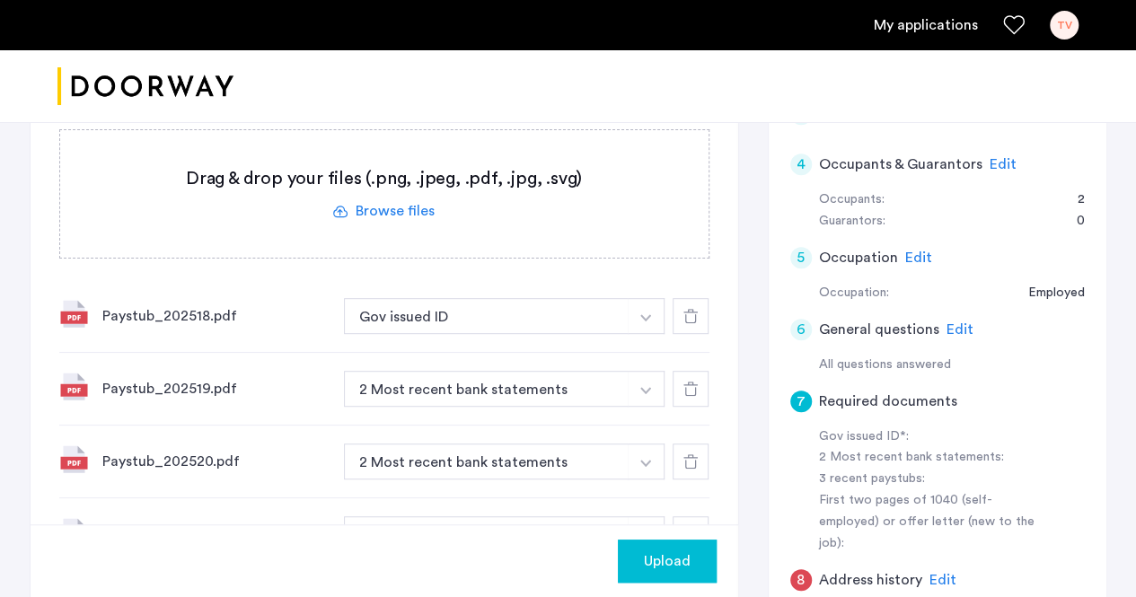
click at [697, 301] on div at bounding box center [691, 316] width 36 height 36
click at [697, 313] on icon at bounding box center [690, 316] width 14 height 14
click at [697, 382] on icon at bounding box center [690, 389] width 14 height 14
click at [697, 313] on icon at bounding box center [690, 316] width 14 height 14
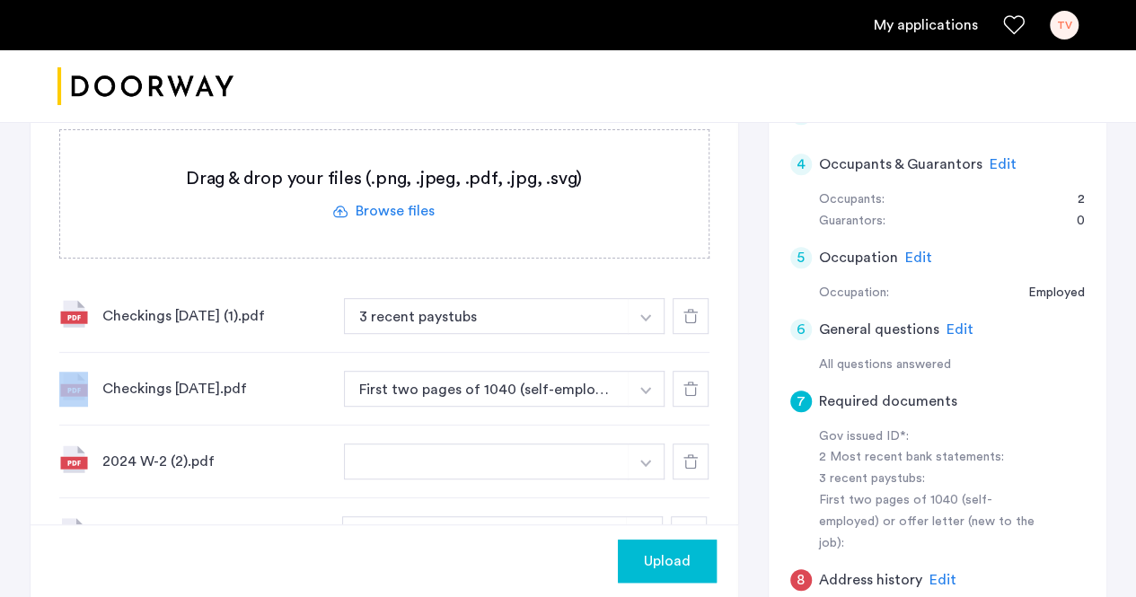
click at [697, 313] on icon at bounding box center [690, 316] width 14 height 14
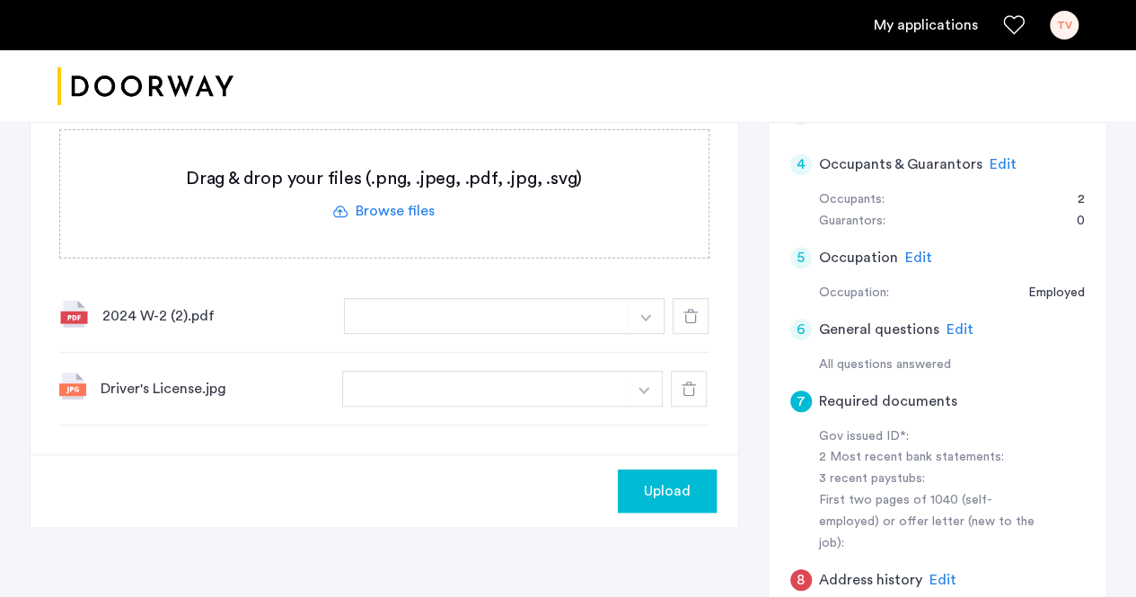
click at [697, 313] on icon at bounding box center [690, 316] width 14 height 14
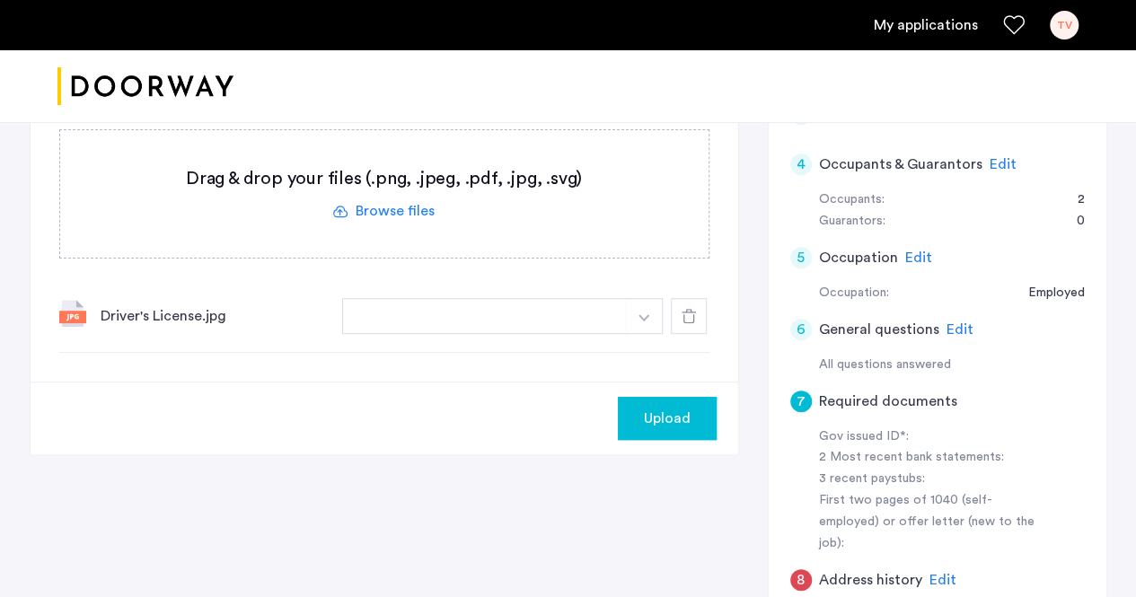
click at [600, 313] on button "button" at bounding box center [485, 316] width 286 height 36
click at [638, 313] on button "button" at bounding box center [644, 316] width 37 height 36
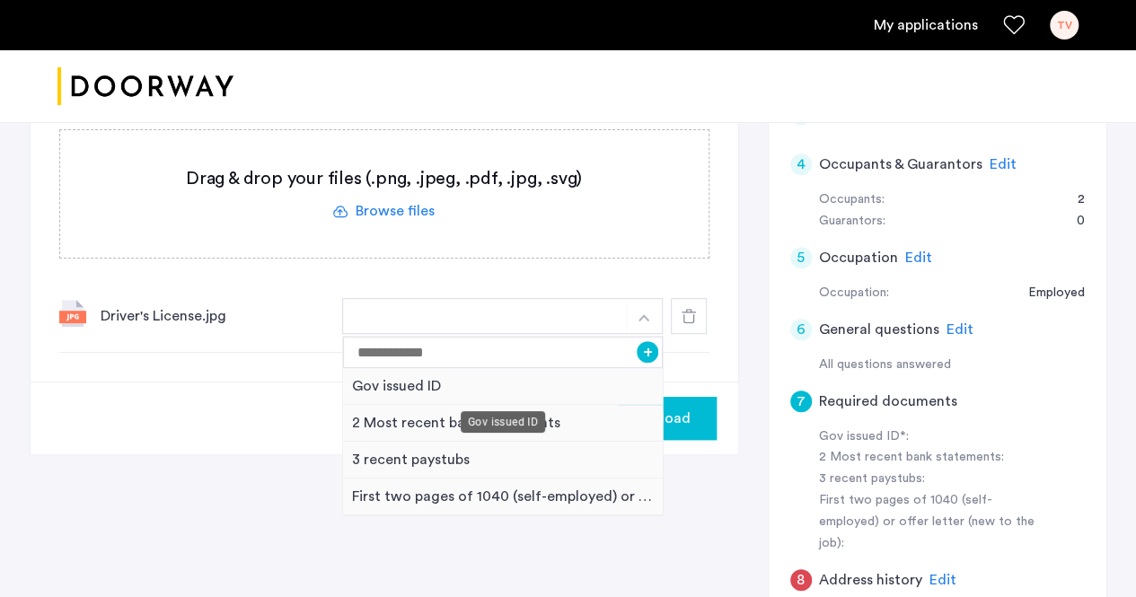
click at [424, 385] on div "Gov issued ID" at bounding box center [503, 386] width 321 height 37
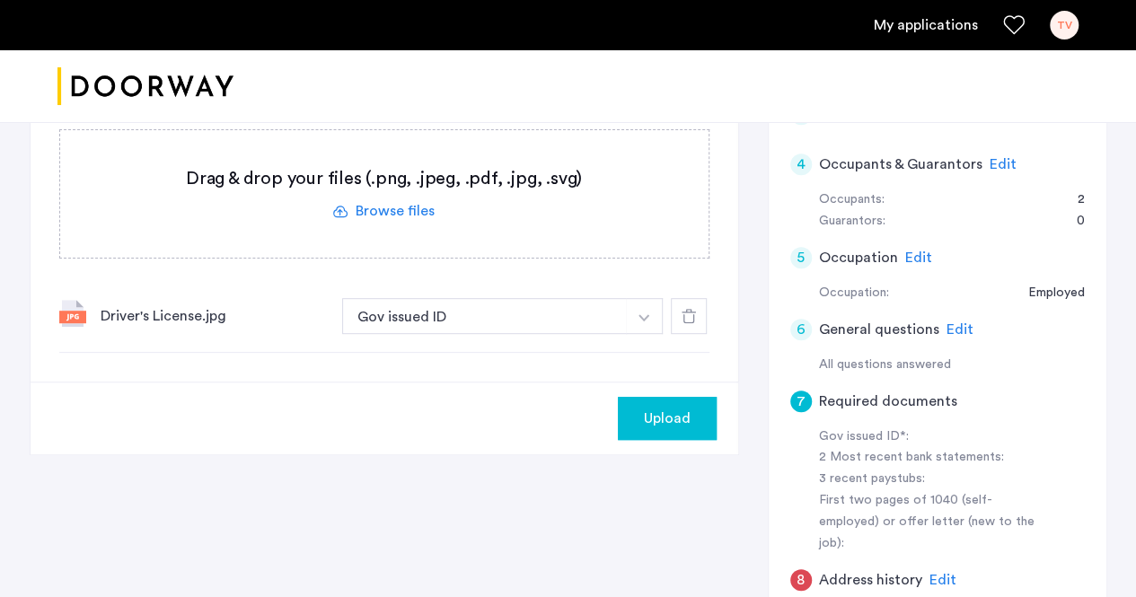
click at [392, 217] on label at bounding box center [384, 194] width 648 height 128
click at [0, 0] on input "file" at bounding box center [0, 0] width 0 height 0
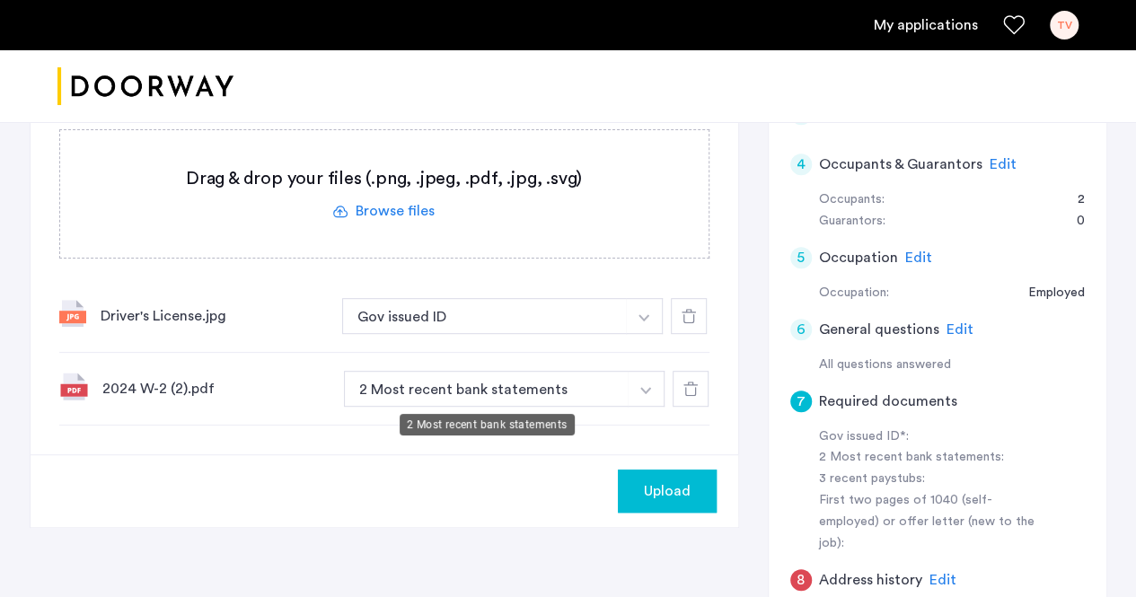
click at [474, 377] on button "2 Most recent bank statements" at bounding box center [487, 389] width 286 height 36
click at [501, 391] on button "2 Most recent bank statements" at bounding box center [487, 389] width 286 height 36
click at [604, 382] on button "2 Most recent bank statements" at bounding box center [487, 389] width 286 height 36
click at [645, 389] on img "button" at bounding box center [645, 390] width 11 height 7
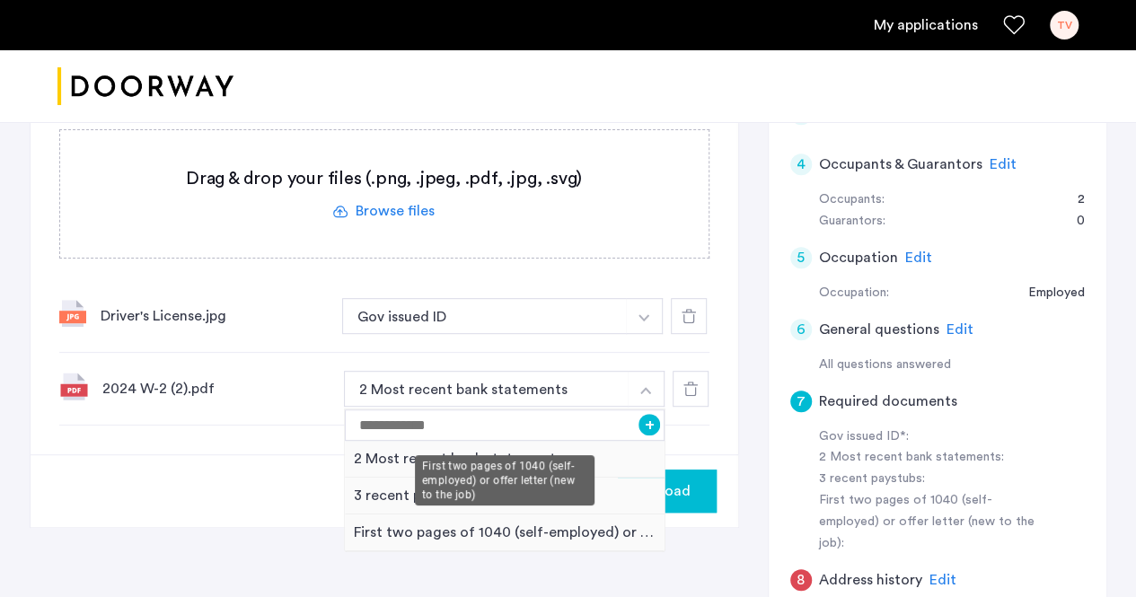
click at [505, 524] on div "First two pages of 1040 (self-employed) or offer letter (new to the job)" at bounding box center [505, 533] width 321 height 37
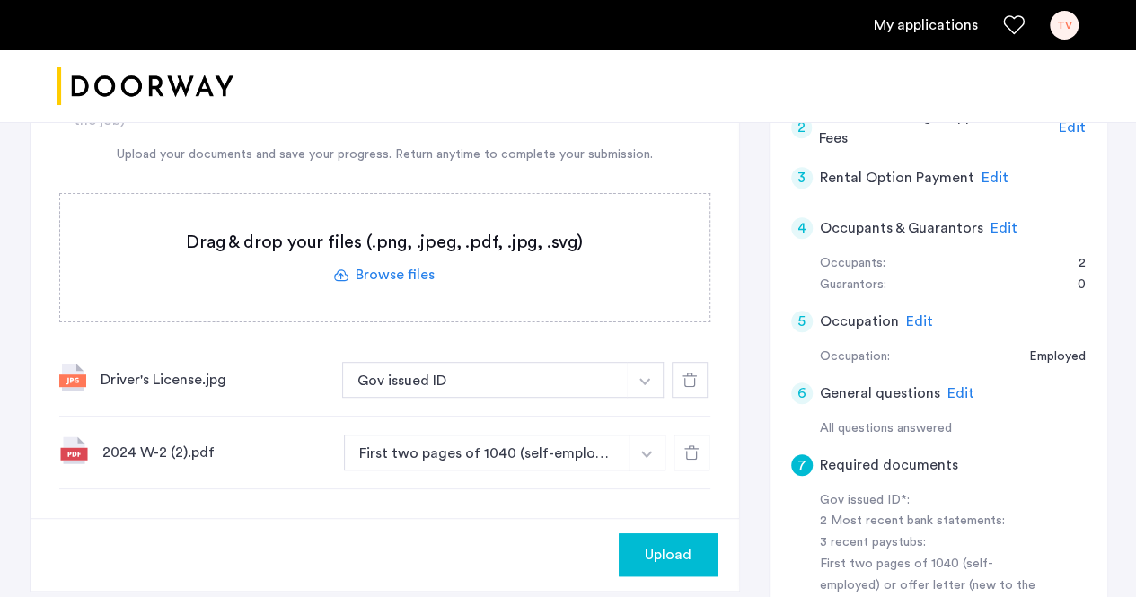
scroll to position [269, 0]
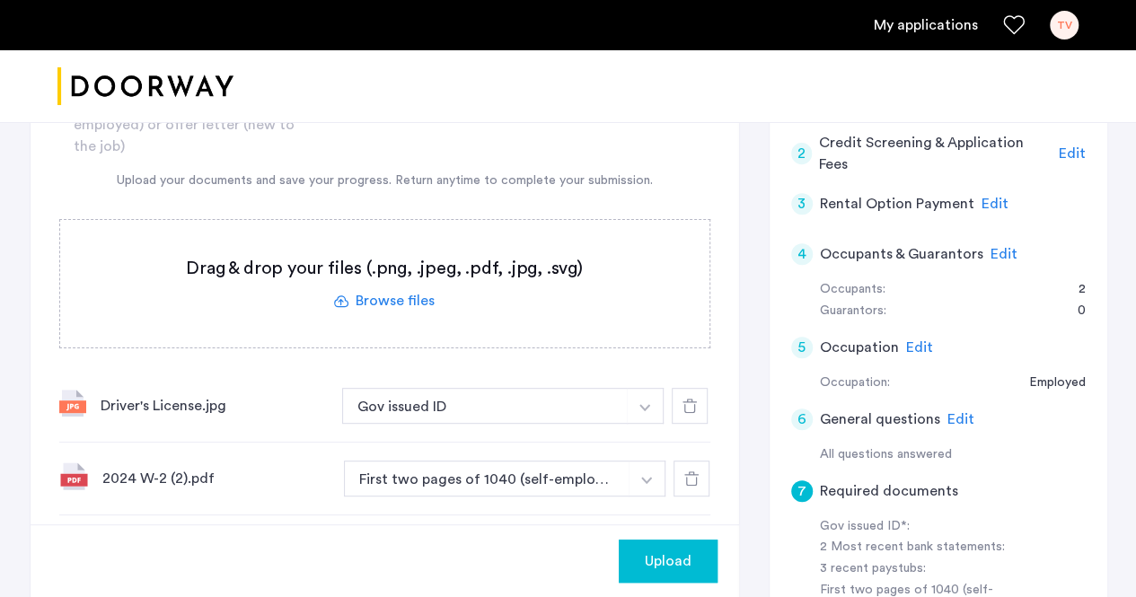
click at [453, 296] on label at bounding box center [384, 284] width 649 height 128
click at [0, 0] on input "file" at bounding box center [0, 0] width 0 height 0
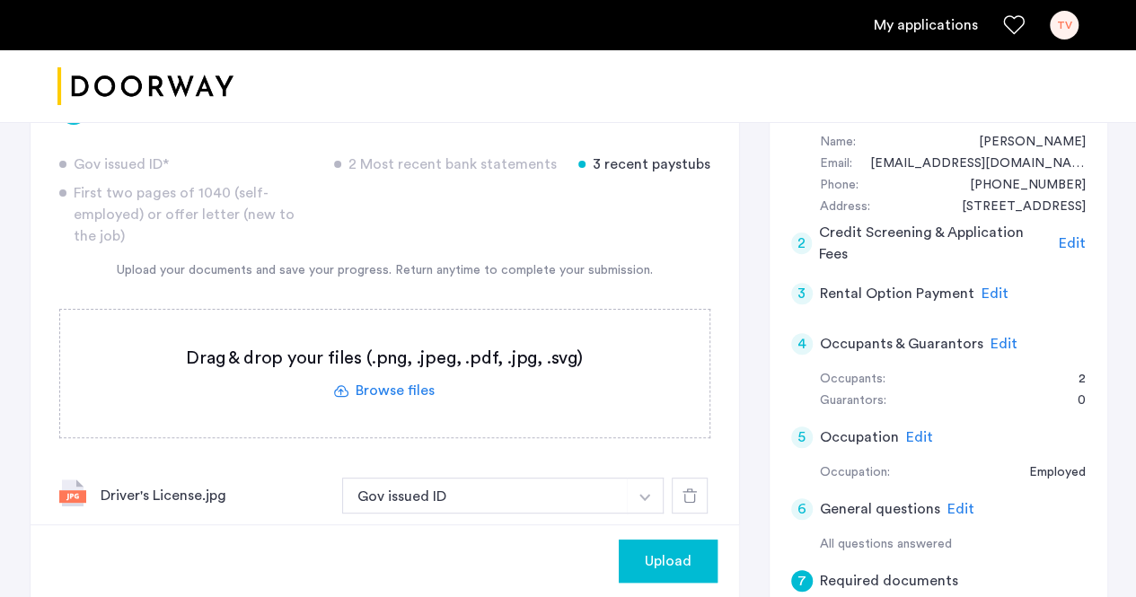
click at [396, 366] on label at bounding box center [384, 374] width 649 height 128
click at [0, 0] on input "file" at bounding box center [0, 0] width 0 height 0
click at [383, 399] on label at bounding box center [384, 374] width 649 height 128
click at [0, 0] on input "file" at bounding box center [0, 0] width 0 height 0
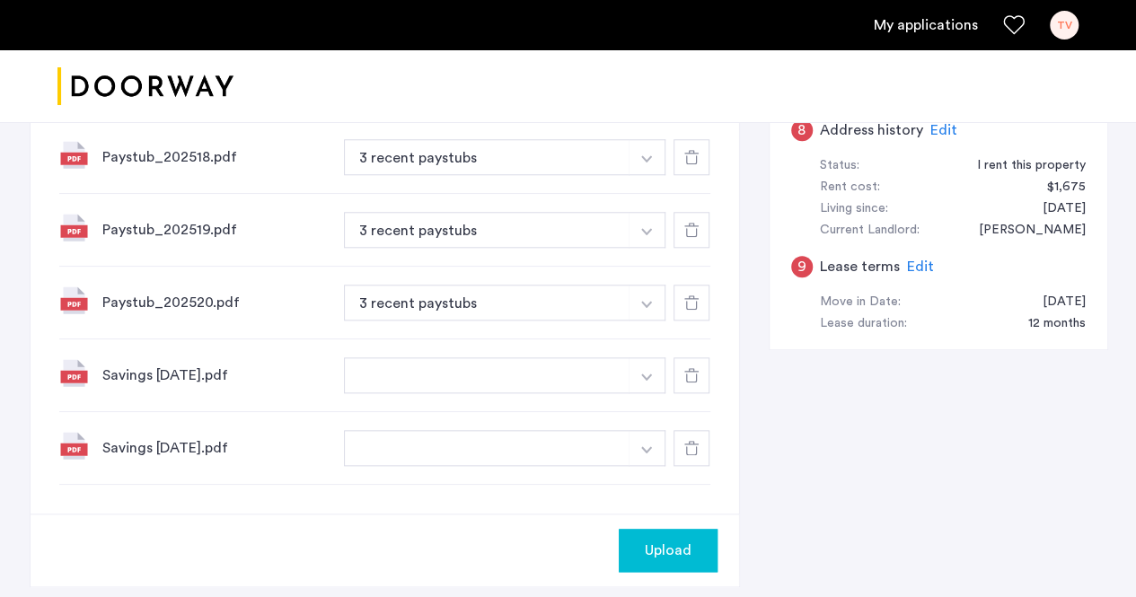
scroll to position [898, 0]
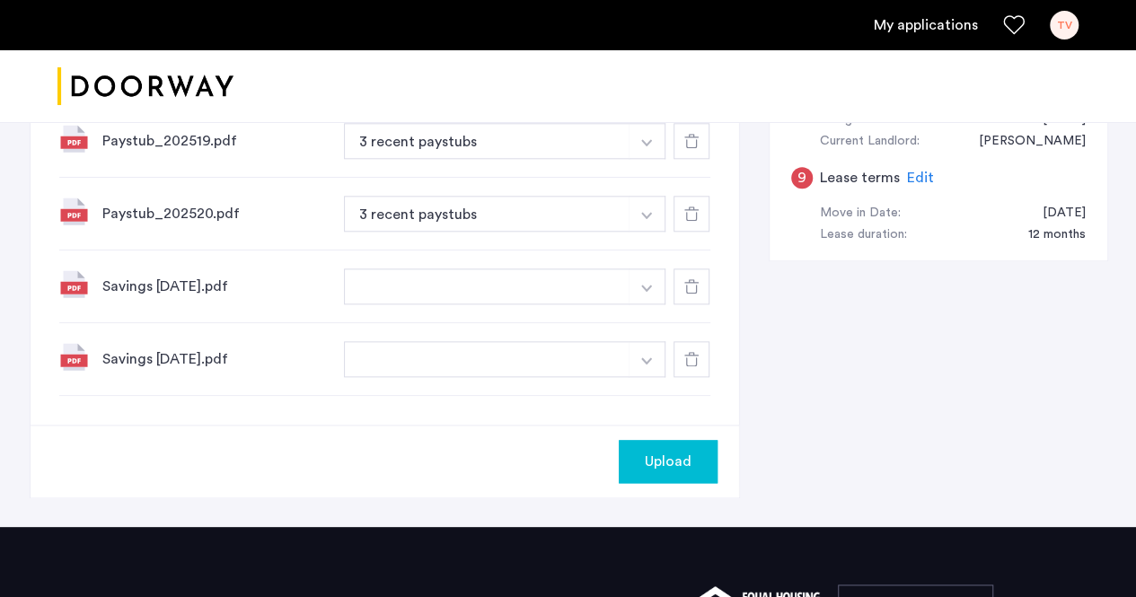
click at [532, 291] on button "button" at bounding box center [487, 287] width 286 height 36
click at [674, 293] on div at bounding box center [692, 287] width 36 height 36
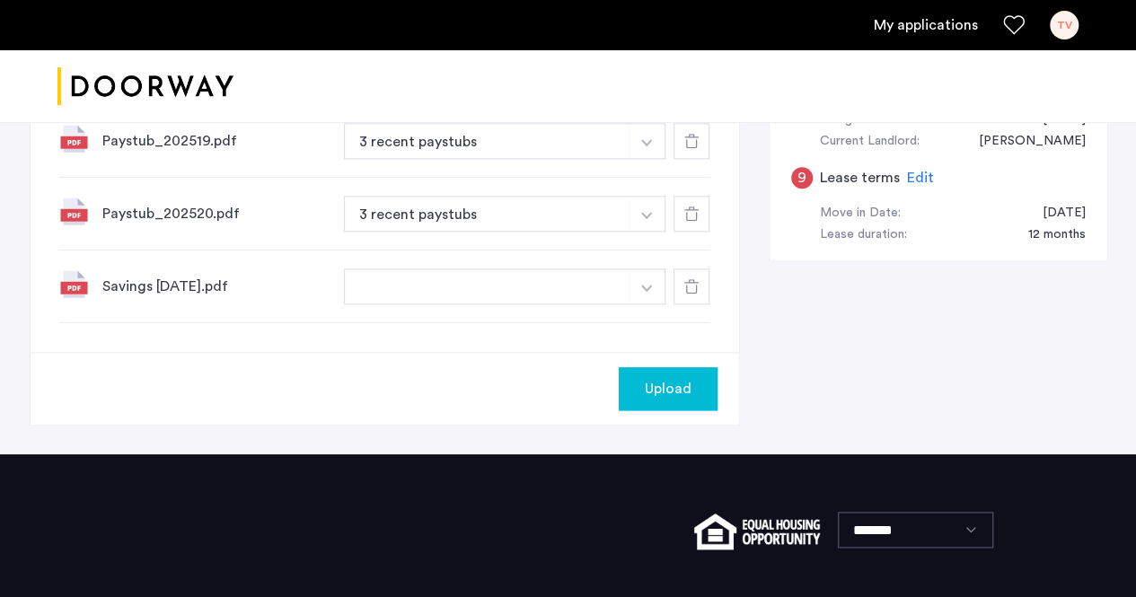
click at [690, 281] on icon at bounding box center [691, 286] width 14 height 14
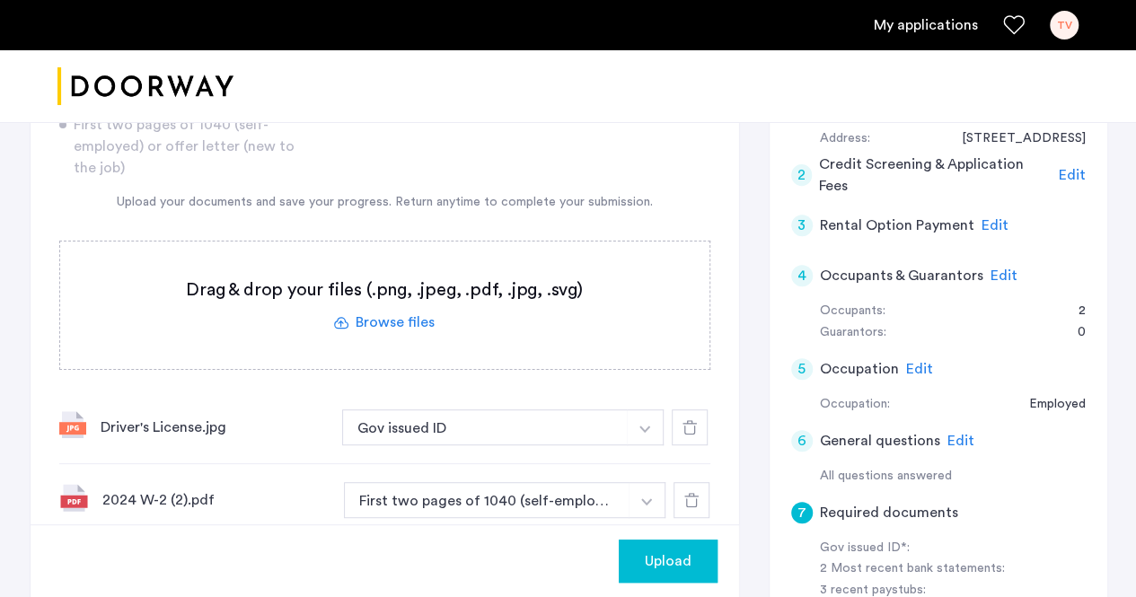
scroll to position [180, 0]
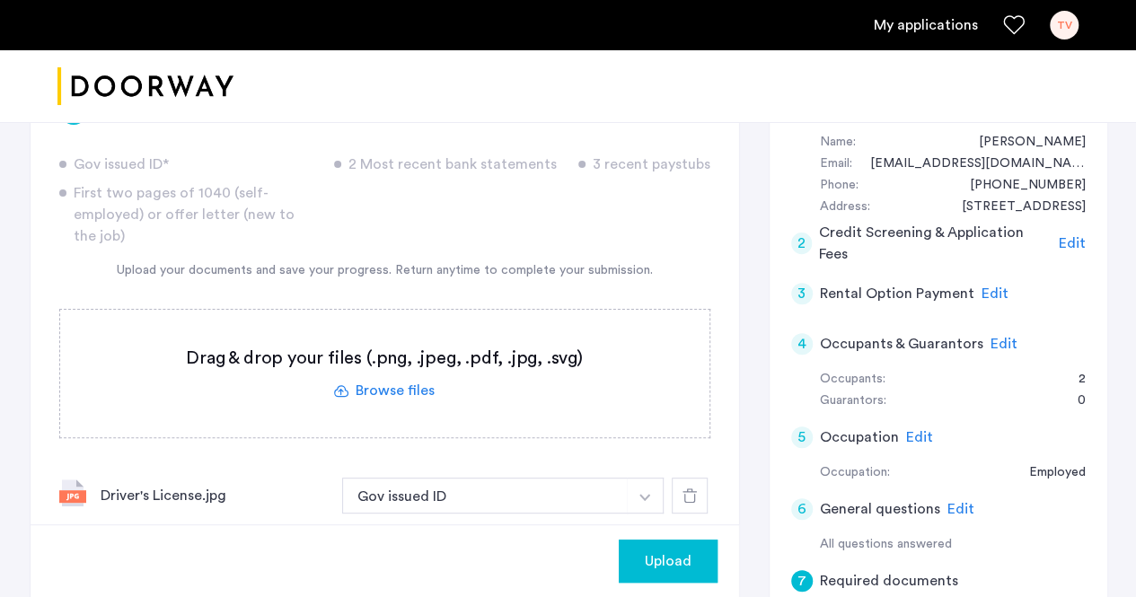
click at [424, 392] on label at bounding box center [384, 374] width 649 height 128
click at [0, 0] on input "file" at bounding box center [0, 0] width 0 height 0
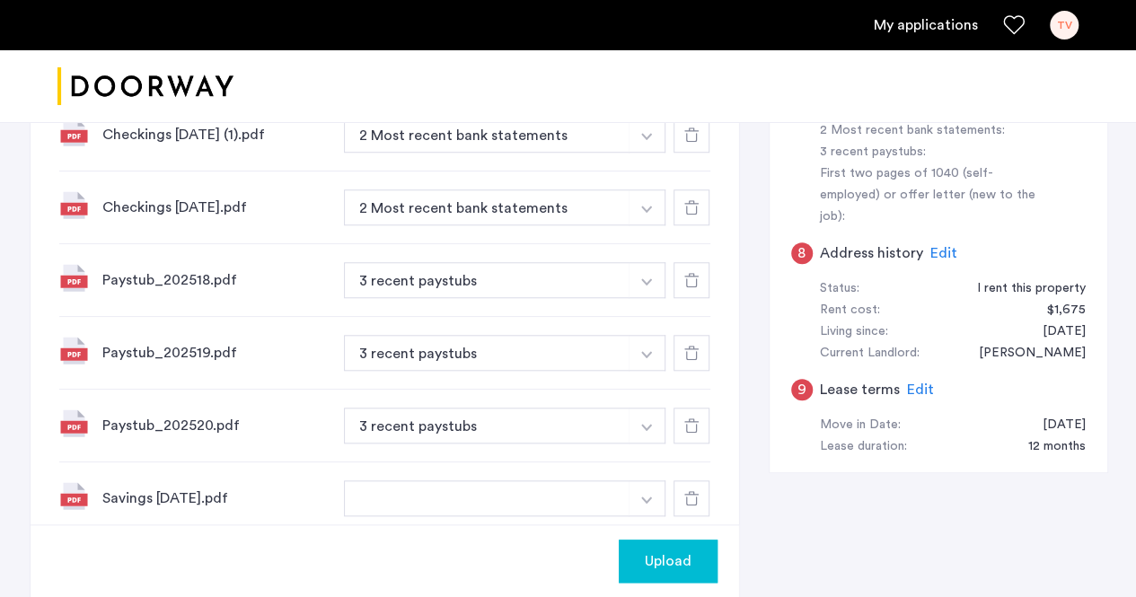
scroll to position [808, 0]
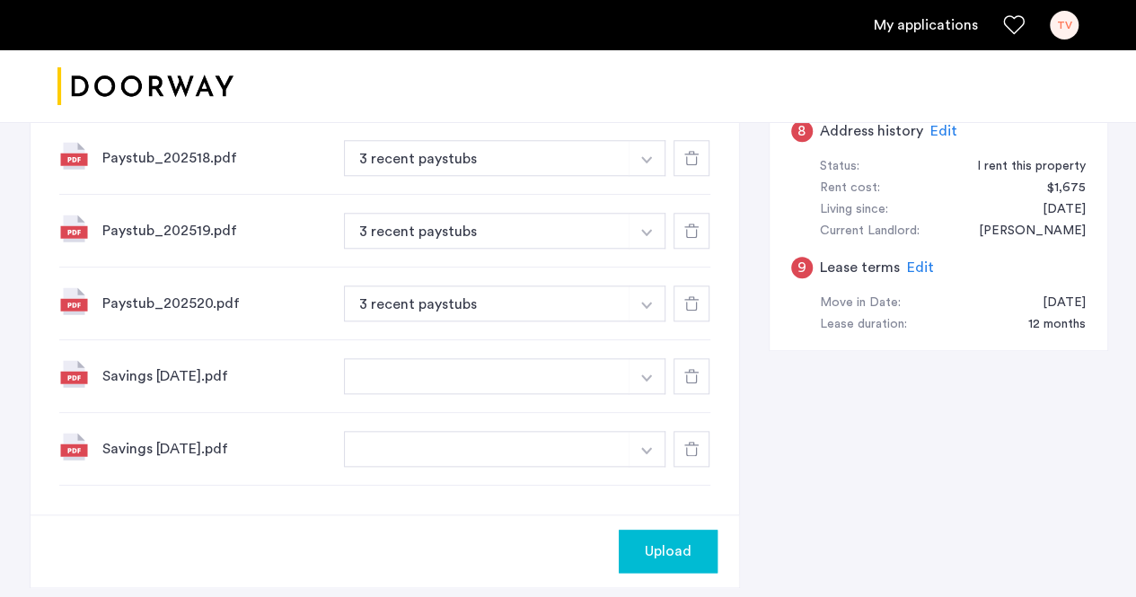
click at [406, 362] on button "button" at bounding box center [487, 376] width 286 height 36
click at [413, 372] on button "button" at bounding box center [487, 376] width 286 height 36
click at [630, 369] on button "button" at bounding box center [647, 376] width 37 height 36
click at [559, 406] on input at bounding box center [505, 412] width 321 height 31
type input "*"
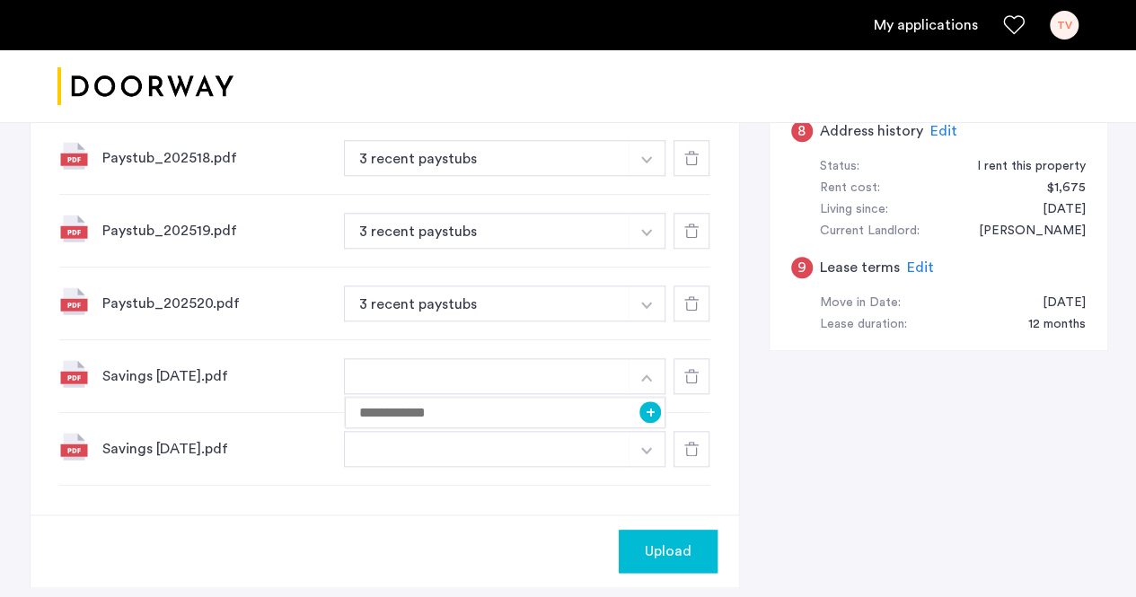
click at [684, 369] on icon at bounding box center [691, 376] width 14 height 14
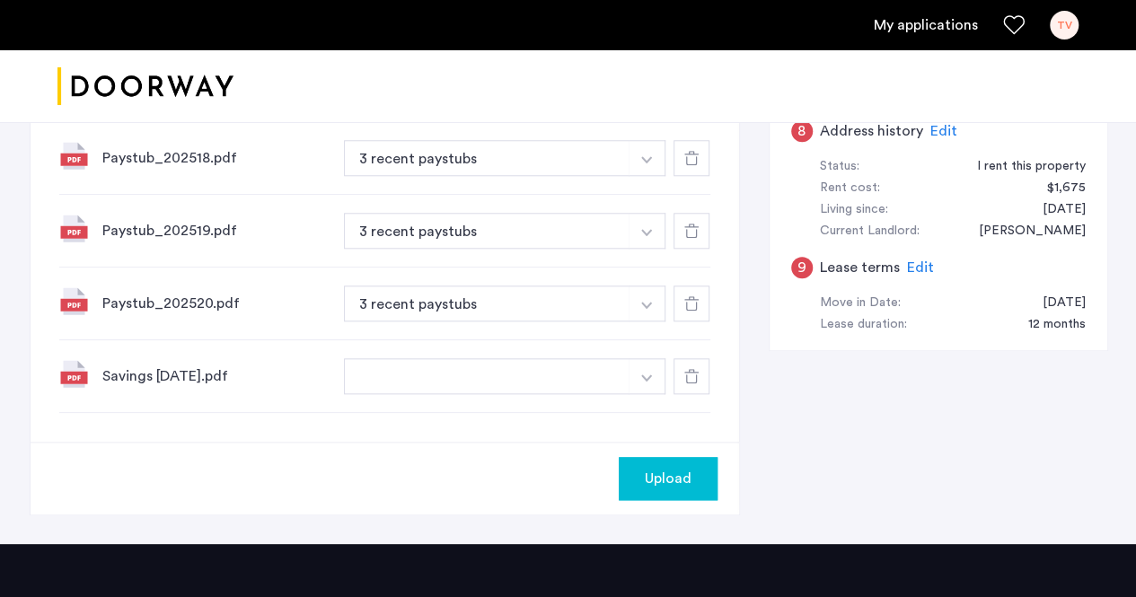
click at [568, 373] on button "button" at bounding box center [487, 376] width 286 height 36
click at [641, 383] on button "button" at bounding box center [647, 376] width 37 height 36
click at [604, 409] on input at bounding box center [505, 412] width 321 height 31
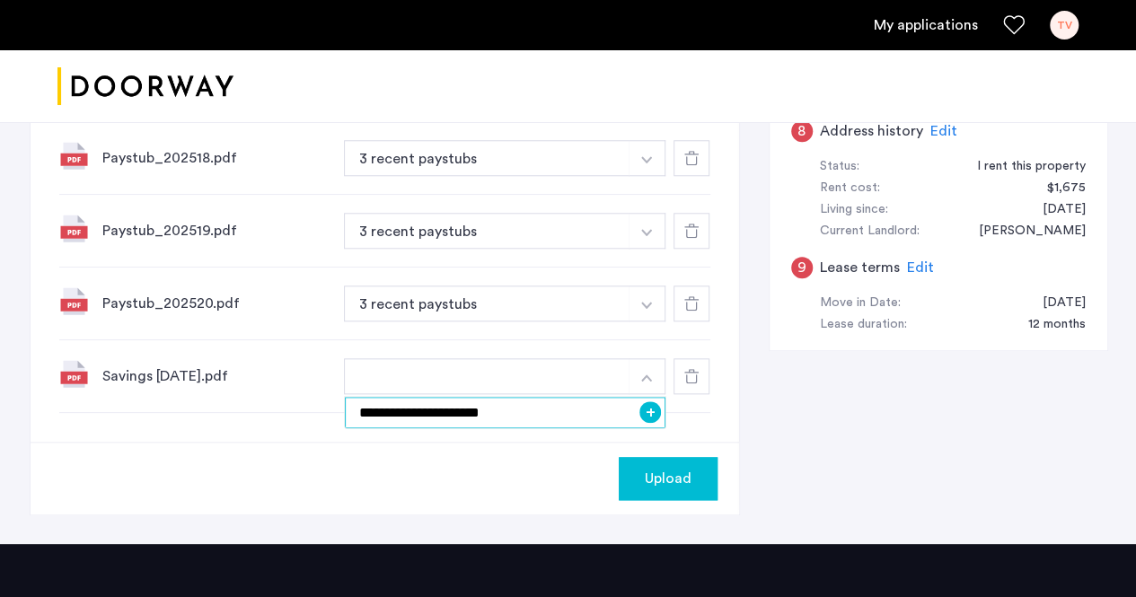
click at [368, 407] on input "**********" at bounding box center [505, 412] width 321 height 31
type input "**********"
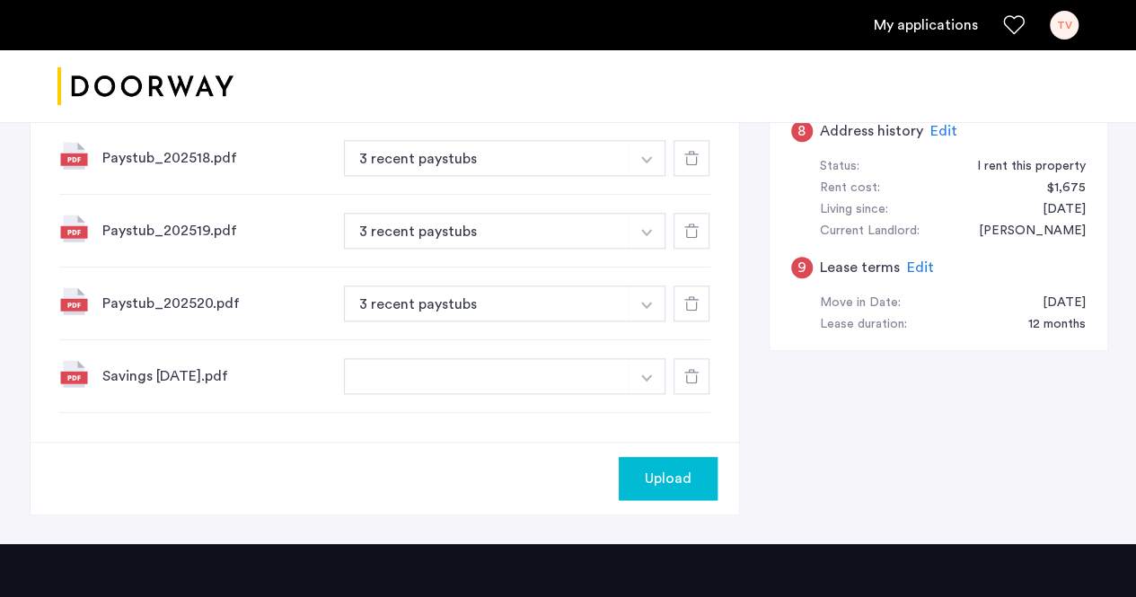
click at [639, 381] on button "button" at bounding box center [647, 376] width 37 height 36
click at [652, 409] on button "+" at bounding box center [650, 412] width 22 height 22
click at [650, 468] on span "Upload" at bounding box center [668, 479] width 47 height 22
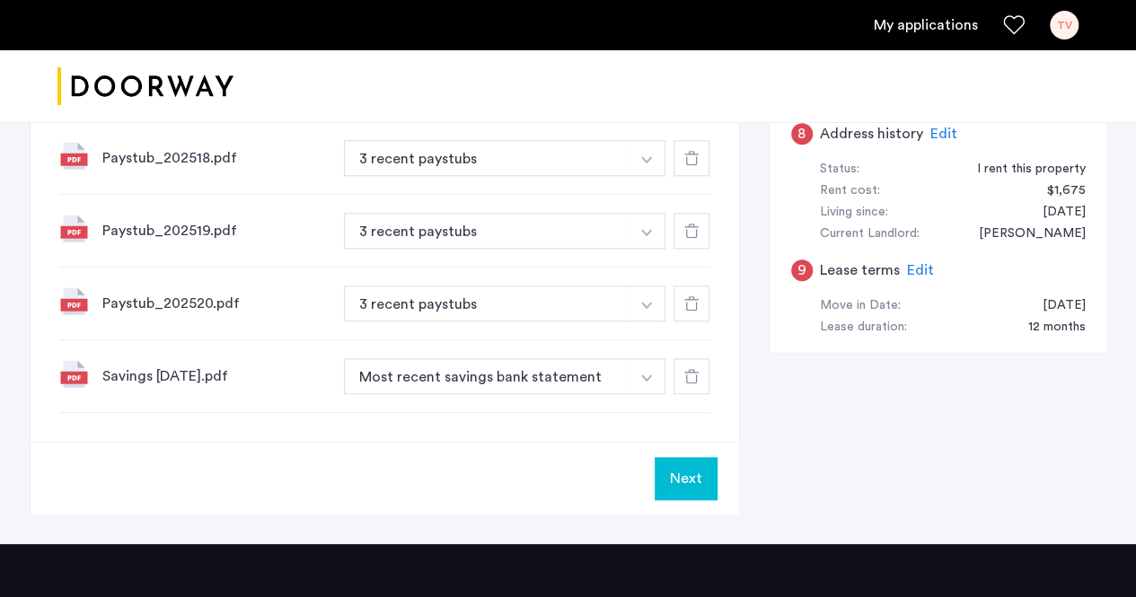
click at [708, 457] on button "Next" at bounding box center [686, 478] width 63 height 43
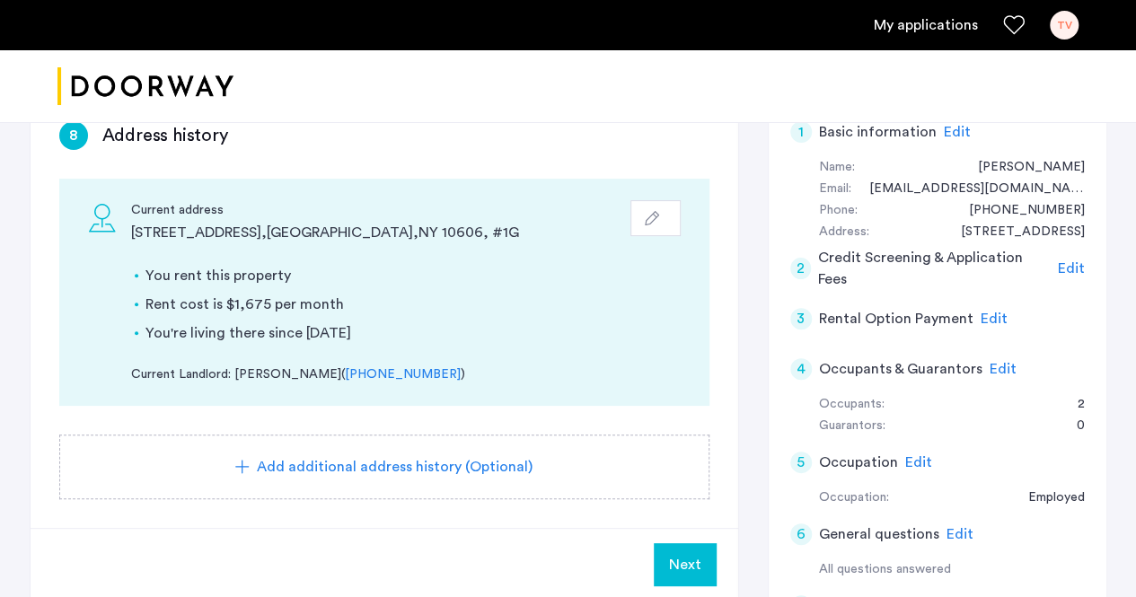
scroll to position [180, 0]
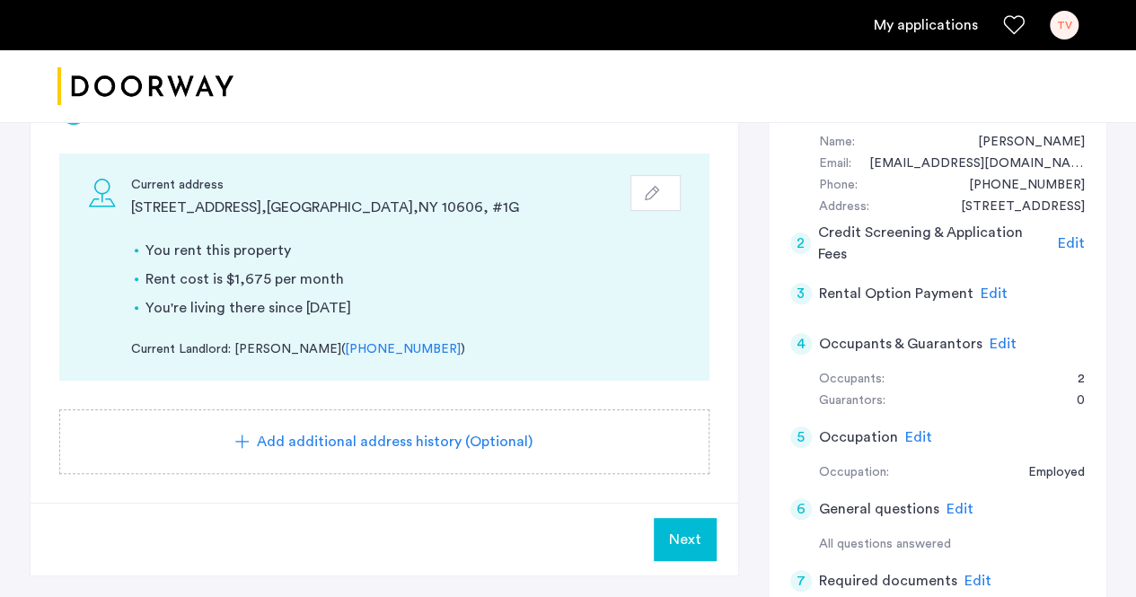
click at [693, 543] on span "Next" at bounding box center [685, 540] width 32 height 22
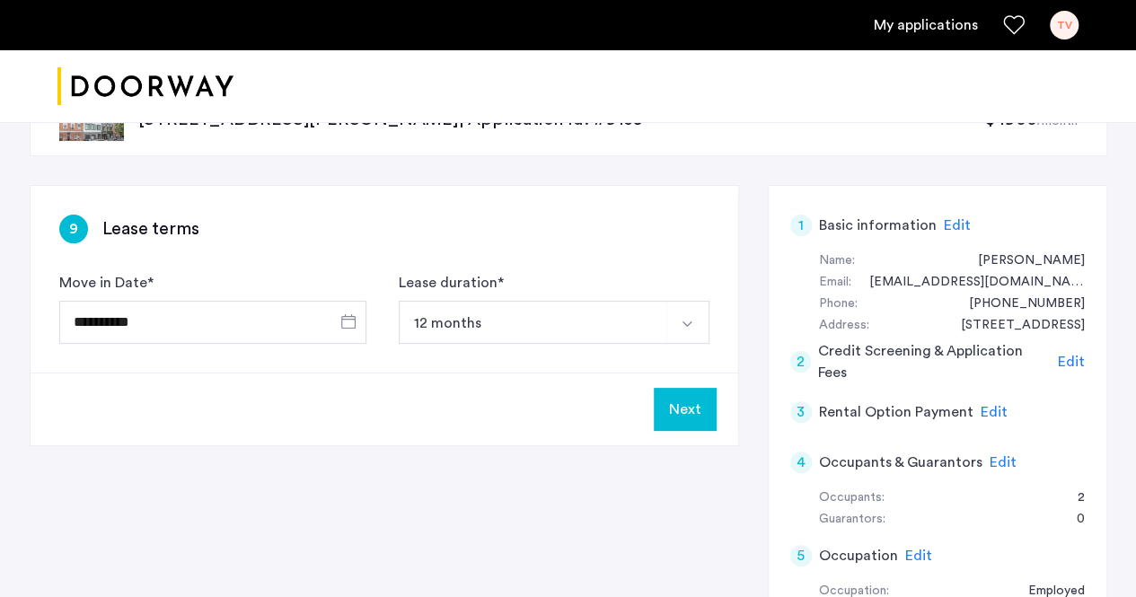
scroll to position [90, 0]
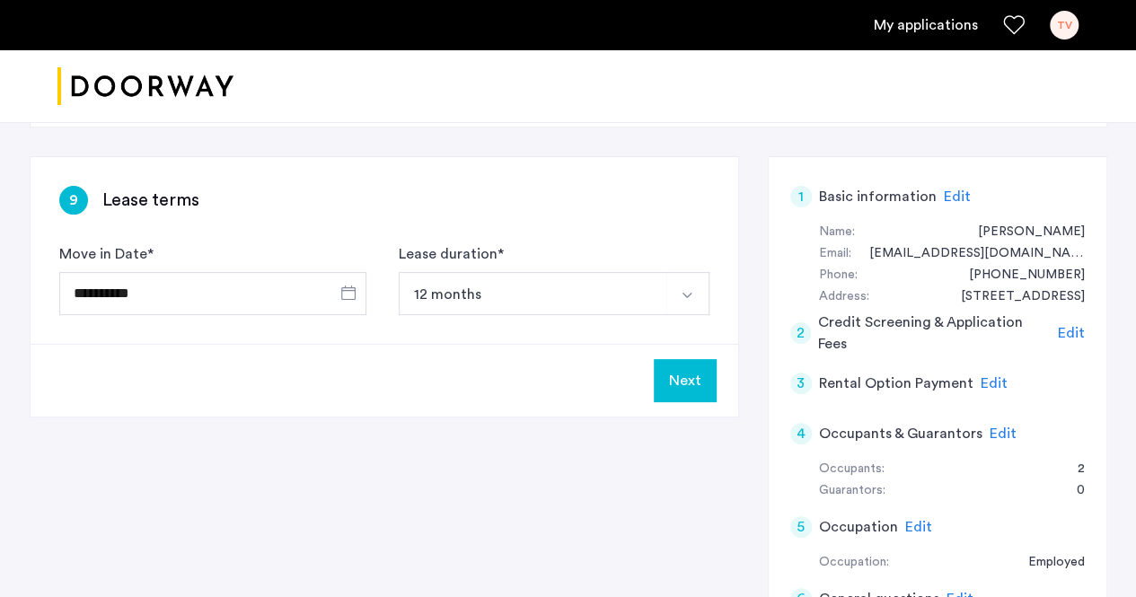
click at [696, 385] on button "Next" at bounding box center [685, 380] width 63 height 43
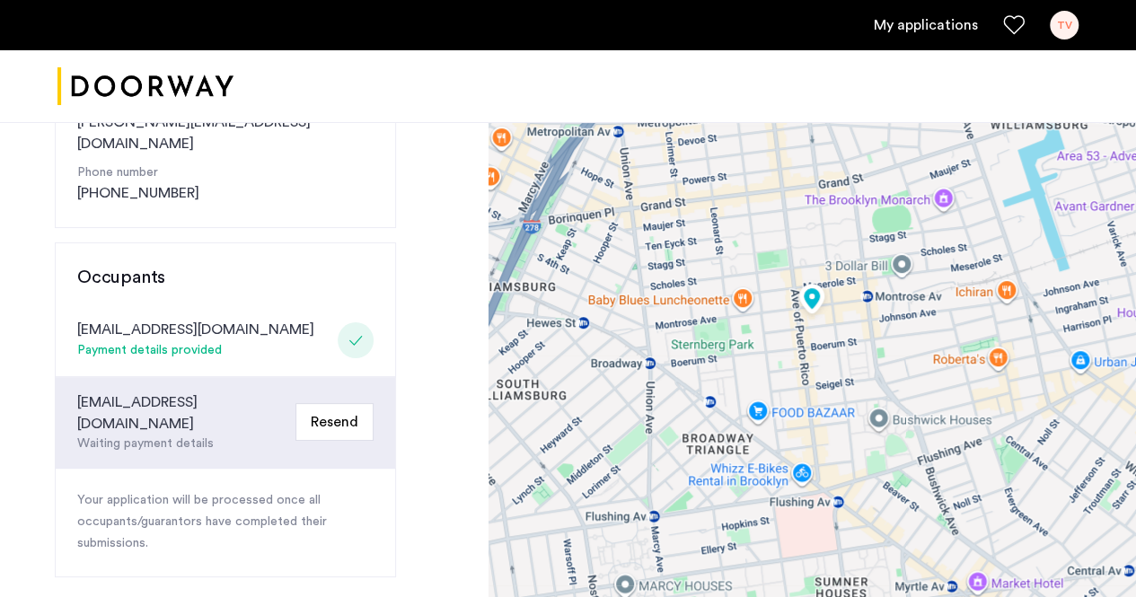
scroll to position [359, 0]
